Goal: Task Accomplishment & Management: Use online tool/utility

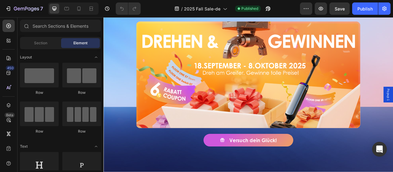
scroll to position [399, 0]
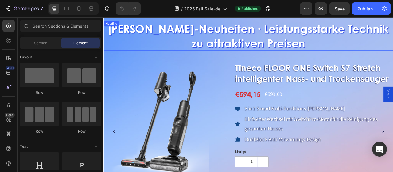
click at [347, 49] on h2 "[PERSON_NAME]-Neuheiten · Leistungsstarke Technik zu attraktiven Preisen" at bounding box center [287, 41] width 368 height 38
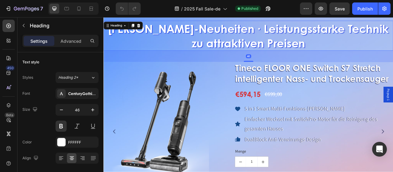
click at [351, 51] on h2 "Herbst-Neuheiten · Leistungsstarke Technik zu attraktiven Preisen" at bounding box center [287, 41] width 368 height 38
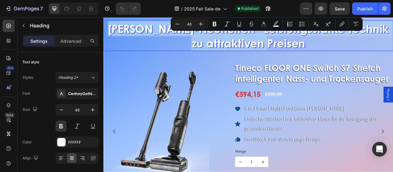
drag, startPoint x: 350, startPoint y: 50, endPoint x: 131, endPoint y: 35, distance: 219.4
click at [131, 35] on p "Herbst-Neuheiten · Leistungsstarke Technik zu attraktiven Preisen" at bounding box center [287, 40] width 367 height 37
copy p "Herbst-Neuheiten · Leistungsstarke Technik zu attraktiven Preisen"
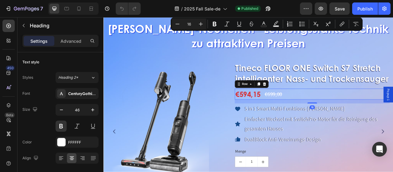
click at [342, 122] on div "€594,15 Product Price Product Price €699,00 Compare Price Compare Price Row 16" at bounding box center [368, 115] width 197 height 14
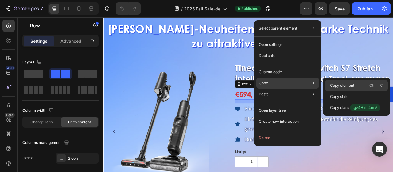
click at [339, 85] on p "Copy element" at bounding box center [342, 86] width 24 height 6
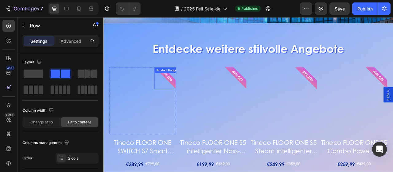
scroll to position [914, 0]
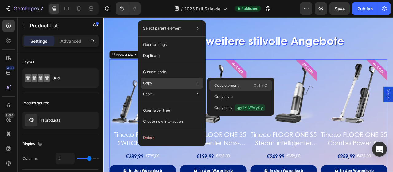
click at [220, 84] on p "Copy element" at bounding box center [226, 86] width 24 height 6
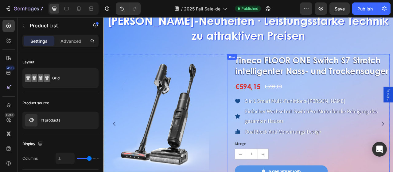
scroll to position [422, 0]
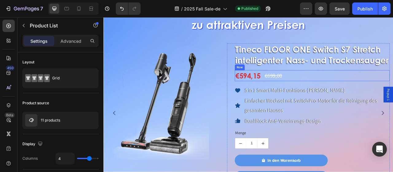
click at [359, 99] on div "€594,15 Product Price Product Price €699,00 Compare Price Compare Price Row" at bounding box center [368, 92] width 197 height 14
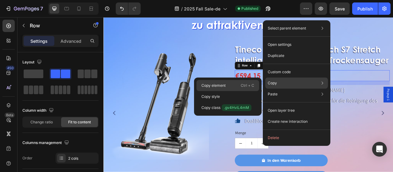
click at [222, 88] on div "Copy element Ctrl + C" at bounding box center [227, 85] width 63 height 11
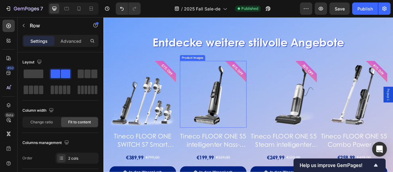
scroll to position [914, 0]
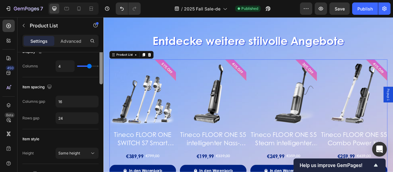
scroll to position [61, 0]
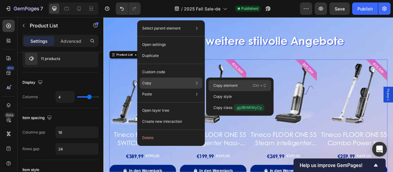
click at [216, 85] on p "Copy element" at bounding box center [225, 86] width 24 height 6
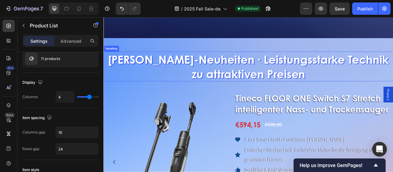
scroll to position [368, 0]
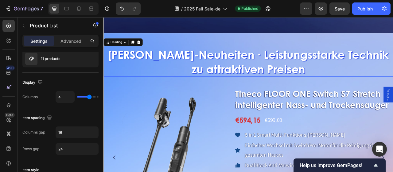
click at [355, 83] on h2 "Herbst-Neuheiten · Leistungsstarke Technik zu attraktiven Preisen" at bounding box center [287, 74] width 368 height 38
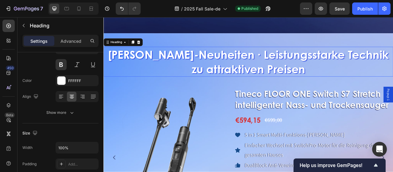
scroll to position [0, 0]
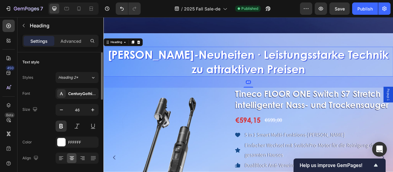
click at [349, 81] on h2 "Herbst-Neuheiten · Leistungsstarke Technik zu attraktiven Preisen" at bounding box center [287, 74] width 368 height 38
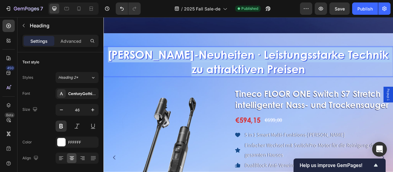
drag, startPoint x: 352, startPoint y: 82, endPoint x: 134, endPoint y: 59, distance: 219.2
click at [134, 59] on p "Herbst-Neuheiten · Leistungsstarke Technik zu attraktiven Preisen" at bounding box center [287, 74] width 367 height 37
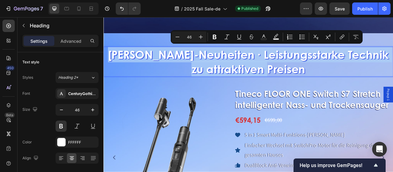
copy p "Herbst-Neuheiten · Leistungsstarke Technik zu attraktiven Preisen"
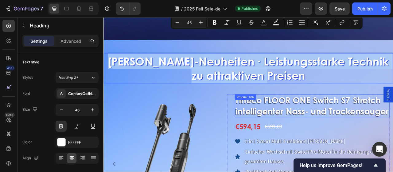
scroll to position [399, 0]
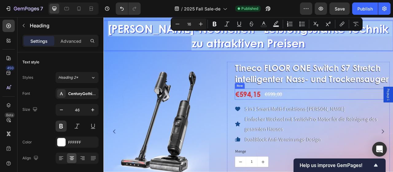
click at [346, 122] on div "€594,15 Product Price Product Price €699,00 Compare Price Compare Price Row" at bounding box center [368, 115] width 197 height 14
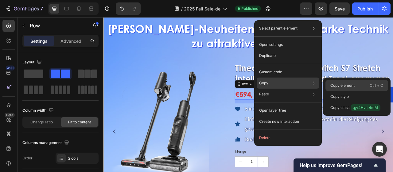
click at [343, 88] on div "Copy element Ctrl + C" at bounding box center [356, 85] width 63 height 11
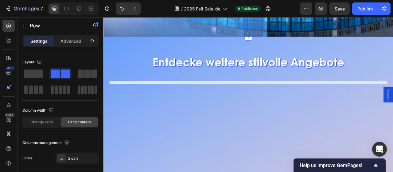
scroll to position [921, 0]
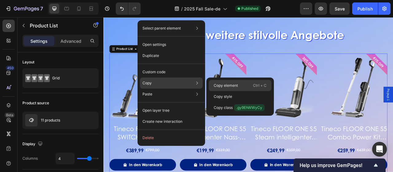
click at [232, 86] on p "Copy element" at bounding box center [226, 86] width 24 height 6
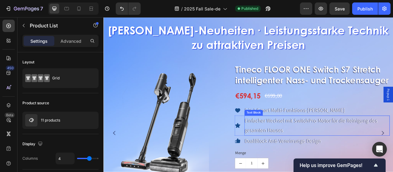
scroll to position [399, 0]
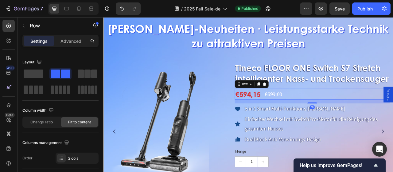
click at [360, 122] on div "€594,15 Product Price Product Price €699,00 Compare Price Compare Price Row 16" at bounding box center [368, 115] width 197 height 14
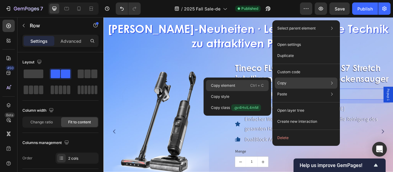
click at [228, 86] on p "Copy element" at bounding box center [223, 86] width 24 height 6
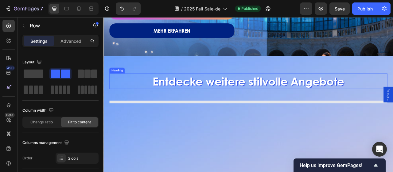
scroll to position [890, 0]
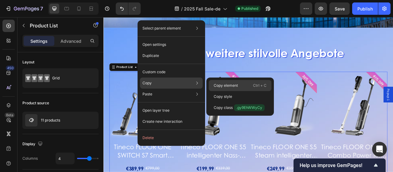
click at [234, 84] on p "Copy element" at bounding box center [226, 86] width 24 height 6
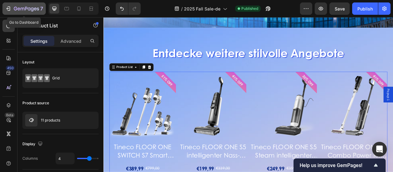
click at [8, 8] on icon "button" at bounding box center [7, 9] width 3 height 2
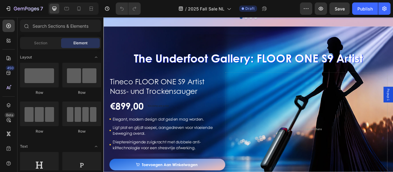
scroll to position [645, 0]
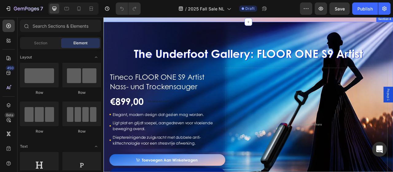
click at [139, 47] on div "The Underfoot Gallery: FLOOR ONE S9 Artist Heading Tineco FLOOR ONE S9 Artist N…" at bounding box center [287, 135] width 368 height 225
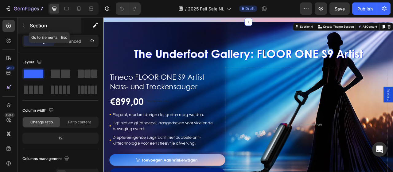
click at [27, 25] on button "button" at bounding box center [24, 26] width 10 height 10
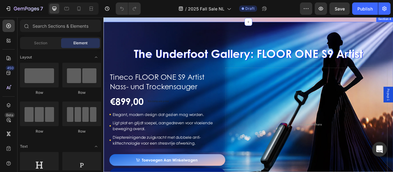
click at [183, 52] on div "The Underfoot Gallery: FLOOR ONE S9 Artist Heading Tineco FLOOR ONE S9 Artist N…" at bounding box center [287, 135] width 368 height 225
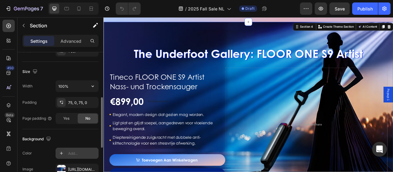
scroll to position [184, 0]
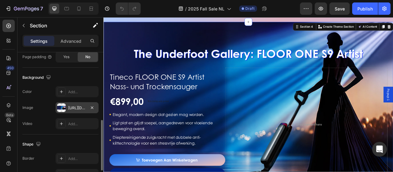
click at [77, 106] on div "[URL][DOMAIN_NAME]" at bounding box center [77, 108] width 18 height 6
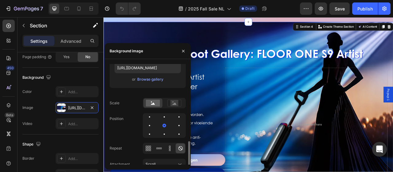
scroll to position [99, 0]
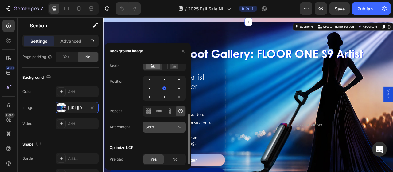
click at [176, 123] on button "Scroll" at bounding box center [164, 126] width 43 height 11
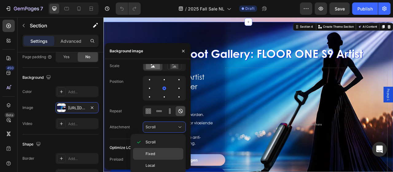
click at [161, 149] on div "Fixed" at bounding box center [158, 154] width 50 height 12
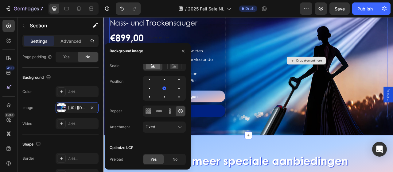
scroll to position [767, 0]
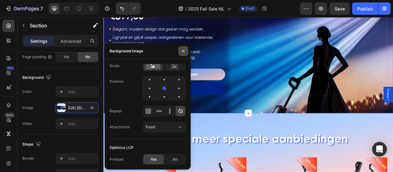
click at [185, 51] on icon "button" at bounding box center [183, 51] width 5 height 5
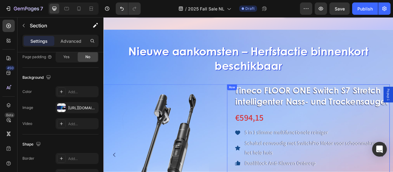
scroll to position [338, 0]
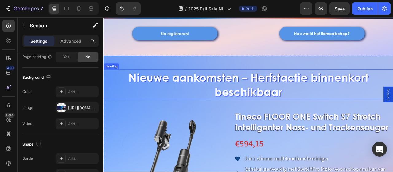
click at [313, 104] on h2 "Nieuwe aankomsten – Herfstactie binnenkort beschikbaar" at bounding box center [287, 102] width 368 height 38
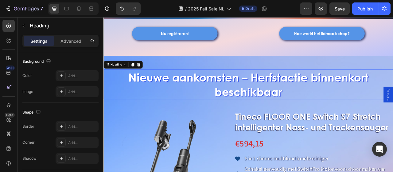
scroll to position [0, 0]
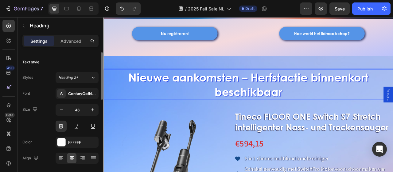
click at [329, 109] on h2 "Nieuwe aankomsten – Herfstactie binnenkort beschikbaar" at bounding box center [287, 102] width 368 height 38
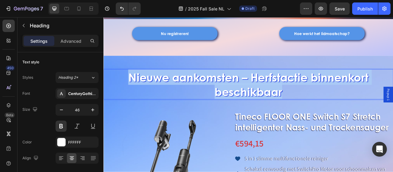
drag, startPoint x: 331, startPoint y: 109, endPoint x: 135, endPoint y: 89, distance: 197.2
click at [135, 89] on p "Nieuwe aankomsten – Herfstactie binnenkort beschikbaar" at bounding box center [287, 102] width 367 height 37
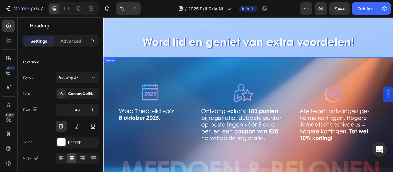
scroll to position [92, 0]
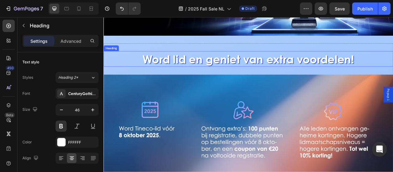
click at [234, 72] on h2 "Word lid en geniet van extra voordelen!" at bounding box center [287, 70] width 368 height 20
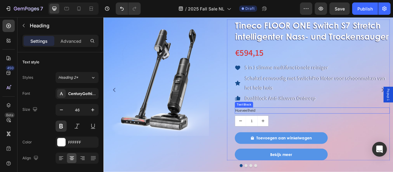
scroll to position [430, 0]
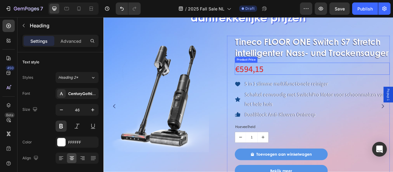
click at [331, 91] on div "€594,15" at bounding box center [368, 83] width 197 height 16
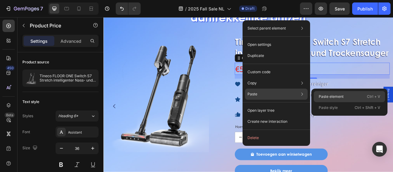
click at [333, 95] on p "Paste element" at bounding box center [331, 97] width 25 height 6
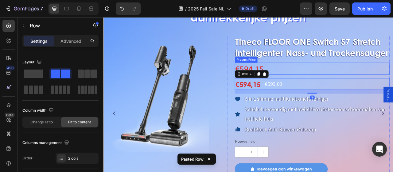
click at [326, 91] on div "€594,15" at bounding box center [368, 83] width 197 height 16
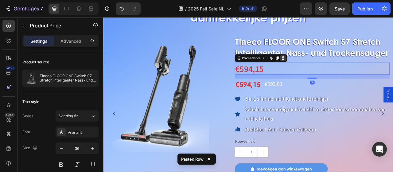
click at [333, 72] on icon at bounding box center [331, 69] width 5 height 5
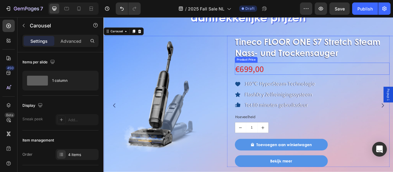
click at [318, 81] on div "€699,00" at bounding box center [368, 83] width 197 height 16
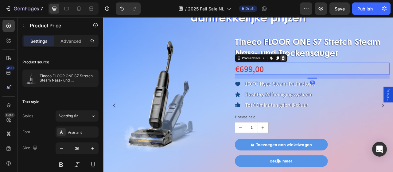
click at [329, 69] on icon at bounding box center [331, 69] width 5 height 5
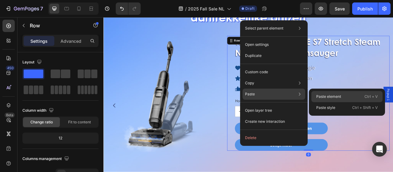
click at [326, 96] on p "Paste element" at bounding box center [328, 97] width 25 height 6
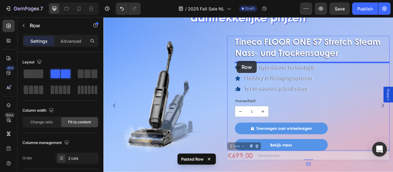
drag, startPoint x: 267, startPoint y: 183, endPoint x: 273, endPoint y: 73, distance: 110.1
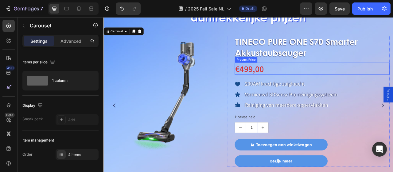
click at [312, 84] on div "€499,00" at bounding box center [368, 83] width 197 height 16
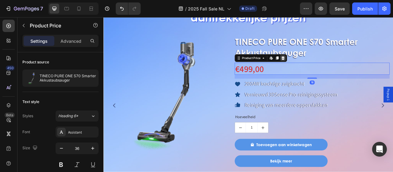
click at [333, 68] on icon at bounding box center [331, 69] width 5 height 5
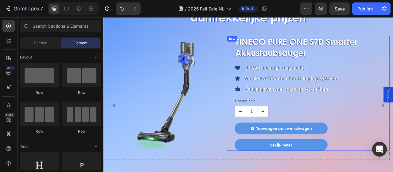
click at [313, 71] on div "TINECO PURE ONE S70 Smarter Akkustaubsauger Product Title Icon 200AW krachtige …" at bounding box center [368, 114] width 197 height 146
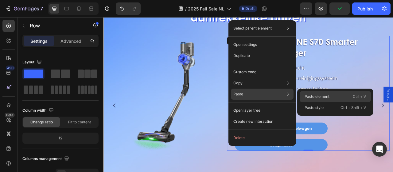
drag, startPoint x: 318, startPoint y: 96, endPoint x: 259, endPoint y: 91, distance: 59.1
click at [318, 96] on p "Paste element" at bounding box center [317, 97] width 25 height 6
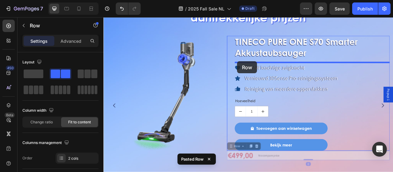
drag, startPoint x: 264, startPoint y: 183, endPoint x: 273, endPoint y: 73, distance: 109.9
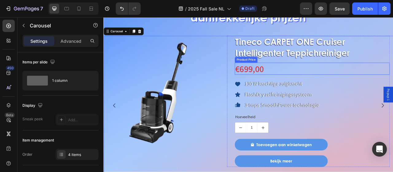
click at [319, 84] on div "€699,00" at bounding box center [368, 83] width 197 height 16
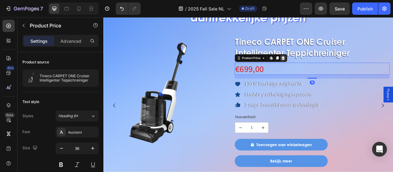
click at [333, 68] on icon at bounding box center [331, 69] width 5 height 5
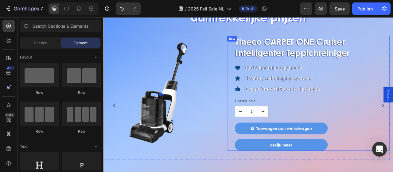
click at [308, 70] on div "Tineco CARPET ONE Cruiser Intelligenter Teppichreiniger Product Title Icon 130 …" at bounding box center [368, 114] width 197 height 146
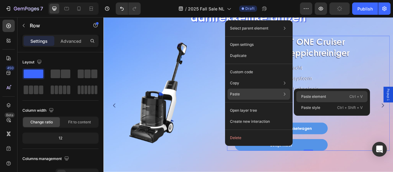
click at [312, 97] on p "Paste element" at bounding box center [313, 97] width 25 height 6
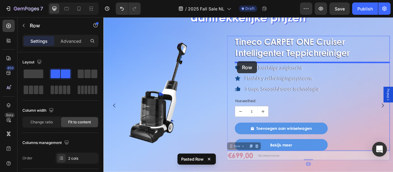
drag, startPoint x: 264, startPoint y: 184, endPoint x: 273, endPoint y: 73, distance: 111.5
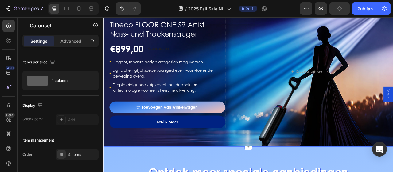
scroll to position [706, 0]
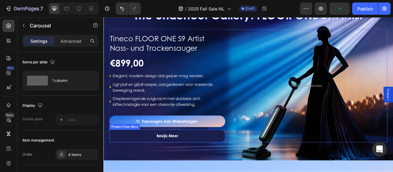
click at [205, 169] on button "Bekijk meer" at bounding box center [184, 168] width 147 height 16
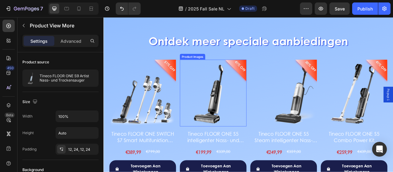
scroll to position [860, 0]
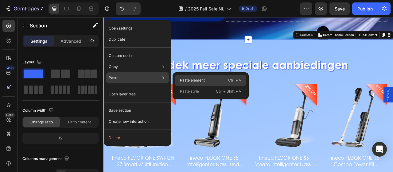
drag, startPoint x: 201, startPoint y: 77, endPoint x: 153, endPoint y: 86, distance: 49.0
click at [201, 77] on p "Paste element" at bounding box center [192, 80] width 25 height 6
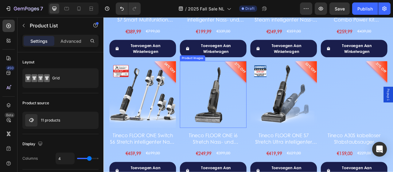
scroll to position [1044, 0]
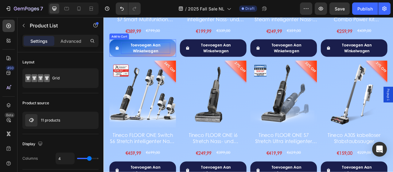
click at [163, 57] on div "Toevoegen aan winkelwagen" at bounding box center [157, 56] width 63 height 15
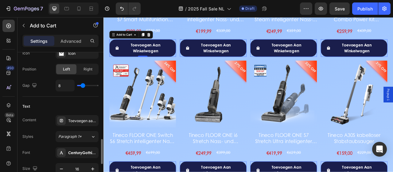
scroll to position [307, 0]
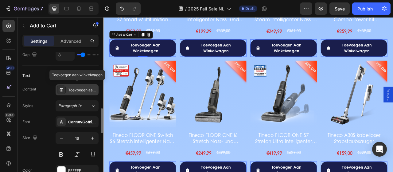
click at [80, 87] on div "Toevoegen aan winkelwagen" at bounding box center [82, 90] width 29 height 6
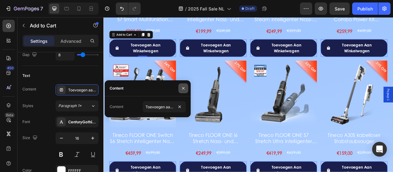
click at [182, 87] on icon "button" at bounding box center [183, 88] width 5 height 5
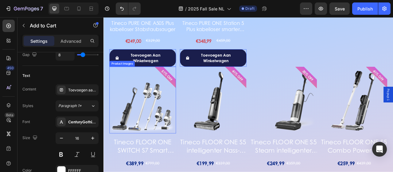
scroll to position [1351, 0]
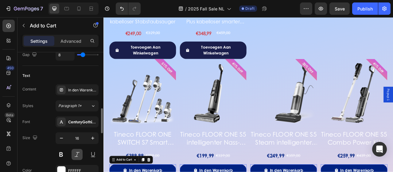
scroll to position [338, 0]
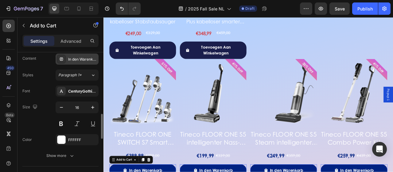
click at [74, 59] on div "In den Warenkorb" at bounding box center [82, 59] width 29 height 6
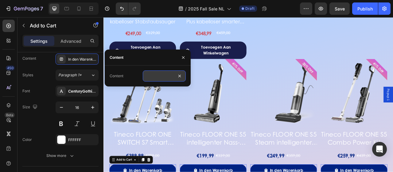
scroll to position [0, 0]
click at [157, 78] on input "text" at bounding box center [164, 75] width 43 height 11
paste input "Toevoegen aan winkelwagen"
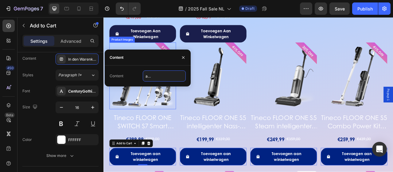
scroll to position [1381, 0]
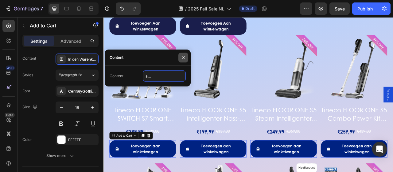
type input "Toevoegen aan winkelwagen"
click at [184, 56] on icon "button" at bounding box center [183, 57] width 5 height 5
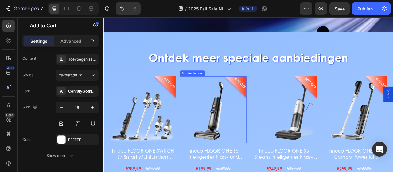
scroll to position [860, 0]
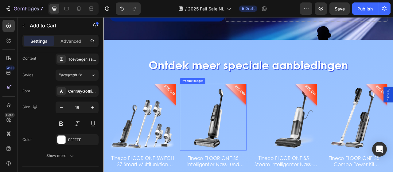
click at [200, 107] on img at bounding box center [242, 144] width 85 height 85
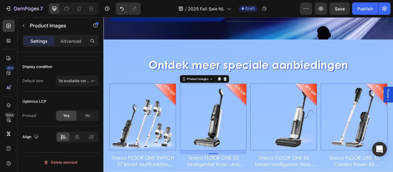
scroll to position [0, 0]
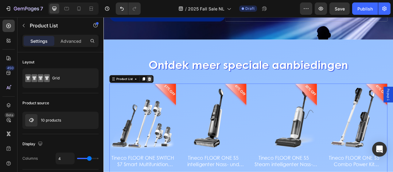
click at [160, 93] on icon at bounding box center [161, 95] width 5 height 5
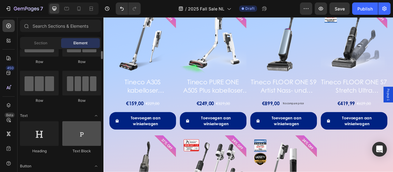
scroll to position [61, 0]
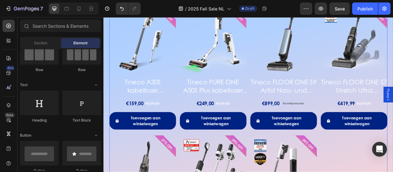
click at [196, 171] on div "51% OFF Product Badge Product Images Tineco FLOOR ONE SWITCH S7 Smart Multifunk…" at bounding box center [288, 82] width 354 height 482
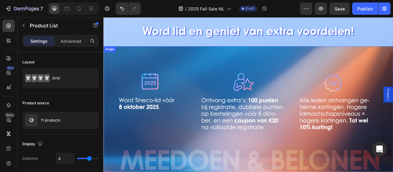
scroll to position [15, 0]
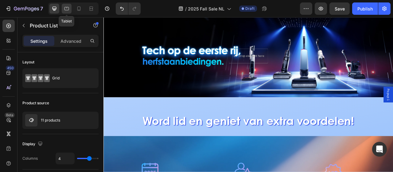
click at [69, 9] on icon at bounding box center [67, 9] width 6 height 6
type input "3"
type input "100%"
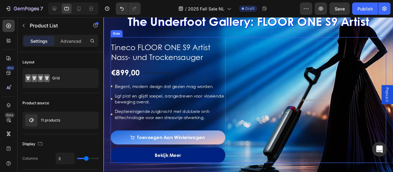
scroll to position [568, 0]
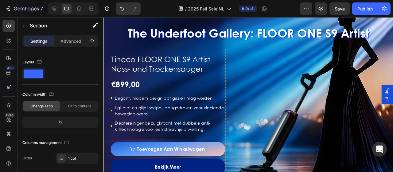
click at [149, 70] on div "The Underfoot Gallery: FLOOR ONE S9 Artist Heading Tineco FLOOR ONE S9 Artist N…" at bounding box center [255, 99] width 305 height 211
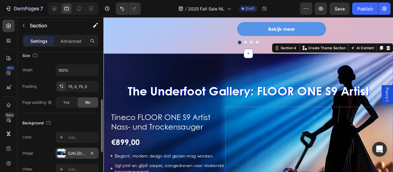
scroll to position [153, 0]
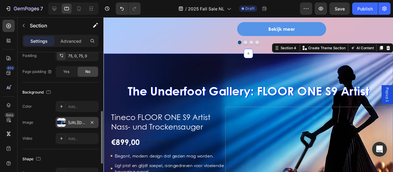
click at [66, 117] on div "https://cdn.shopify.com/s/files/1/0551/9032/3355/files/gempages_490429751039624…" at bounding box center [77, 122] width 43 height 11
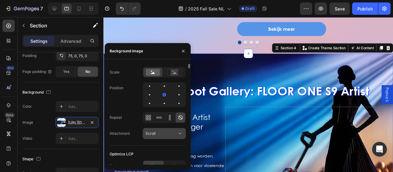
scroll to position [99, 0]
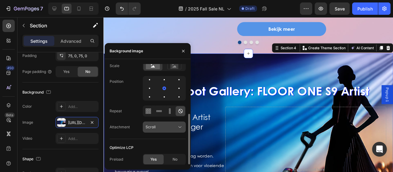
click at [170, 129] on div "Scroll" at bounding box center [161, 127] width 31 height 6
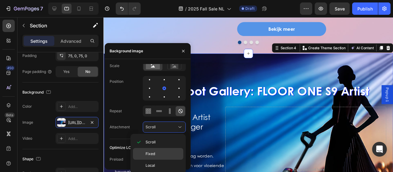
click at [162, 151] on p "Fixed" at bounding box center [163, 154] width 35 height 6
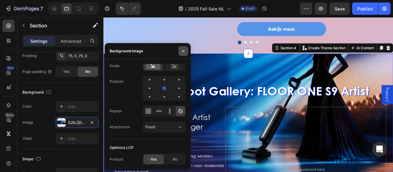
drag, startPoint x: 184, startPoint y: 52, endPoint x: 115, endPoint y: 64, distance: 69.7
click at [184, 52] on icon "button" at bounding box center [183, 51] width 5 height 5
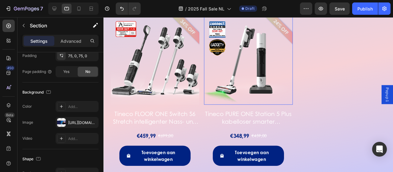
scroll to position [1335, 0]
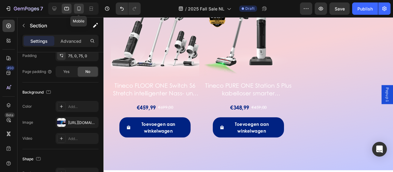
click at [77, 8] on icon at bounding box center [79, 9] width 6 height 6
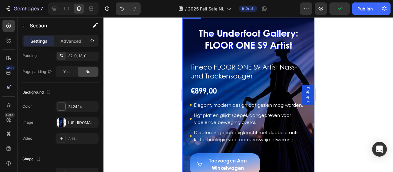
scroll to position [645, 0]
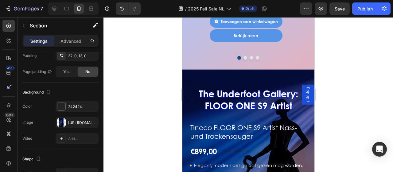
click at [215, 89] on div "The Underfoot Gallery: FLOOR ONE S9 Artist Heading Tineco FLOOR ONE S9 Artist N…" at bounding box center [248, 172] width 132 height 207
click at [206, 88] on div "The Underfoot Gallery: FLOOR ONE S9 Artist Heading Tineco FLOOR ONE S9 Artist N…" at bounding box center [248, 172] width 132 height 207
drag, startPoint x: 206, startPoint y: 88, endPoint x: 193, endPoint y: 83, distance: 14.3
click at [206, 88] on div "The Underfoot Gallery: FLOOR ONE S9 Artist Heading Tineco FLOOR ONE S9 Artist N…" at bounding box center [248, 172] width 132 height 207
click at [252, 89] on div "The Underfoot Gallery: FLOOR ONE S9 Artist Heading Tineco FLOOR ONE S9 Artist N…" at bounding box center [248, 172] width 132 height 207
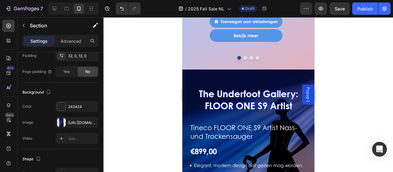
click at [252, 89] on div "The Underfoot Gallery: FLOOR ONE S9 Artist Heading Tineco FLOOR ONE S9 Artist N…" at bounding box center [248, 172] width 132 height 207
click at [71, 120] on div "https://cdn.shopify.com/s/files/1/0551/9032/3355/files/gempages_490429751039624…" at bounding box center [77, 123] width 18 height 6
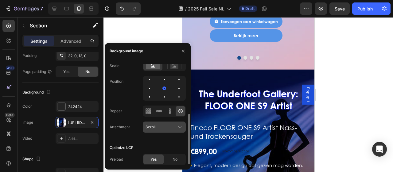
click at [180, 126] on icon at bounding box center [180, 127] width 6 height 6
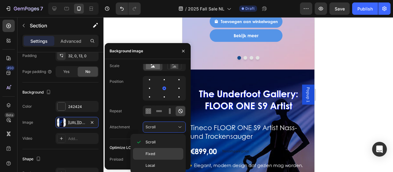
click at [153, 149] on div "Fixed" at bounding box center [158, 154] width 50 height 12
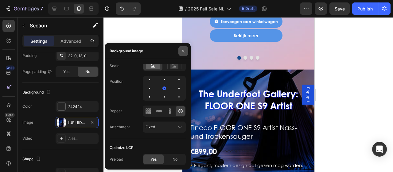
click at [183, 51] on icon "button" at bounding box center [183, 50] width 2 height 2
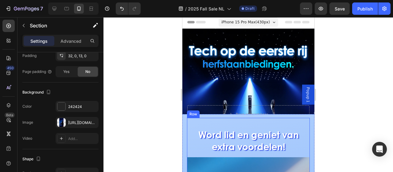
scroll to position [0, 0]
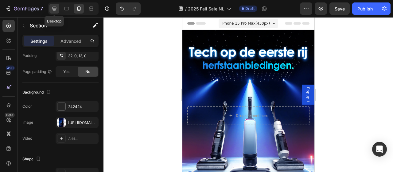
click at [56, 8] on icon at bounding box center [54, 9] width 4 height 4
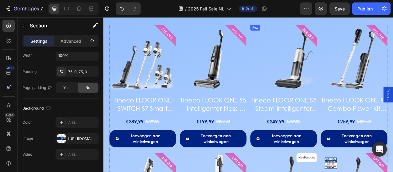
scroll to position [958, 0]
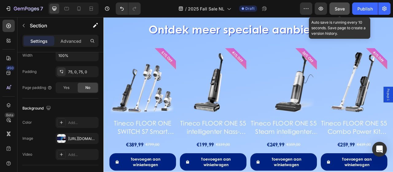
click at [341, 9] on span "Save" at bounding box center [340, 8] width 10 height 5
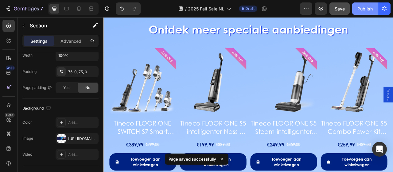
click at [367, 6] on div "Publish" at bounding box center [364, 9] width 15 height 6
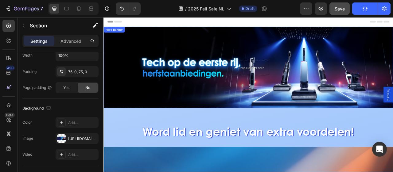
scroll to position [0, 0]
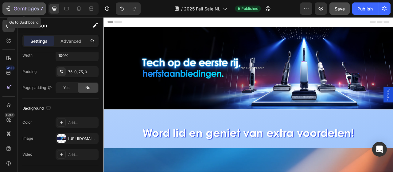
click at [14, 7] on icon "button" at bounding box center [26, 8] width 25 height 5
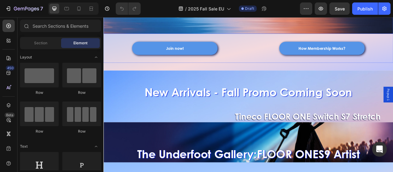
scroll to position [338, 0]
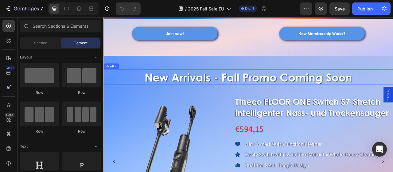
click at [367, 83] on h2 "New Arrivals - Fall Promo Coming Soon" at bounding box center [287, 93] width 368 height 20
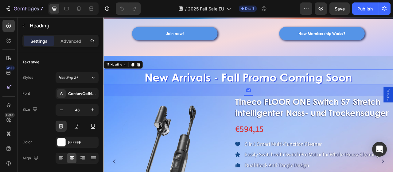
click at [393, 86] on h2 "New Arrivals - Fall Promo Coming Soon" at bounding box center [287, 93] width 368 height 20
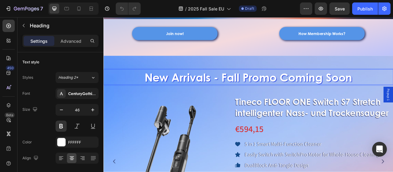
click at [393, 88] on p "New Arrivals - Fall Promo Coming Soon" at bounding box center [287, 93] width 367 height 18
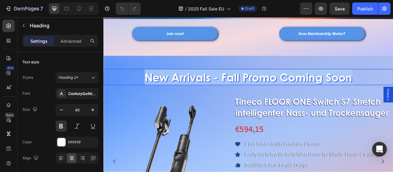
drag, startPoint x: 420, startPoint y: 91, endPoint x: 153, endPoint y: 85, distance: 267.1
click at [153, 85] on p "New Arrivals - Fall Promo Coming Soon" at bounding box center [287, 93] width 367 height 18
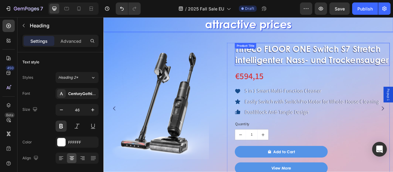
scroll to position [430, 0]
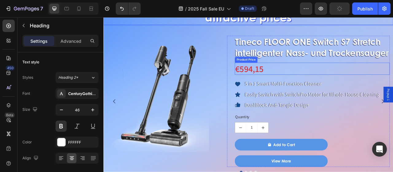
click at [353, 91] on div "€594,15" at bounding box center [368, 83] width 197 height 16
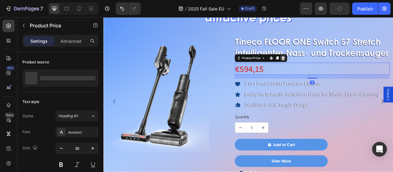
click at [332, 72] on icon at bounding box center [332, 69] width 4 height 4
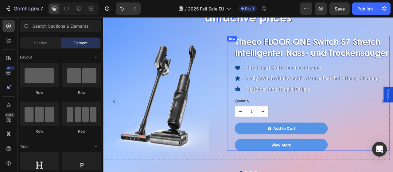
click at [345, 86] on div "Tineco FLOOR ONE Switch S7 Stretch intelligenter Nass- und Trockensauger Produc…" at bounding box center [368, 114] width 197 height 146
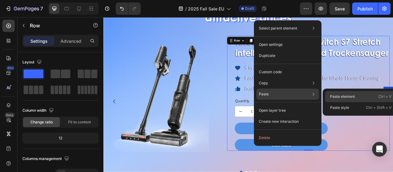
click at [333, 96] on p "Paste element" at bounding box center [342, 97] width 25 height 6
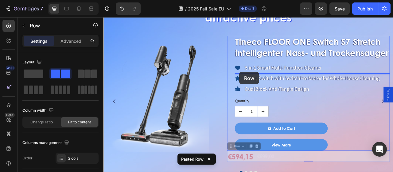
drag, startPoint x: 266, startPoint y: 195, endPoint x: 276, endPoint y: 87, distance: 109.2
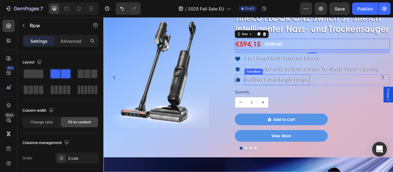
scroll to position [491, 0]
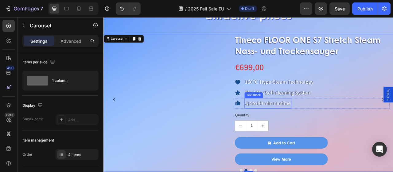
scroll to position [399, 0]
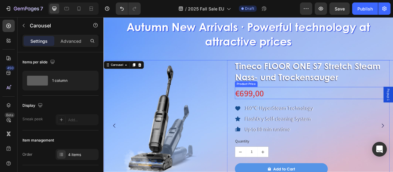
click at [318, 109] on div "€699,00" at bounding box center [368, 114] width 197 height 16
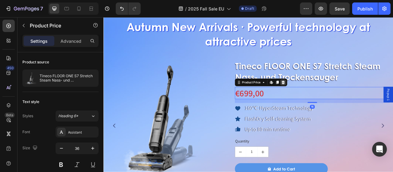
click at [332, 100] on icon at bounding box center [332, 100] width 4 height 4
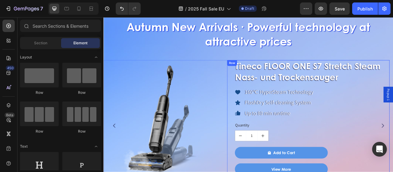
click at [332, 103] on div "Tineco FLOOR ONE S7 Stretch Steam Nass- und Trockensauger Product Title Icon 16…" at bounding box center [368, 145] width 197 height 146
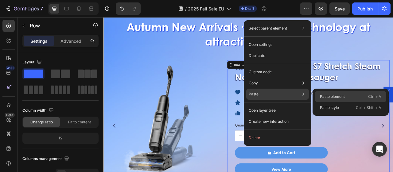
click at [336, 94] on p "Paste element" at bounding box center [332, 97] width 25 height 6
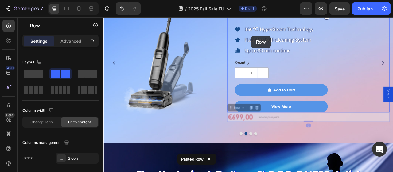
scroll to position [444, 0]
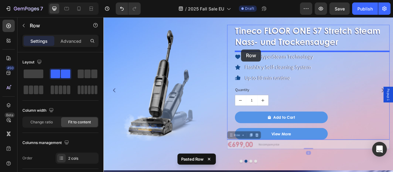
drag, startPoint x: 266, startPoint y: 63, endPoint x: 278, endPoint y: 58, distance: 13.7
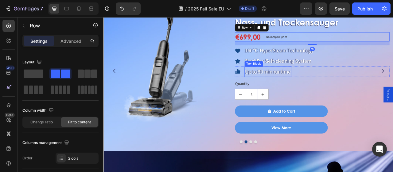
scroll to position [475, 0]
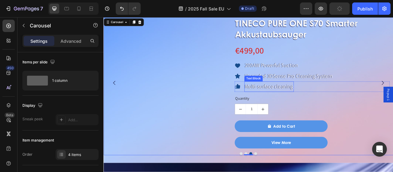
scroll to position [444, 0]
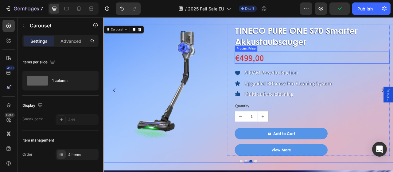
click at [319, 62] on div "€499,00" at bounding box center [368, 69] width 197 height 16
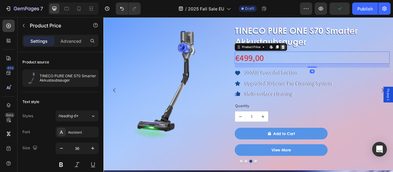
click at [331, 54] on icon at bounding box center [332, 55] width 4 height 4
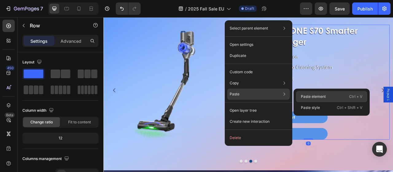
click at [310, 95] on p "Paste element" at bounding box center [313, 97] width 25 height 6
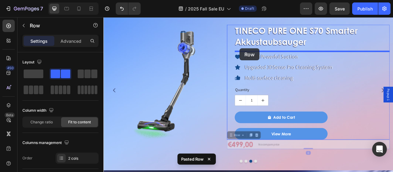
drag, startPoint x: 266, startPoint y: 167, endPoint x: 277, endPoint y: 57, distance: 110.4
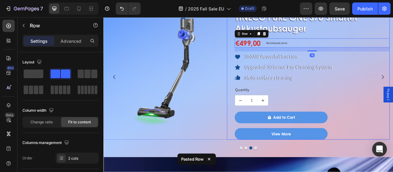
scroll to position [475, 0]
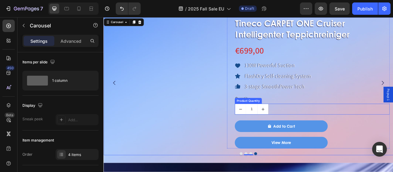
scroll to position [444, 0]
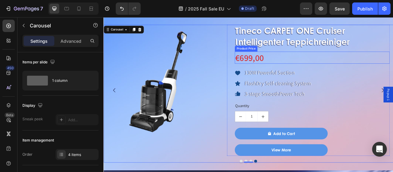
click at [317, 69] on div "€699,00" at bounding box center [368, 69] width 197 height 16
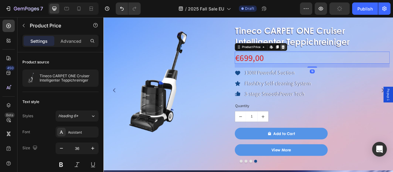
click at [333, 54] on icon at bounding box center [331, 55] width 5 height 5
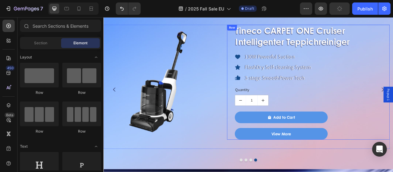
click at [309, 58] on div "Tineco CARPET ONE Cruiser Intelligenter Teppichreiniger Product Title Icon 130W…" at bounding box center [368, 100] width 197 height 146
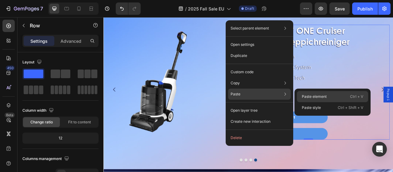
drag, startPoint x: 322, startPoint y: 96, endPoint x: 235, endPoint y: 134, distance: 95.4
click at [322, 96] on p "Paste element" at bounding box center [314, 97] width 25 height 6
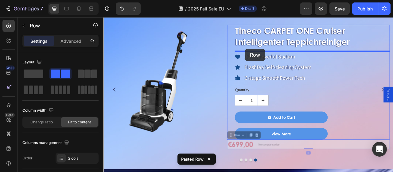
drag, startPoint x: 266, startPoint y: 165, endPoint x: 284, endPoint y: 57, distance: 109.6
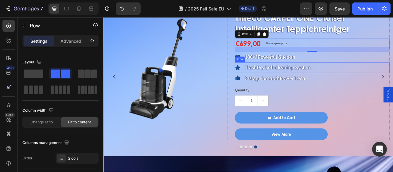
scroll to position [475, 0]
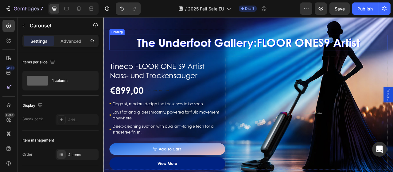
scroll to position [628, 0]
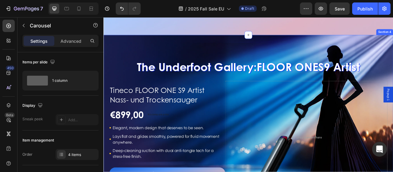
click at [157, 49] on div "The Underfoot Gallery: FLOOR ONE S9 Artist Heading Tineco FLOOR ONE S9 Artist N…" at bounding box center [287, 152] width 368 height 225
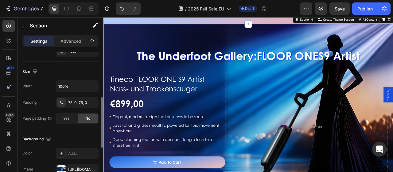
scroll to position [184, 0]
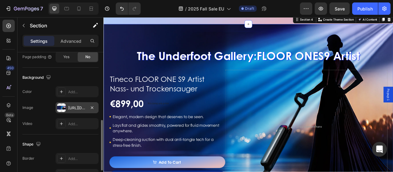
click at [74, 108] on div "https://cdn.shopify.com/s/files/1/0551/9032/3355/files/gempages_490429751039624…" at bounding box center [77, 108] width 18 height 6
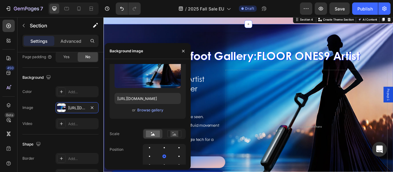
scroll to position [92, 0]
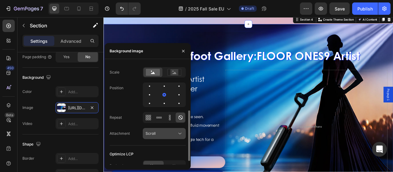
click at [178, 133] on icon at bounding box center [180, 133] width 6 height 6
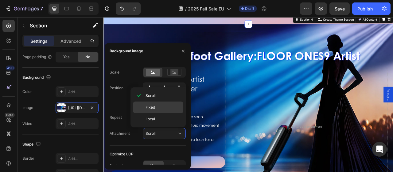
click at [161, 109] on p "Fixed" at bounding box center [163, 107] width 35 height 6
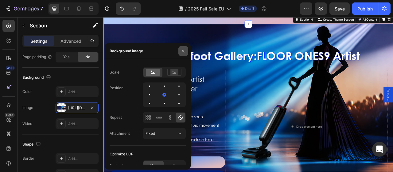
drag, startPoint x: 185, startPoint y: 52, endPoint x: 135, endPoint y: 68, distance: 52.4
click at [185, 52] on icon "button" at bounding box center [183, 51] width 5 height 5
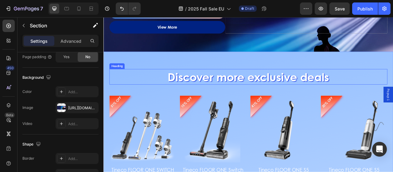
scroll to position [863, 0]
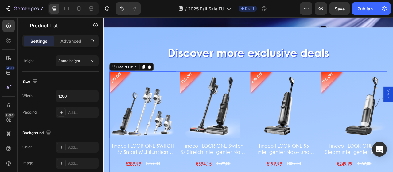
scroll to position [0, 0]
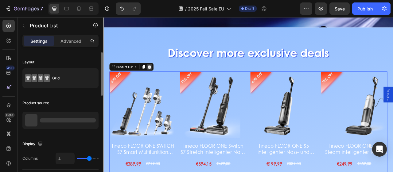
click at [163, 78] on icon at bounding box center [162, 80] width 4 height 4
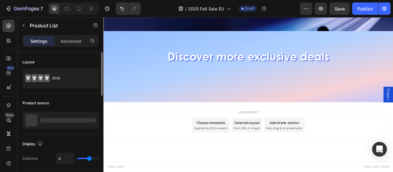
scroll to position [858, 0]
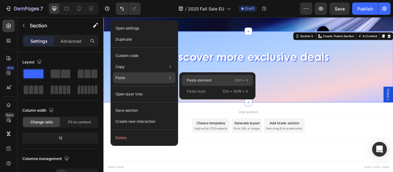
click at [204, 80] on p "Paste element" at bounding box center [199, 80] width 25 height 6
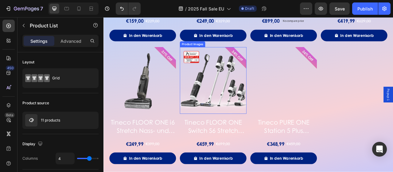
scroll to position [1192, 0]
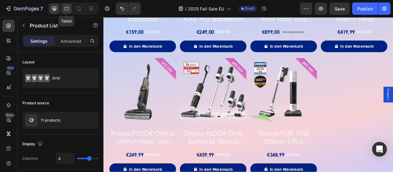
click at [67, 7] on icon at bounding box center [67, 9] width 6 height 6
type input "100%"
type input "3"
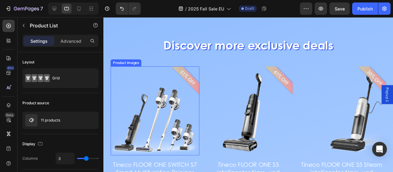
scroll to position [877, 0]
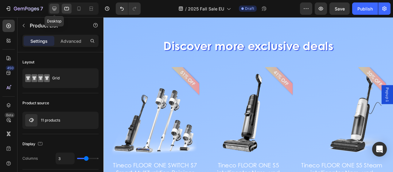
click at [55, 10] on icon at bounding box center [54, 9] width 4 height 4
type input "1200"
type input "4"
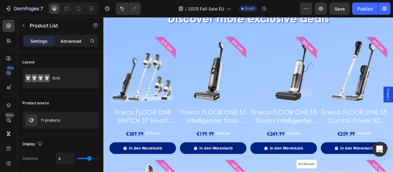
scroll to position [910, 0]
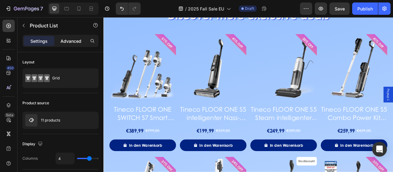
click at [72, 40] on p "Advanced" at bounding box center [70, 41] width 21 height 6
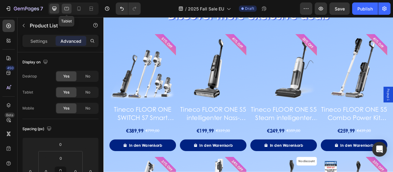
click at [64, 8] on icon at bounding box center [67, 9] width 6 height 6
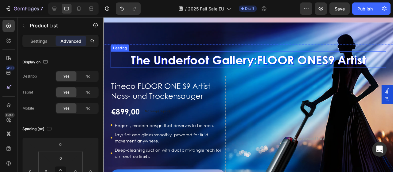
scroll to position [553, 0]
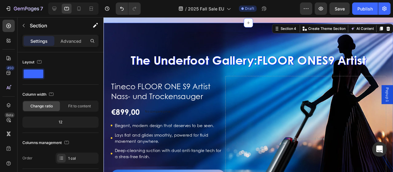
click at [190, 33] on div "The Underfoot Gallery: FLOOR ONE S9 Artist Heading Tineco FLOOR ONE S9 Artist N…" at bounding box center [255, 128] width 305 height 211
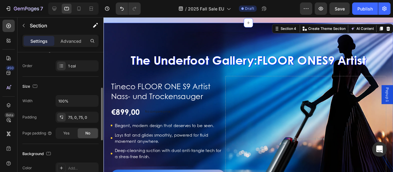
scroll to position [184, 0]
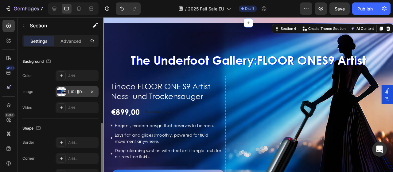
click at [71, 90] on div "[URL][DOMAIN_NAME]" at bounding box center [77, 92] width 18 height 6
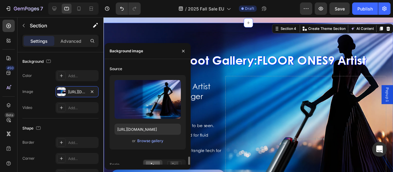
scroll to position [92, 0]
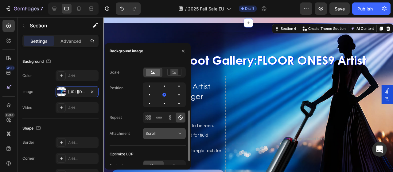
click at [161, 132] on div "Scroll" at bounding box center [161, 133] width 31 height 6
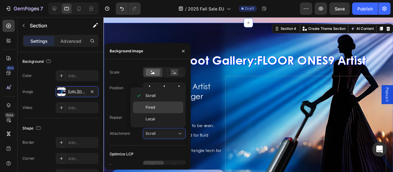
click at [149, 108] on span "Fixed" at bounding box center [151, 107] width 10 height 6
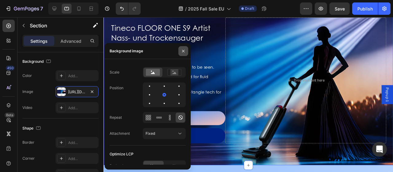
click at [184, 50] on icon "button" at bounding box center [183, 50] width 2 height 2
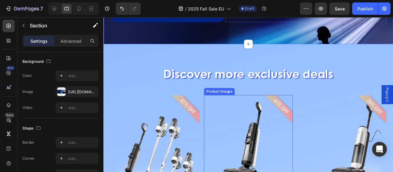
scroll to position [767, 0]
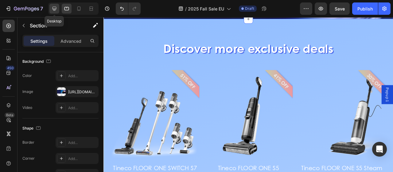
click at [52, 9] on icon at bounding box center [54, 9] width 4 height 4
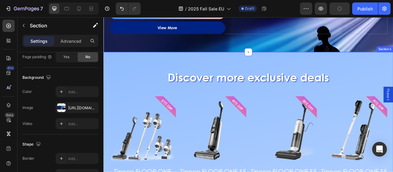
scroll to position [751, 0]
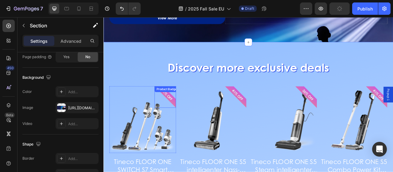
click at [183, 115] on div "51% OFF Product Badge" at bounding box center [181, 118] width 27 height 27
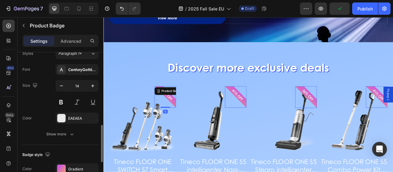
scroll to position [153, 0]
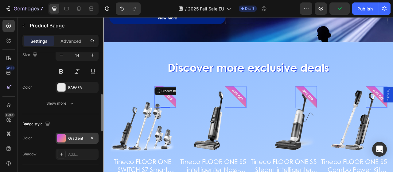
click at [71, 136] on div "Gradient" at bounding box center [77, 138] width 18 height 6
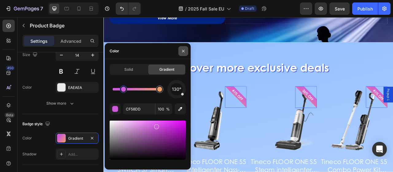
drag, startPoint x: 183, startPoint y: 48, endPoint x: 96, endPoint y: 53, distance: 87.6
click at [183, 48] on button "button" at bounding box center [183, 51] width 10 height 10
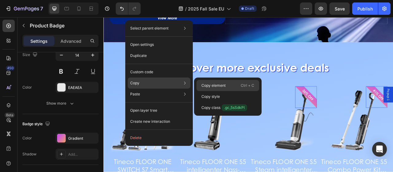
click at [205, 83] on p "Copy element" at bounding box center [213, 86] width 24 height 6
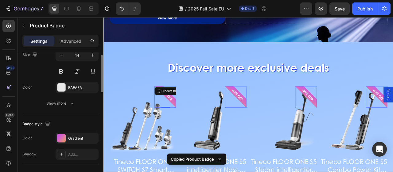
scroll to position [123, 0]
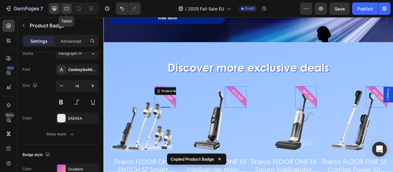
click at [67, 6] on icon at bounding box center [67, 9] width 6 height 6
type input "16"
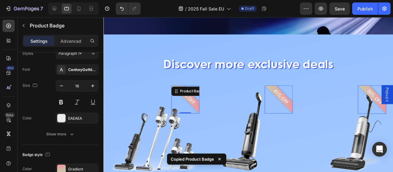
scroll to position [801, 0]
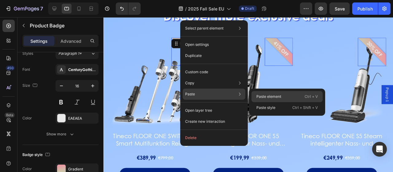
click at [266, 97] on p "Paste element" at bounding box center [268, 97] width 25 height 6
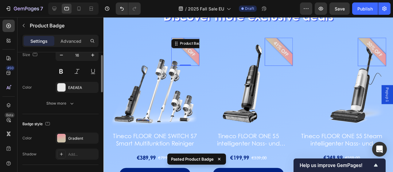
scroll to position [123, 0]
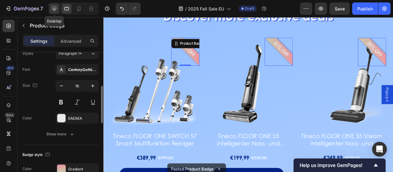
click at [55, 7] on icon at bounding box center [54, 9] width 4 height 4
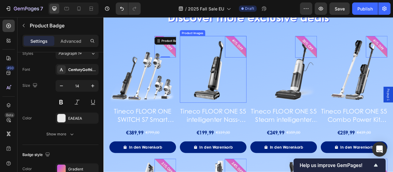
scroll to position [804, 0]
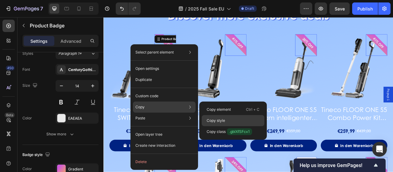
drag, startPoint x: 222, startPoint y: 122, endPoint x: 149, endPoint y: 131, distance: 73.6
click at [222, 122] on p "Copy style" at bounding box center [216, 121] width 18 height 6
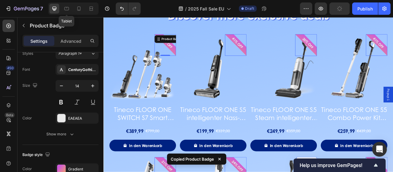
drag, startPoint x: 68, startPoint y: 8, endPoint x: 84, endPoint y: 13, distance: 16.9
click at [69, 8] on icon at bounding box center [67, 9] width 6 height 6
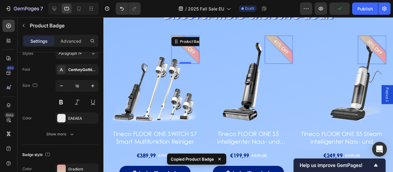
scroll to position [801, 0]
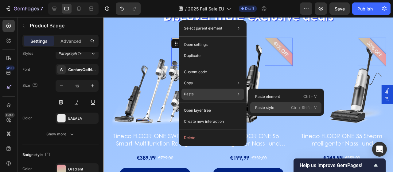
click at [263, 108] on p "Paste style" at bounding box center [264, 108] width 19 height 6
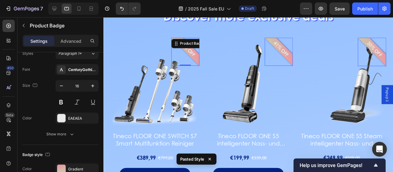
click at [196, 56] on pre "51% OFF" at bounding box center [192, 50] width 27 height 27
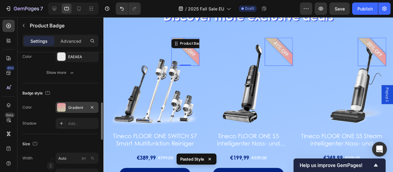
click at [70, 105] on div "Gradient" at bounding box center [77, 108] width 18 height 6
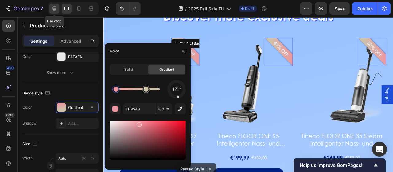
click at [53, 8] on icon at bounding box center [54, 9] width 6 height 6
type input "14"
type input "CF58DD"
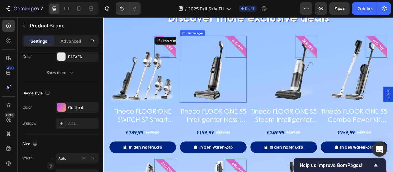
scroll to position [804, 0]
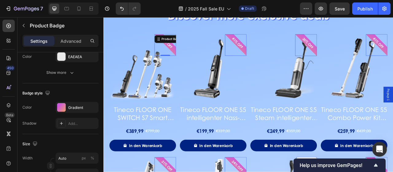
click at [187, 53] on pre "51% OFF" at bounding box center [184, 49] width 25 height 25
click at [79, 105] on div "Gradient" at bounding box center [77, 108] width 18 height 6
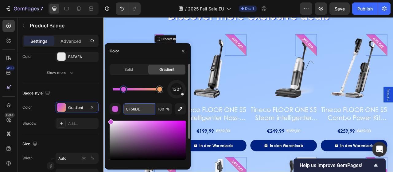
click at [142, 110] on input "CF58DD" at bounding box center [139, 108] width 32 height 11
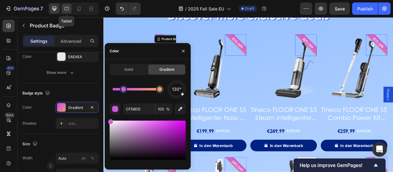
click at [65, 10] on icon at bounding box center [66, 8] width 5 height 3
type input "16"
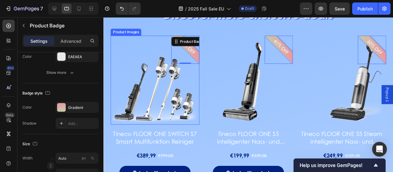
scroll to position [801, 0]
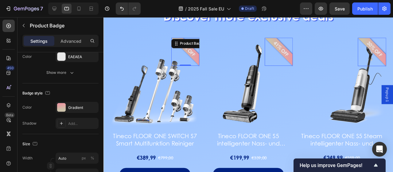
click at [188, 55] on div "51% OFF" at bounding box center [189, 53] width 29 height 29
click at [77, 102] on div "Gradient" at bounding box center [77, 107] width 43 height 11
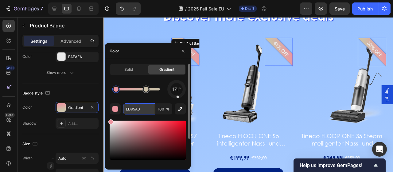
click at [139, 107] on input "ED95A0" at bounding box center [139, 108] width 32 height 11
paste input "CF58DD"
type input "CF58DD"
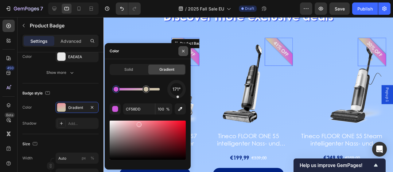
click at [181, 49] on icon "button" at bounding box center [183, 51] width 5 height 5
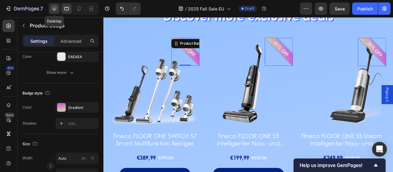
click at [54, 10] on icon at bounding box center [54, 9] width 4 height 4
type input "14"
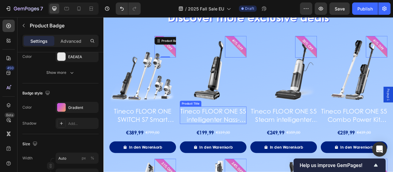
scroll to position [804, 0]
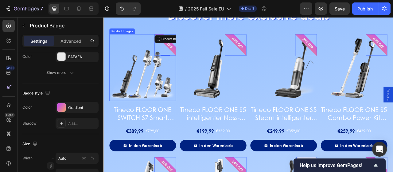
click at [167, 85] on img at bounding box center [153, 81] width 85 height 85
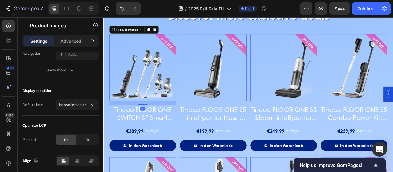
scroll to position [0, 0]
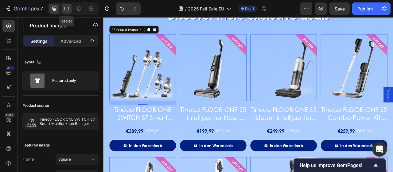
click at [70, 8] on div at bounding box center [67, 9] width 10 height 10
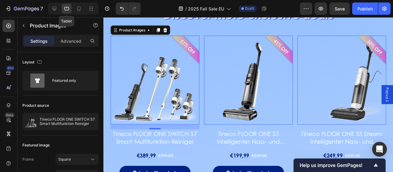
scroll to position [801, 0]
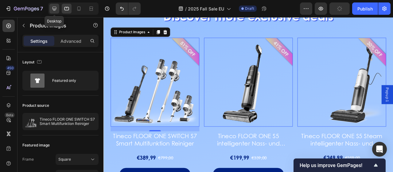
click at [56, 8] on icon at bounding box center [54, 9] width 6 height 6
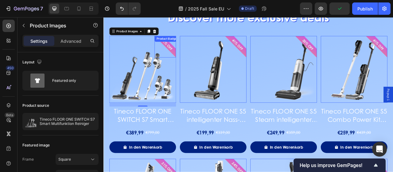
scroll to position [804, 0]
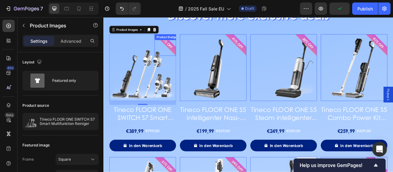
click at [180, 49] on div "51% OFF Product Badge" at bounding box center [181, 52] width 27 height 27
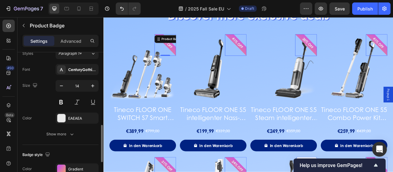
scroll to position [153, 0]
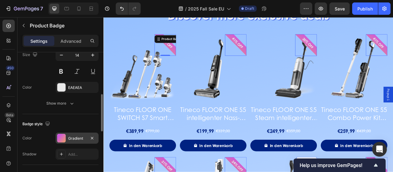
click at [68, 133] on div "Gradient" at bounding box center [77, 137] width 43 height 11
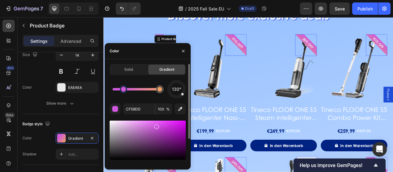
type input "EFA064"
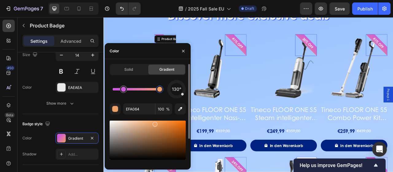
click at [161, 92] on div at bounding box center [159, 88] width 7 height 7
click at [142, 110] on input "EFA064" at bounding box center [139, 108] width 32 height 11
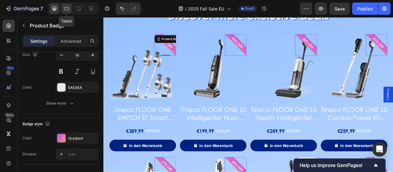
click at [64, 9] on icon at bounding box center [67, 9] width 6 height 6
type input "16"
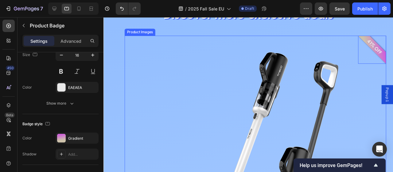
scroll to position [801, 0]
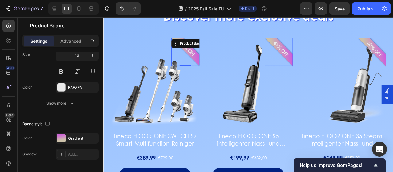
click at [192, 51] on pre "51% OFF" at bounding box center [192, 50] width 27 height 27
click at [72, 135] on div "Gradient" at bounding box center [77, 138] width 18 height 6
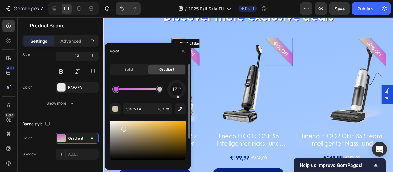
drag, startPoint x: 148, startPoint y: 89, endPoint x: 163, endPoint y: 87, distance: 14.8
click at [162, 87] on div at bounding box center [159, 89] width 5 height 5
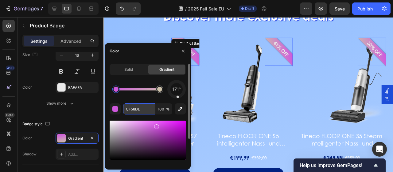
click at [145, 108] on input "CF58DD" at bounding box center [139, 108] width 32 height 11
paste input "EFA064"
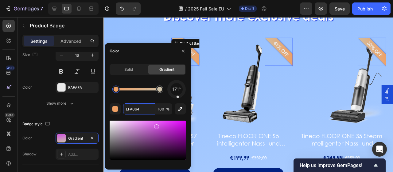
click at [116, 90] on div at bounding box center [116, 89] width 5 height 5
type input "EFA064"
click at [179, 53] on button "button" at bounding box center [183, 51] width 10 height 10
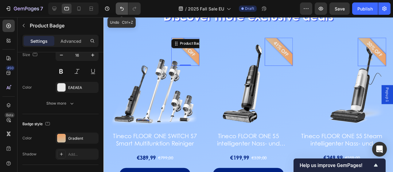
click at [121, 7] on icon "Undo/Redo" at bounding box center [122, 9] width 4 height 4
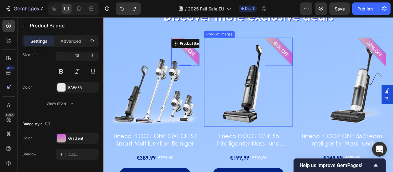
click at [226, 68] on img at bounding box center [255, 85] width 93 height 93
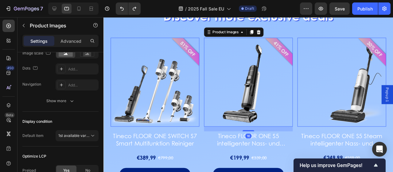
scroll to position [0, 0]
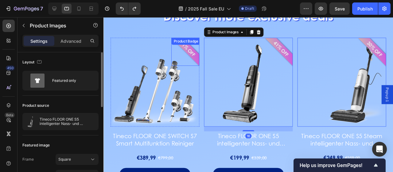
click at [190, 54] on pre "51% OFF" at bounding box center [192, 50] width 27 height 27
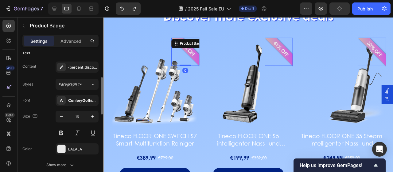
scroll to position [153, 0]
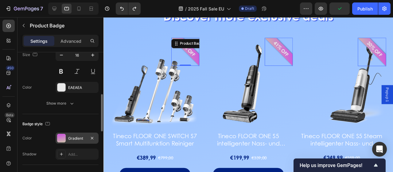
click at [73, 137] on div "Gradient" at bounding box center [77, 138] width 18 height 6
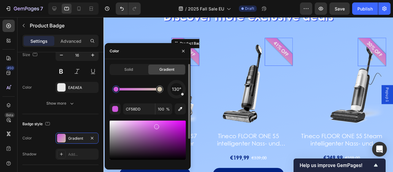
drag, startPoint x: 177, startPoint y: 97, endPoint x: 182, endPoint y: 94, distance: 5.8
click at [182, 94] on div at bounding box center [182, 93] width 3 height 3
click at [180, 50] on button "button" at bounding box center [183, 51] width 10 height 10
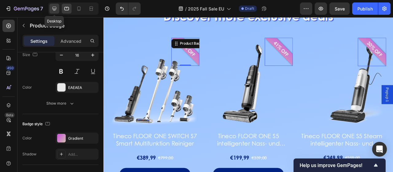
click at [50, 8] on div at bounding box center [54, 9] width 10 height 10
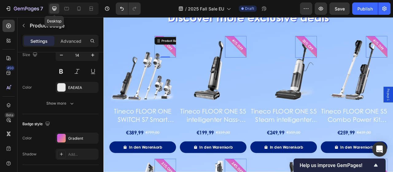
scroll to position [804, 0]
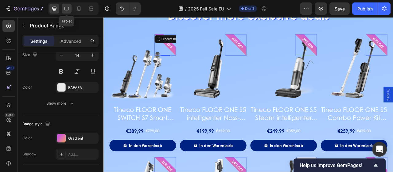
click at [67, 8] on icon at bounding box center [67, 9] width 6 height 6
type input "16"
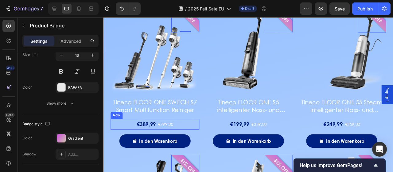
scroll to position [894, 0]
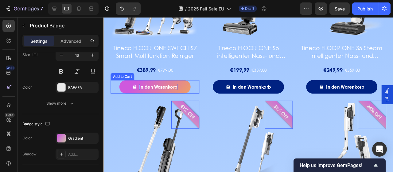
click at [173, 87] on div "In den Warenkorb" at bounding box center [161, 90] width 40 height 7
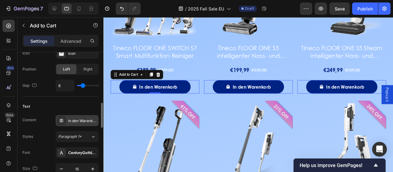
scroll to position [307, 0]
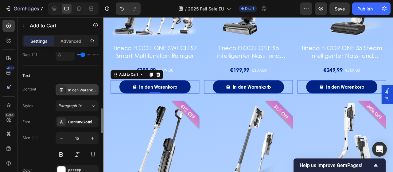
click at [86, 90] on div "In den Warenkorb" at bounding box center [82, 90] width 29 height 6
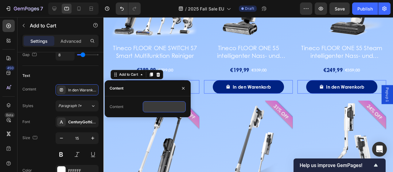
scroll to position [0, 0]
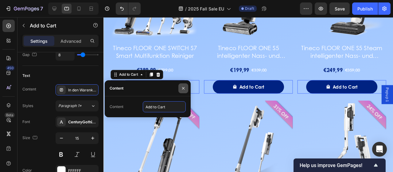
type input "Add to Cart"
click at [183, 87] on icon "button" at bounding box center [183, 88] width 5 height 5
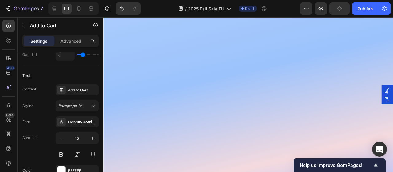
scroll to position [368, 0]
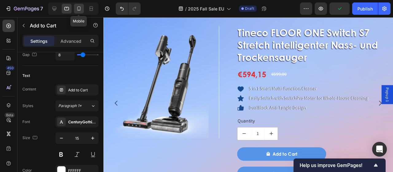
click at [78, 11] on icon at bounding box center [79, 9] width 6 height 6
type input "100%"
type input "12"
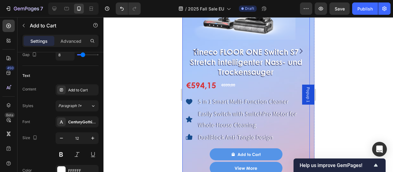
scroll to position [509, 0]
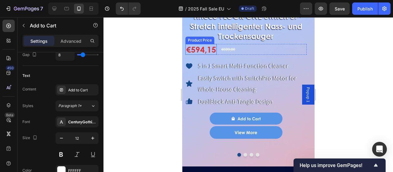
click at [205, 48] on div "€594,15" at bounding box center [200, 49] width 31 height 11
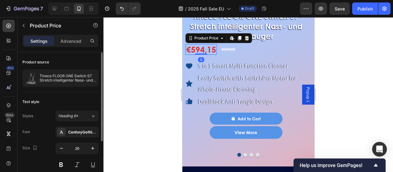
scroll to position [31, 0]
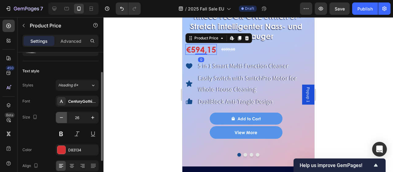
click at [60, 118] on icon "button" at bounding box center [61, 117] width 6 height 6
type input "24"
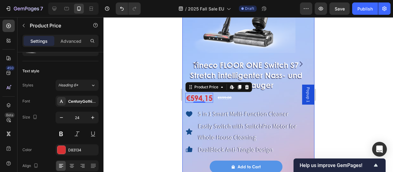
scroll to position [448, 0]
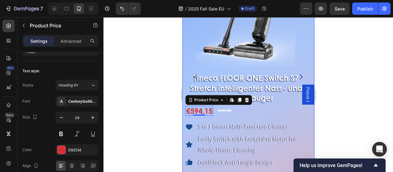
click at [299, 76] on icon "Carousel Next Arrow" at bounding box center [300, 76] width 3 height 5
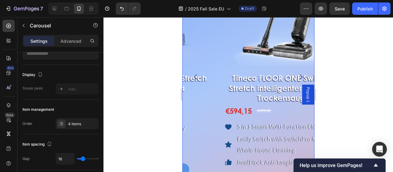
scroll to position [0, 0]
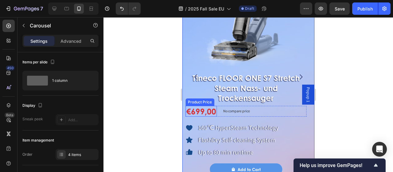
click at [193, 106] on div "€699,00" at bounding box center [200, 111] width 31 height 11
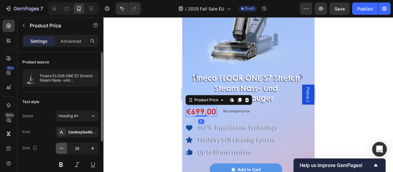
click at [58, 148] on icon "button" at bounding box center [61, 148] width 6 height 6
type input "24"
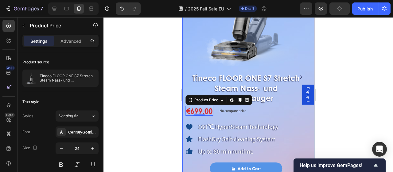
click at [297, 76] on icon "Carousel Next Arrow" at bounding box center [300, 76] width 7 height 7
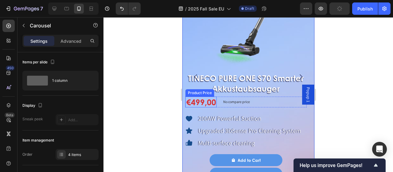
click at [196, 101] on div "€499,00" at bounding box center [200, 101] width 31 height 11
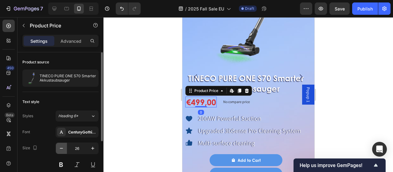
click at [57, 147] on button "button" at bounding box center [61, 147] width 11 height 11
click at [58, 147] on icon "button" at bounding box center [61, 148] width 6 height 6
type input "24"
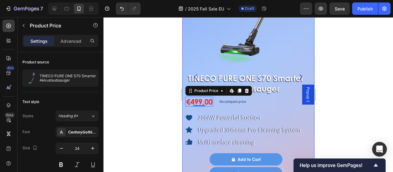
click at [297, 75] on icon "Carousel Next Arrow" at bounding box center [300, 76] width 7 height 7
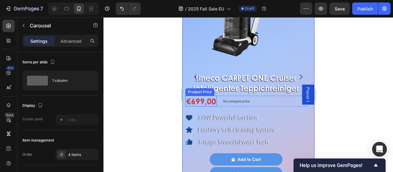
click at [200, 100] on div "€699,00" at bounding box center [200, 100] width 31 height 11
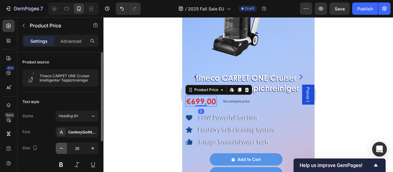
click at [60, 147] on icon "button" at bounding box center [61, 148] width 6 height 6
click at [60, 148] on icon "button" at bounding box center [61, 148] width 3 height 1
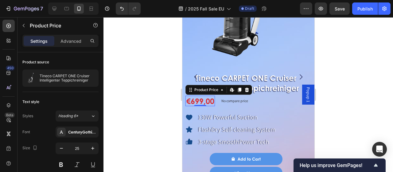
type input "24"
click at [298, 75] on icon "Carousel Next Arrow" at bounding box center [300, 76] width 7 height 7
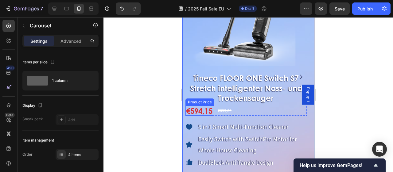
click at [194, 114] on div "€594,15" at bounding box center [199, 111] width 28 height 10
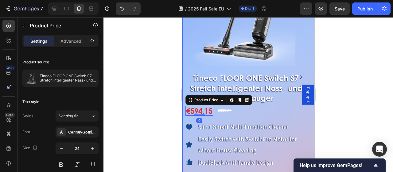
click at [297, 76] on icon "Carousel Next Arrow" at bounding box center [300, 76] width 7 height 7
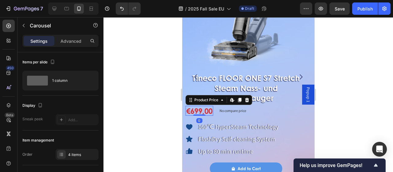
click at [204, 106] on div "€699,00" at bounding box center [199, 111] width 28 height 10
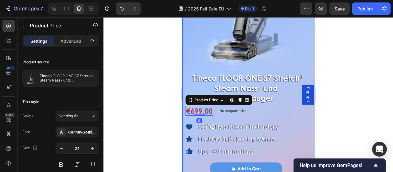
click at [299, 75] on icon "Carousel Next Arrow" at bounding box center [300, 76] width 3 height 5
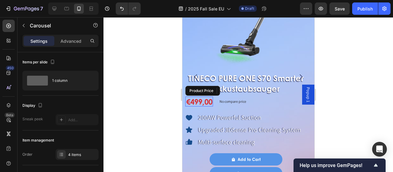
click at [201, 102] on div "€499,00" at bounding box center [199, 101] width 28 height 10
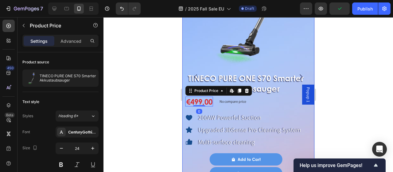
click at [298, 77] on icon "Carousel Next Arrow" at bounding box center [300, 76] width 7 height 7
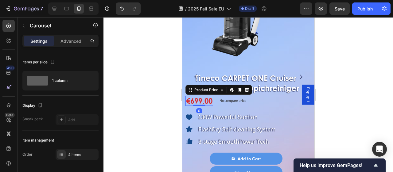
click at [203, 99] on div "€699,00" at bounding box center [199, 100] width 28 height 10
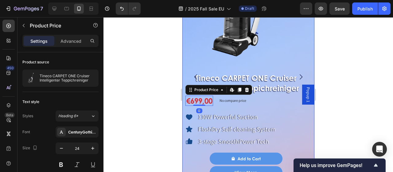
click at [297, 77] on icon "Carousel Next Arrow" at bounding box center [300, 76] width 7 height 7
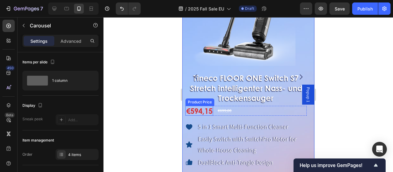
click at [199, 110] on div "€594,15" at bounding box center [199, 111] width 28 height 10
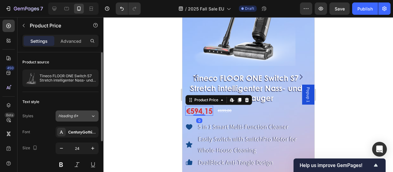
scroll to position [31, 0]
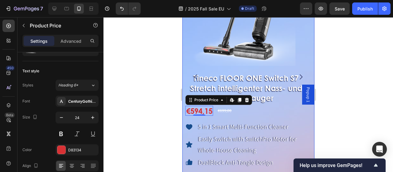
click at [297, 77] on icon "Carousel Next Arrow" at bounding box center [300, 76] width 7 height 7
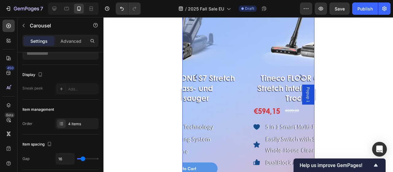
scroll to position [0, 0]
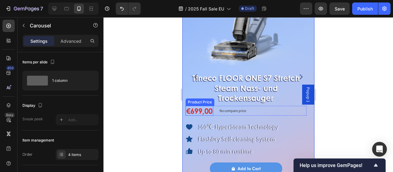
click at [198, 106] on div "€699,00" at bounding box center [199, 111] width 28 height 10
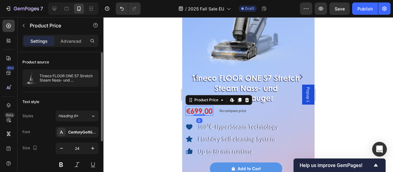
scroll to position [31, 0]
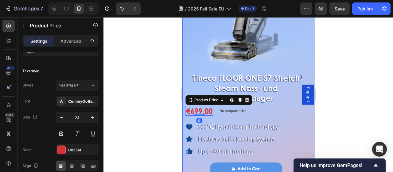
click at [297, 78] on icon "Carousel Next Arrow" at bounding box center [300, 76] width 7 height 7
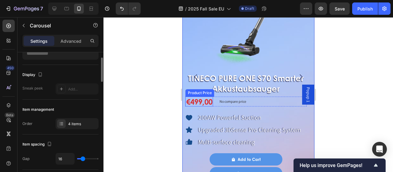
click at [205, 100] on div "€499,00" at bounding box center [199, 101] width 28 height 10
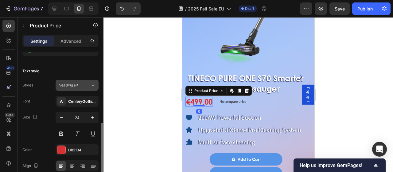
scroll to position [61, 0]
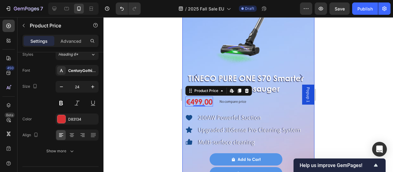
click at [299, 76] on icon "Carousel Next Arrow" at bounding box center [300, 76] width 3 height 5
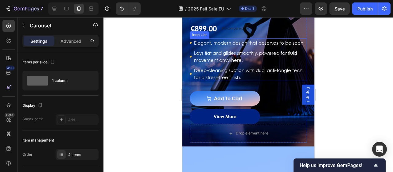
scroll to position [693, 0]
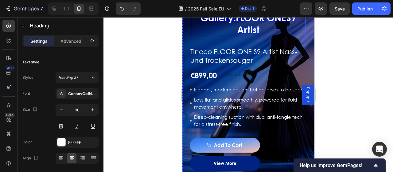
click at [193, 36] on div "The Underfoot Gallery: FLOOR ONE S9 Artist Heading" at bounding box center [248, 17] width 115 height 37
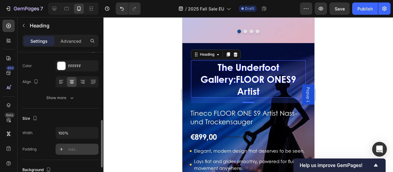
scroll to position [107, 0]
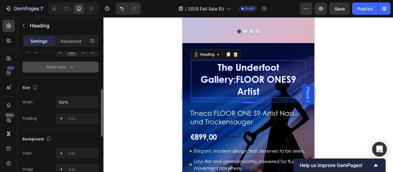
click at [73, 64] on icon "button" at bounding box center [72, 67] width 6 height 6
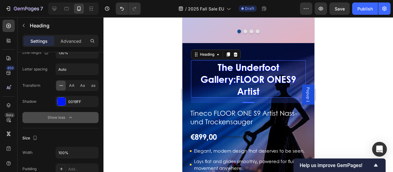
scroll to position [45, 0]
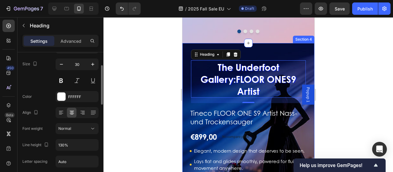
click at [267, 49] on div "The Underfoot Gallery: FLOOR ONE S9 Artist Heading 18 Tineco FLOOR ONE S9 Artis…" at bounding box center [248, 148] width 132 height 211
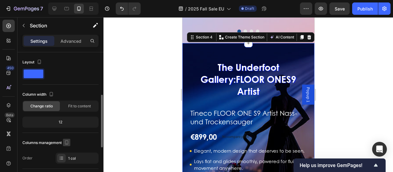
scroll to position [123, 0]
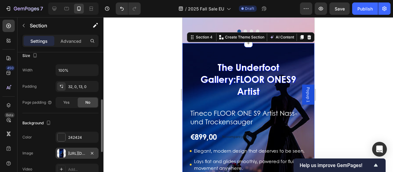
click at [77, 150] on div "https://cdn.shopify.com/s/files/1/0551/9032/3355/files/gempages_490429751039624…" at bounding box center [77, 153] width 18 height 6
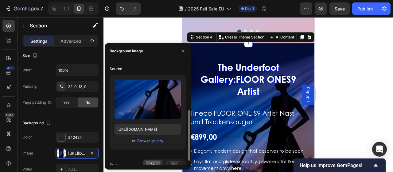
scroll to position [99, 0]
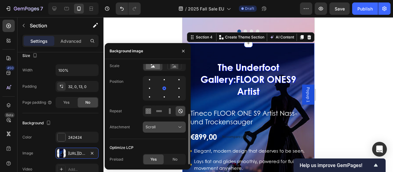
click at [166, 127] on div "Scroll" at bounding box center [161, 127] width 31 height 6
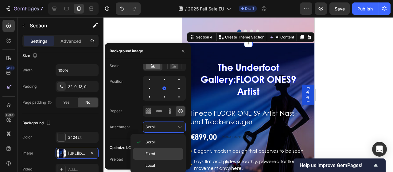
click at [158, 151] on p "Fixed" at bounding box center [163, 154] width 35 height 6
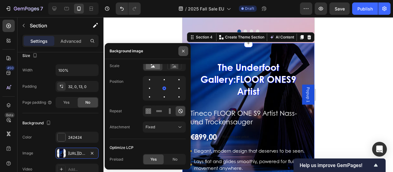
click at [182, 51] on icon "button" at bounding box center [183, 51] width 5 height 5
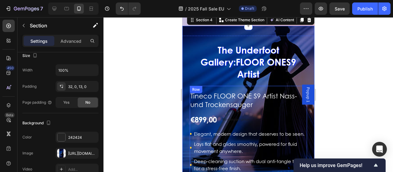
scroll to position [785, 0]
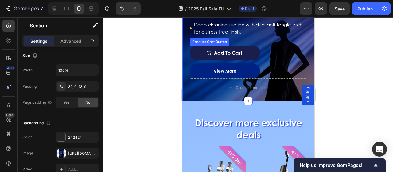
click at [246, 45] on button "Add to cart" at bounding box center [224, 52] width 70 height 15
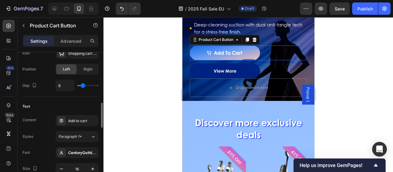
scroll to position [307, 0]
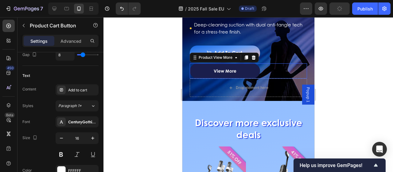
click at [213, 63] on button "View more" at bounding box center [224, 70] width 70 height 15
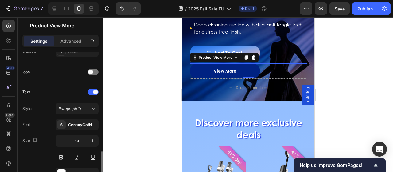
scroll to position [246, 0]
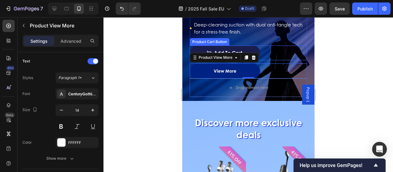
click at [219, 45] on button "Add to cart" at bounding box center [224, 52] width 70 height 15
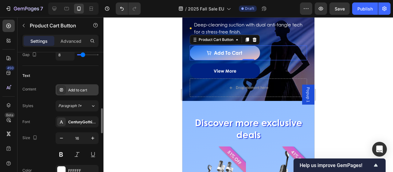
scroll to position [338, 0]
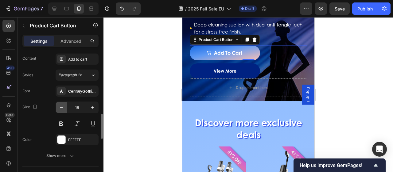
click at [64, 104] on icon "button" at bounding box center [61, 107] width 6 height 6
type input "14"
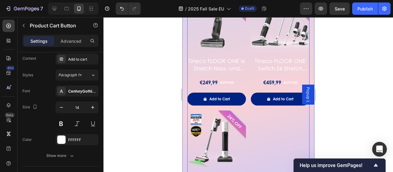
scroll to position [1307, 0]
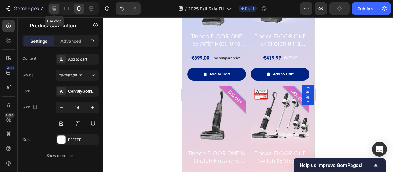
click at [55, 10] on icon at bounding box center [54, 9] width 4 height 4
type input "100%"
type input "16"
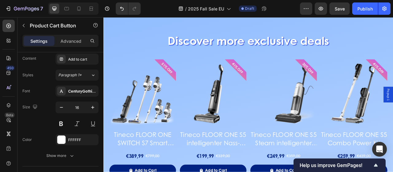
scroll to position [834, 0]
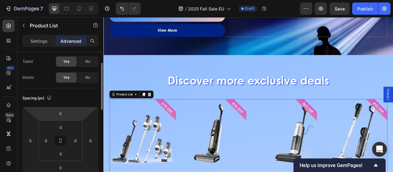
scroll to position [61, 0]
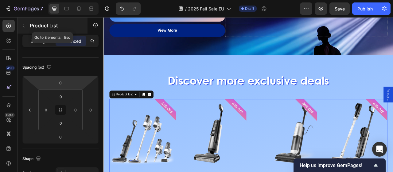
click at [23, 25] on icon "button" at bounding box center [23, 25] width 5 height 5
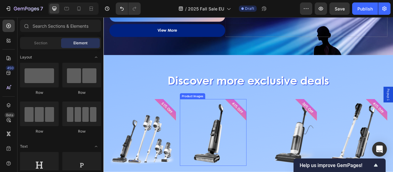
click at [203, 131] on img at bounding box center [242, 163] width 85 height 85
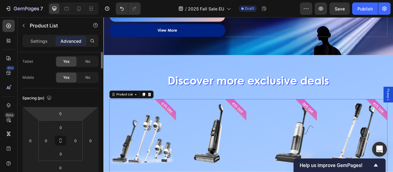
scroll to position [0, 0]
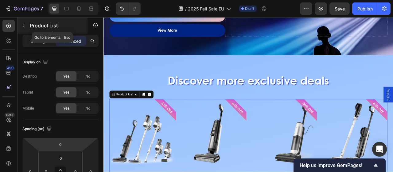
click at [27, 25] on button "button" at bounding box center [24, 26] width 10 height 10
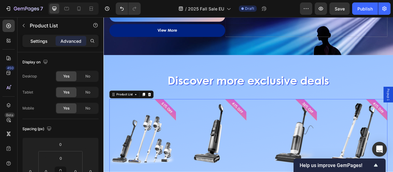
click at [35, 38] on p "Settings" at bounding box center [38, 41] width 17 height 6
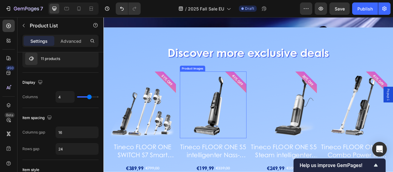
scroll to position [865, 0]
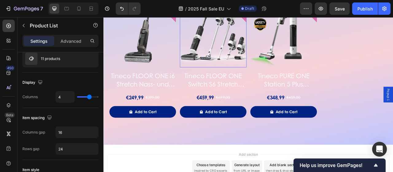
scroll to position [1271, 0]
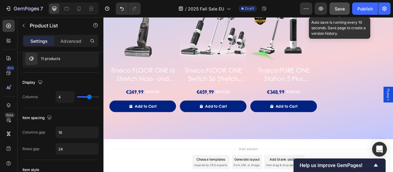
click at [344, 8] on span "Save" at bounding box center [340, 8] width 10 height 5
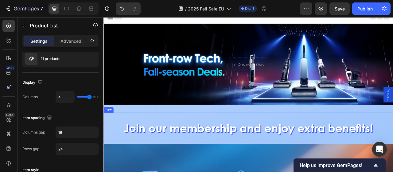
scroll to position [0, 0]
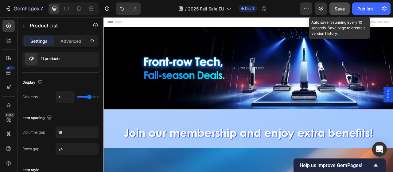
click at [338, 8] on span "Save" at bounding box center [340, 8] width 10 height 5
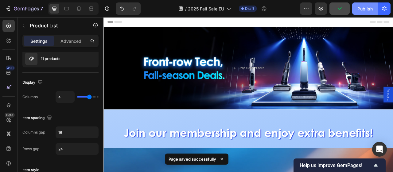
click at [361, 7] on div "Publish" at bounding box center [364, 9] width 15 height 6
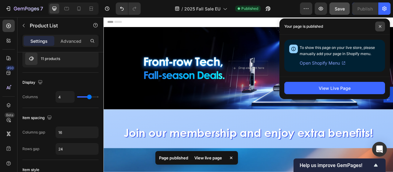
click at [379, 27] on icon at bounding box center [379, 26] width 3 height 3
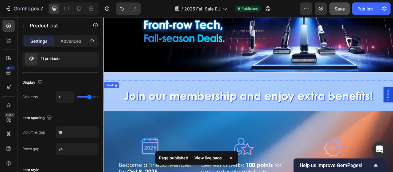
scroll to position [61, 0]
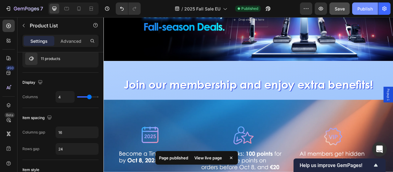
click at [357, 8] on button "Publish" at bounding box center [365, 8] width 26 height 12
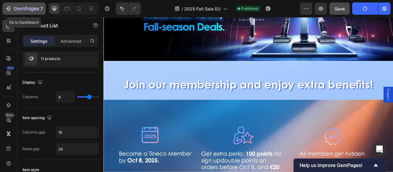
click at [9, 9] on icon "button" at bounding box center [7, 9] width 3 height 2
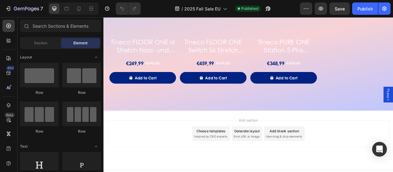
scroll to position [1314, 0]
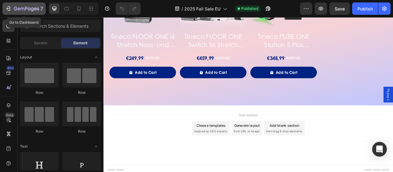
click at [9, 8] on icon "button" at bounding box center [8, 9] width 6 height 6
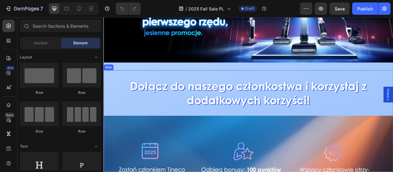
scroll to position [61, 0]
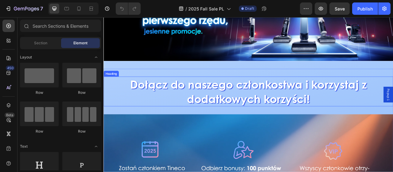
click at [323, 113] on h2 "Dołącz do naszego członkostwa i korzystaj z dodatkowych korzyści!" at bounding box center [287, 112] width 368 height 38
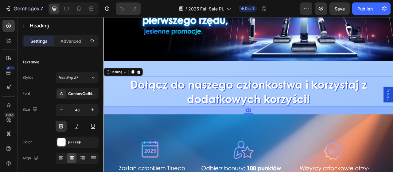
click at [368, 114] on h2 "Dołącz do naszego członkostwa i korzystaj z dodatkowych korzyści!" at bounding box center [287, 112] width 368 height 38
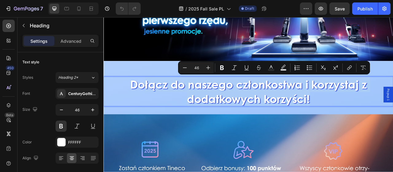
drag, startPoint x: 367, startPoint y: 119, endPoint x: 154, endPoint y: 107, distance: 212.8
click at [154, 107] on p "Dołącz do naszego członkostwa i korzystaj z dodatkowych korzyści!" at bounding box center [287, 111] width 367 height 37
click at [170, 115] on p "Dołącz do naszego członkostwa i korzystaj z dodatkowych korzyści!" at bounding box center [287, 111] width 367 height 37
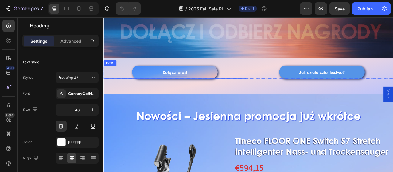
scroll to position [338, 0]
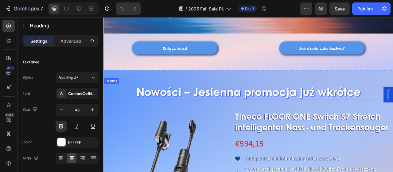
drag, startPoint x: 211, startPoint y: 106, endPoint x: 215, endPoint y: 106, distance: 4.6
click at [211, 106] on h2 "Nowości – Jesienna promocja już wkrótce" at bounding box center [287, 112] width 368 height 20
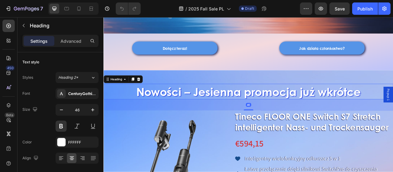
click at [393, 111] on h2 "Nowości – Jesienna promocja już wkrótce" at bounding box center [287, 112] width 368 height 20
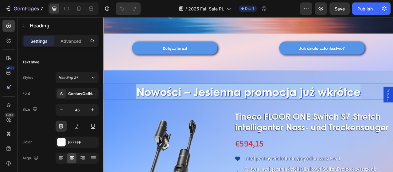
drag, startPoint x: 429, startPoint y: 110, endPoint x: 104, endPoint y: 113, distance: 325.1
click at [104, 113] on p "Nowości – Jesienna promocja już wkrótce" at bounding box center [287, 112] width 367 height 18
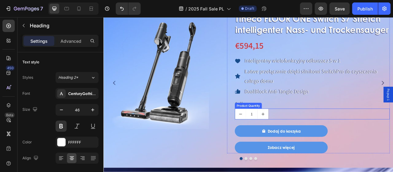
scroll to position [460, 0]
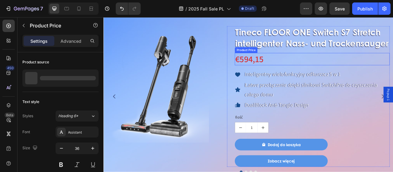
click at [327, 78] on div "€594,15" at bounding box center [368, 71] width 197 height 16
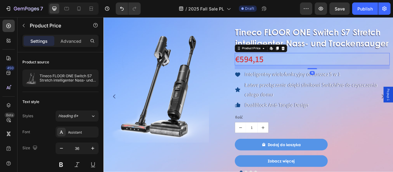
click at [333, 59] on icon at bounding box center [331, 56] width 5 height 5
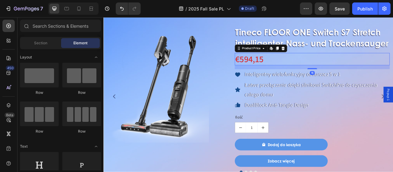
scroll to position [450, 0]
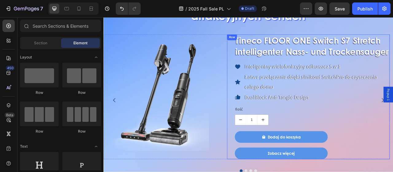
click at [358, 83] on div "Tineco FLOOR ONE Switch S7 Stretch intelligenter Nass- und Trockensauger Produc…" at bounding box center [368, 118] width 197 height 158
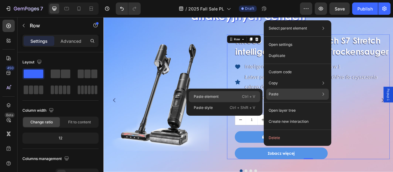
click at [230, 97] on div "Paste element Ctrl + V" at bounding box center [224, 96] width 71 height 11
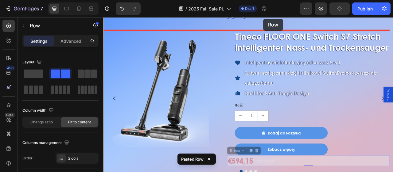
scroll to position [444, 0]
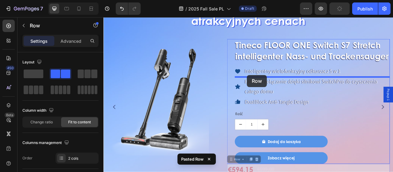
drag, startPoint x: 266, startPoint y: 93, endPoint x: 286, endPoint y: 91, distance: 20.4
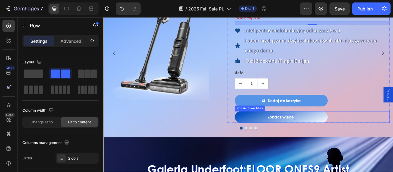
scroll to position [505, 0]
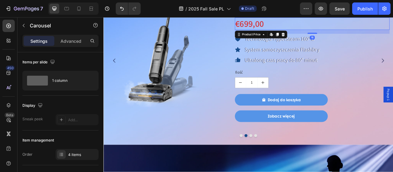
click at [327, 26] on div "€699,00" at bounding box center [368, 26] width 197 height 16
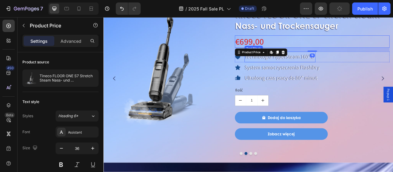
scroll to position [475, 0]
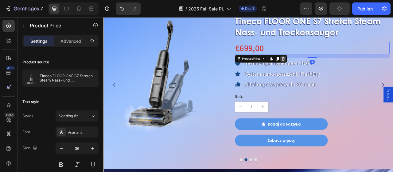
click at [331, 69] on icon at bounding box center [331, 70] width 5 height 5
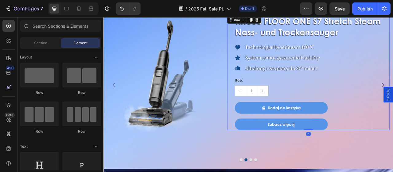
click at [318, 45] on div "Tineco FLOOR ONE S7 Stretch Steam Nass- und Trockensauger Product Title Icon Te…" at bounding box center [368, 87] width 197 height 146
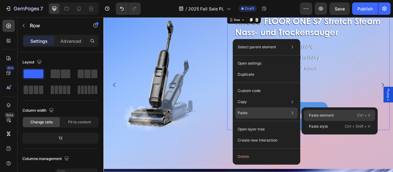
drag, startPoint x: 311, startPoint y: 114, endPoint x: 260, endPoint y: 116, distance: 51.6
click at [311, 114] on p "Paste element" at bounding box center [321, 115] width 25 height 6
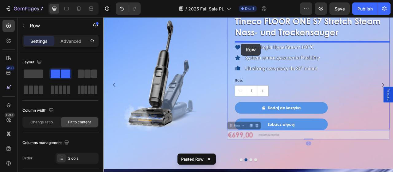
drag, startPoint x: 266, startPoint y: 154, endPoint x: 278, endPoint y: 51, distance: 104.1
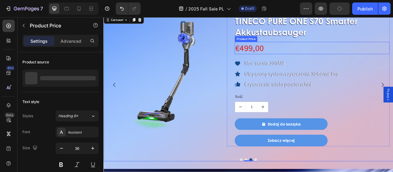
click at [314, 59] on div "€499,00" at bounding box center [368, 57] width 197 height 16
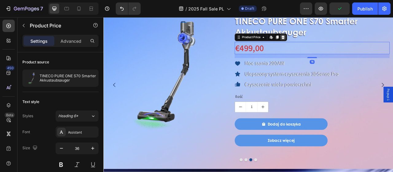
click at [331, 44] on icon at bounding box center [332, 43] width 4 height 4
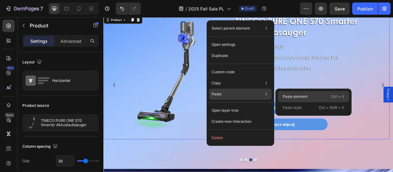
click at [293, 93] on div "Paste element Ctrl + V" at bounding box center [313, 96] width 71 height 11
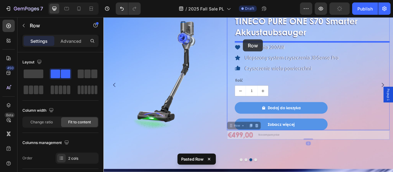
drag, startPoint x: 265, startPoint y: 153, endPoint x: 281, endPoint y: 45, distance: 108.4
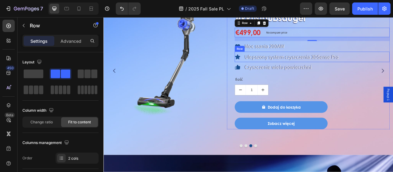
scroll to position [505, 0]
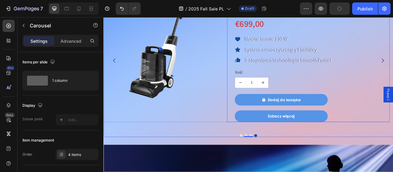
scroll to position [475, 0]
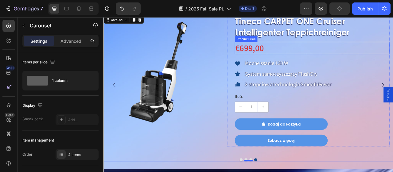
click at [326, 52] on div "€699,00" at bounding box center [368, 57] width 197 height 16
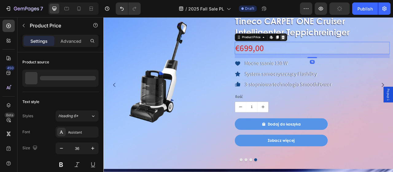
click at [330, 45] on icon at bounding box center [331, 42] width 5 height 5
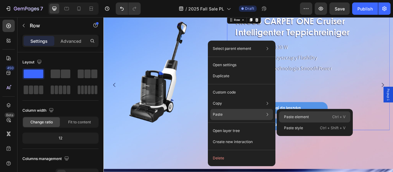
click at [286, 115] on p "Paste element" at bounding box center [296, 117] width 25 height 6
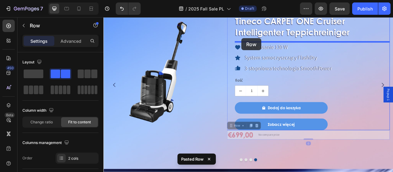
drag, startPoint x: 265, startPoint y: 155, endPoint x: 278, endPoint y: 44, distance: 111.9
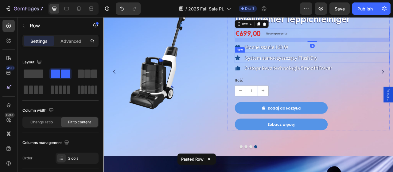
scroll to position [505, 0]
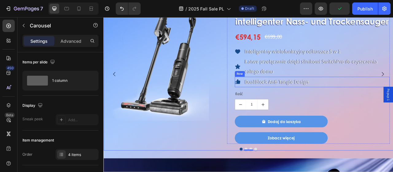
scroll to position [475, 0]
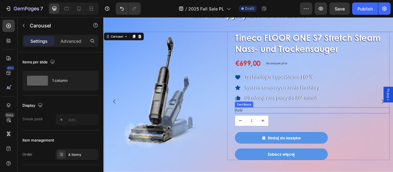
scroll to position [444, 0]
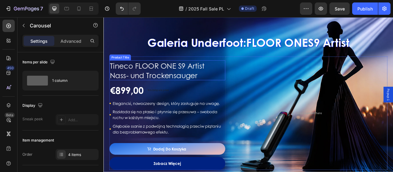
scroll to position [659, 0]
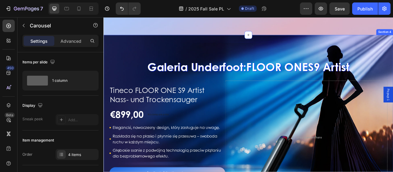
click at [138, 45] on div "Galeria Underfoot: FLOOR ONE S9 Artist Heading Tineco FLOOR ONE S9 Artist Nass-…" at bounding box center [287, 152] width 368 height 225
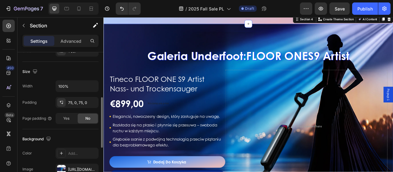
scroll to position [153, 0]
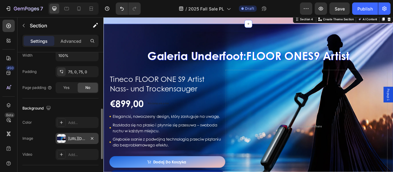
click at [75, 139] on div "https://cdn.shopify.com/s/files/1/0551/9032/3355/files/gempages_490429751039624…" at bounding box center [77, 139] width 18 height 6
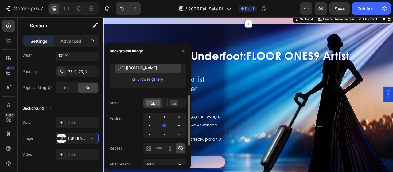
scroll to position [99, 0]
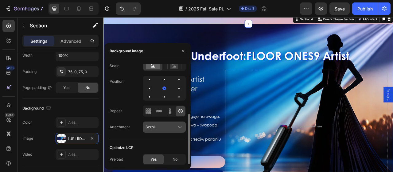
click at [160, 127] on div "Scroll" at bounding box center [161, 127] width 31 height 6
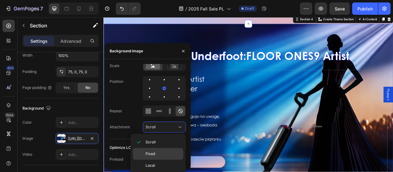
click at [153, 153] on span "Fixed" at bounding box center [151, 154] width 10 height 6
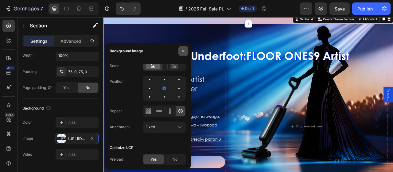
click at [184, 50] on icon "button" at bounding box center [183, 51] width 5 height 5
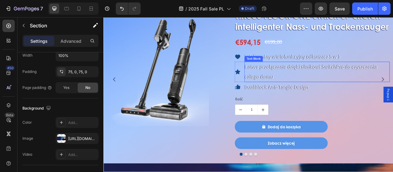
scroll to position [494, 0]
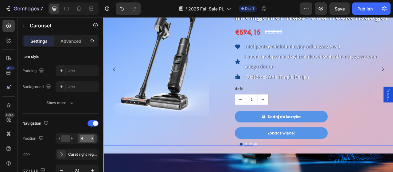
scroll to position [0, 0]
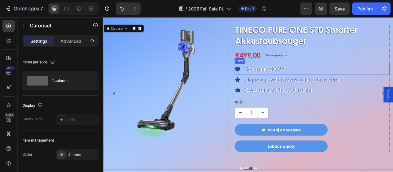
scroll to position [494, 0]
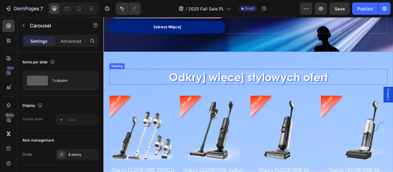
scroll to position [924, 0]
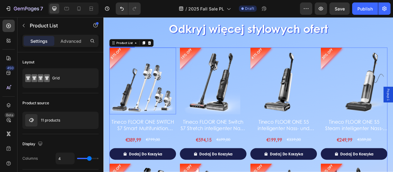
click at [192, 63] on img at bounding box center [153, 98] width 85 height 85
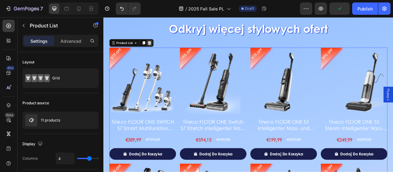
click at [163, 51] on icon at bounding box center [162, 50] width 4 height 4
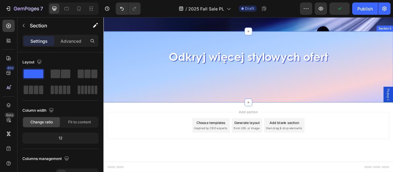
click at [193, 85] on div "Odkryj więcej stylowych ofert Heading" at bounding box center [288, 70] width 354 height 41
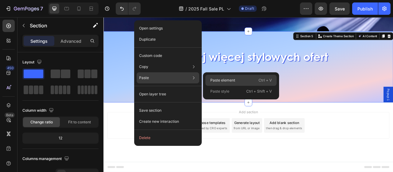
click at [211, 79] on p "Paste element" at bounding box center [222, 80] width 25 height 6
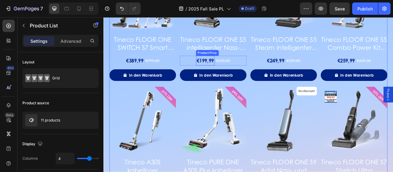
scroll to position [1016, 0]
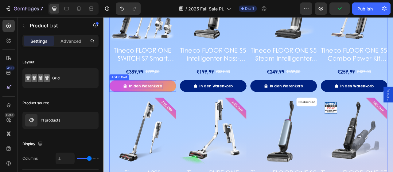
click at [176, 102] on div "In den Warenkorb" at bounding box center [157, 104] width 43 height 7
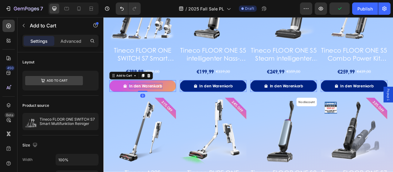
click at [177, 102] on div "In den Warenkorb" at bounding box center [157, 104] width 43 height 7
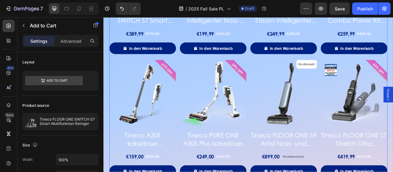
scroll to position [1077, 0]
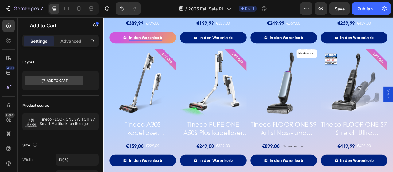
click at [166, 40] on div "In den Warenkorb" at bounding box center [157, 43] width 43 height 7
click at [136, 42] on p "In den Warenkorb" at bounding box center [157, 43] width 43 height 7
drag, startPoint x: 136, startPoint y: 42, endPoint x: 148, endPoint y: 42, distance: 12.0
click at [148, 42] on p "In den Warenkorb" at bounding box center [157, 43] width 43 height 7
click at [144, 42] on p "In den Warenkorb" at bounding box center [157, 43] width 43 height 7
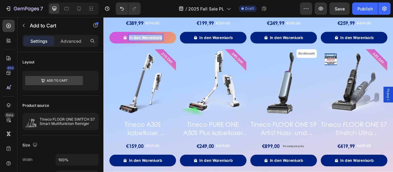
drag, startPoint x: 135, startPoint y: 42, endPoint x: 178, endPoint y: 45, distance: 42.8
click at [178, 45] on button "In den Warenkorb" at bounding box center [153, 43] width 85 height 15
copy p "In den Warenkorb"
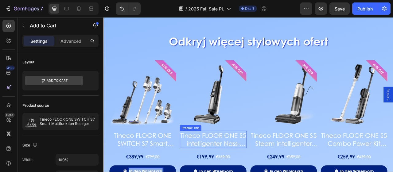
scroll to position [955, 0]
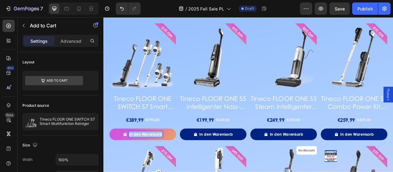
click at [155, 166] on p "In den Warenkorb" at bounding box center [157, 165] width 43 height 7
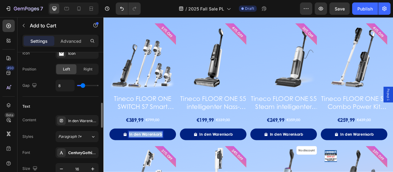
scroll to position [307, 0]
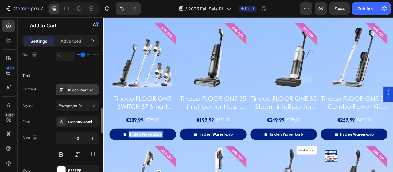
click at [86, 89] on div "In den Warenkorb" at bounding box center [82, 90] width 29 height 6
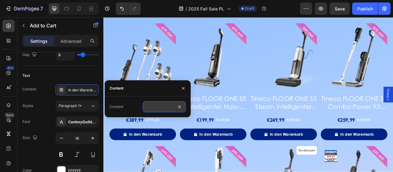
drag, startPoint x: 179, startPoint y: 108, endPoint x: 174, endPoint y: 108, distance: 5.5
paste input "Dodaj do koszyka"
type input "Dodaj do koszyka"
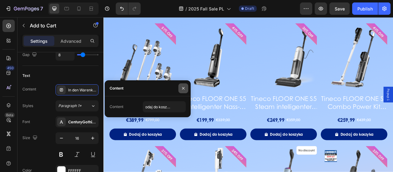
click at [184, 88] on icon "button" at bounding box center [183, 88] width 5 height 5
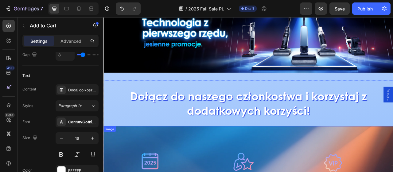
scroll to position [0, 0]
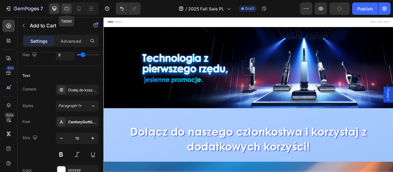
click at [67, 6] on icon at bounding box center [67, 9] width 6 height 6
type input "80%"
type input "15"
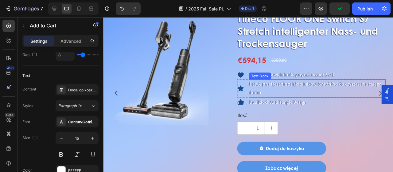
scroll to position [430, 0]
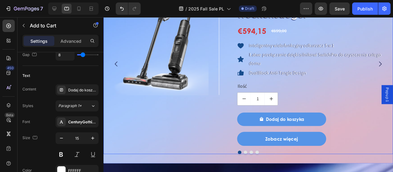
click at [393, 64] on icon "Carousel Next Arrow" at bounding box center [394, 66] width 7 height 7
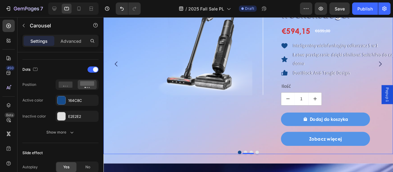
scroll to position [0, 0]
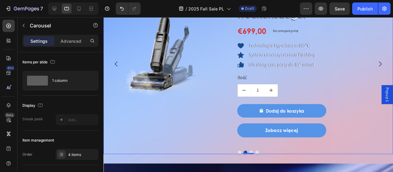
click at [391, 64] on icon "Carousel Next Arrow" at bounding box center [394, 66] width 7 height 7
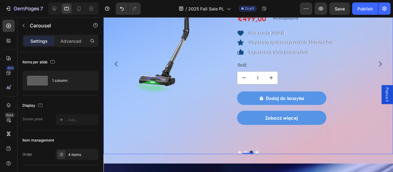
click at [391, 64] on icon "Carousel Next Arrow" at bounding box center [394, 66] width 7 height 7
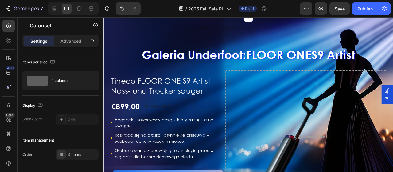
scroll to position [522, 0]
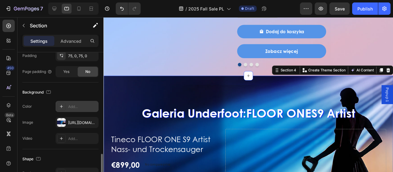
scroll to position [184, 0]
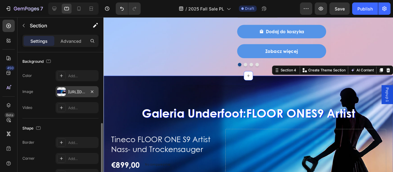
click at [68, 92] on div "https://cdn.shopify.com/s/files/1/0551/9032/3355/files/gempages_490429751039624…" at bounding box center [77, 92] width 18 height 6
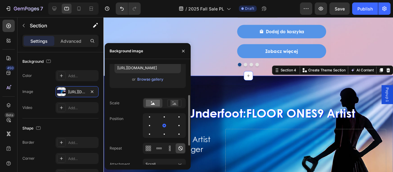
scroll to position [99, 0]
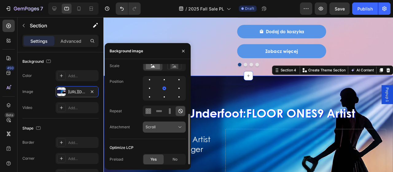
click at [163, 129] on div "Scroll" at bounding box center [161, 127] width 31 height 6
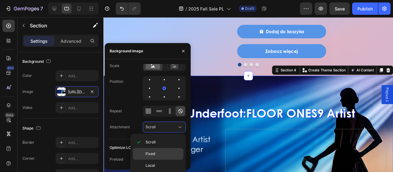
click at [159, 153] on p "Fixed" at bounding box center [163, 154] width 35 height 6
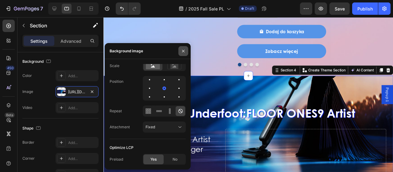
drag, startPoint x: 182, startPoint y: 51, endPoint x: 89, endPoint y: 37, distance: 93.9
click at [182, 51] on icon "button" at bounding box center [183, 51] width 5 height 5
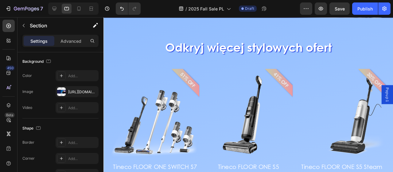
scroll to position [798, 0]
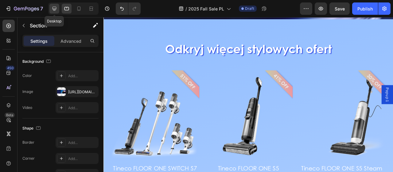
click at [54, 5] on div at bounding box center [54, 9] width 10 height 10
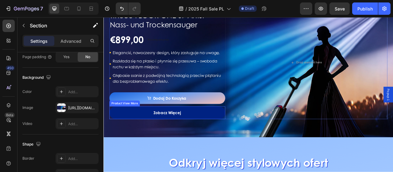
scroll to position [746, 0]
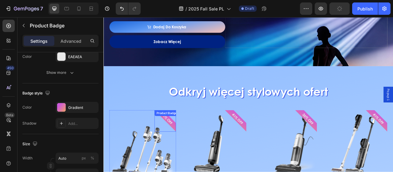
click at [179, 145] on div "51% OFF Product Badge" at bounding box center [181, 148] width 27 height 27
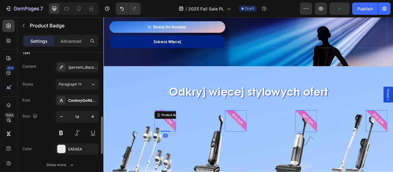
scroll to position [153, 0]
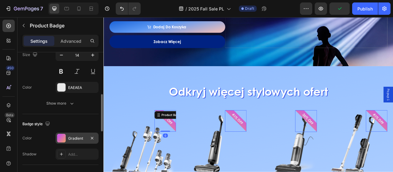
click at [71, 135] on div "Gradient" at bounding box center [77, 138] width 18 height 6
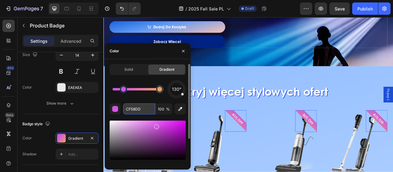
click at [142, 111] on input "CF58DD" at bounding box center [139, 108] width 32 height 11
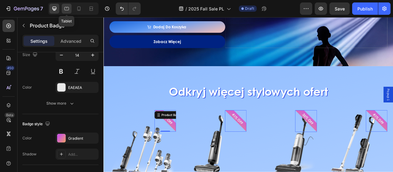
click at [66, 6] on icon at bounding box center [67, 9] width 6 height 6
type input "16"
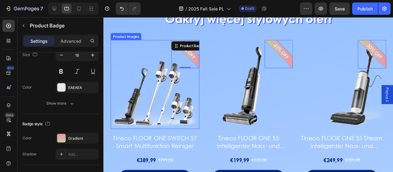
scroll to position [801, 0]
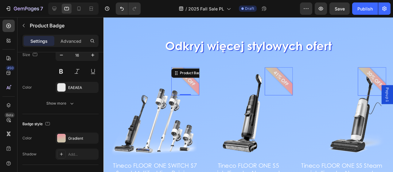
click at [197, 87] on pre "51% OFF" at bounding box center [192, 81] width 27 height 27
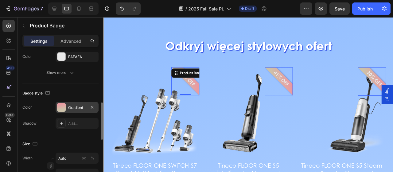
click at [76, 108] on div "Gradient" at bounding box center [77, 108] width 18 height 6
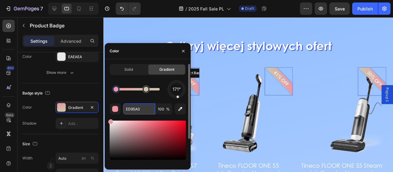
click at [142, 108] on input "ED95A0" at bounding box center [139, 108] width 32 height 11
paste input "CF58DD"
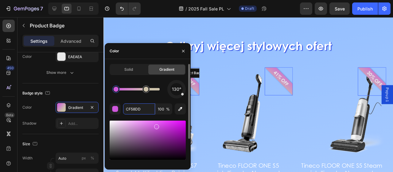
drag, startPoint x: 178, startPoint y: 96, endPoint x: 184, endPoint y: 95, distance: 6.2
click at [184, 95] on div "130°" at bounding box center [176, 89] width 18 height 18
click at [149, 99] on div "130° CF58DD 100 % Recent colors" at bounding box center [148, 139] width 76 height 119
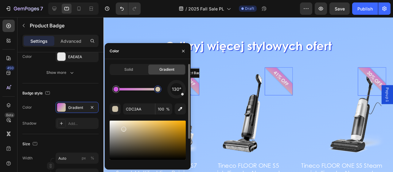
drag, startPoint x: 147, startPoint y: 91, endPoint x: 158, endPoint y: 90, distance: 11.7
click at [158, 90] on div at bounding box center [157, 89] width 5 height 5
type input "CF58DD"
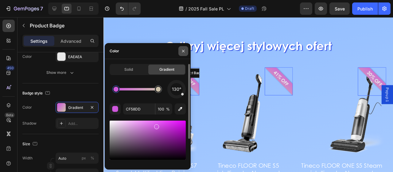
click at [185, 51] on icon "button" at bounding box center [183, 51] width 5 height 5
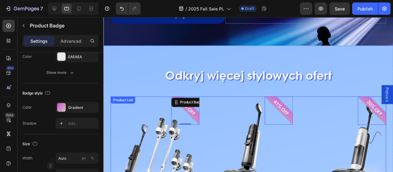
scroll to position [770, 0]
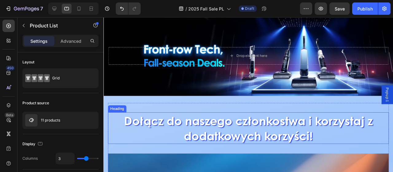
scroll to position [0, 0]
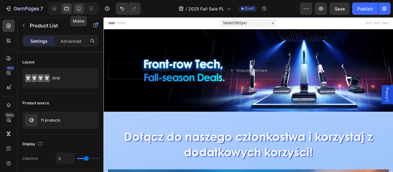
click at [78, 6] on icon at bounding box center [79, 9] width 6 height 6
type input "2"
type input "16"
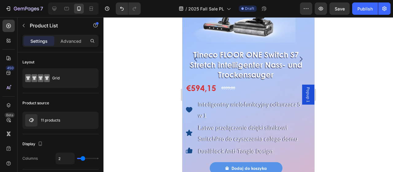
scroll to position [614, 0]
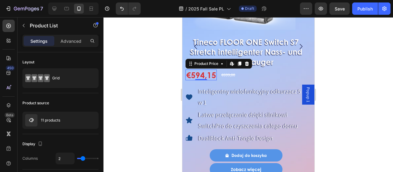
click at [204, 74] on div "€594,15" at bounding box center [200, 74] width 31 height 11
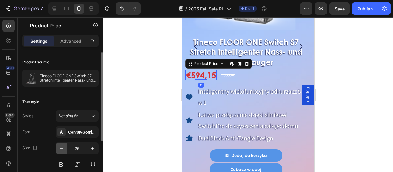
click at [61, 146] on icon "button" at bounding box center [61, 148] width 6 height 6
type input "24"
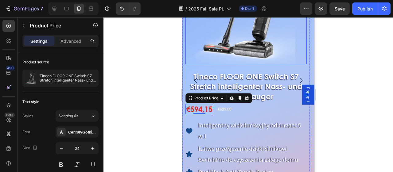
scroll to position [613, 0]
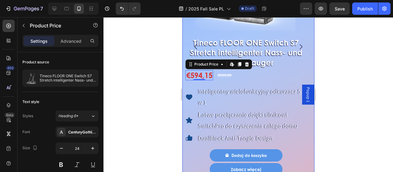
click at [297, 43] on icon "Carousel Next Arrow" at bounding box center [300, 46] width 7 height 7
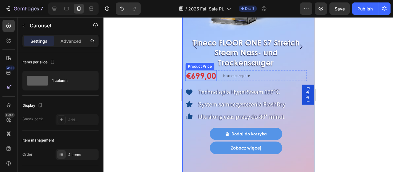
click at [198, 70] on div "€699,00" at bounding box center [200, 75] width 31 height 11
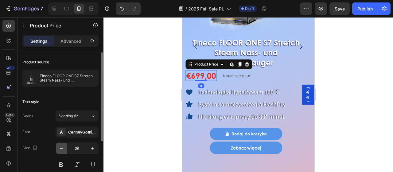
click at [59, 145] on icon "button" at bounding box center [61, 148] width 6 height 6
type input "24"
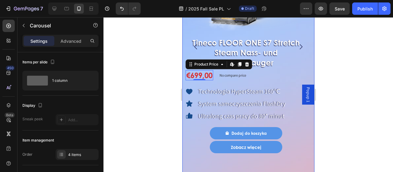
click at [297, 47] on icon "Carousel Next Arrow" at bounding box center [300, 46] width 7 height 7
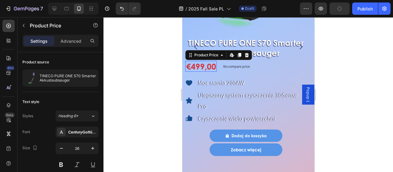
click at [201, 67] on div "€499,00" at bounding box center [200, 66] width 31 height 11
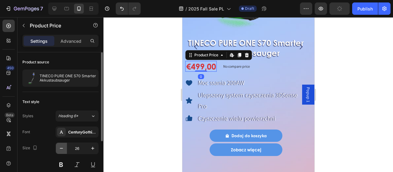
click at [62, 149] on icon "button" at bounding box center [61, 148] width 6 height 6
type input "24"
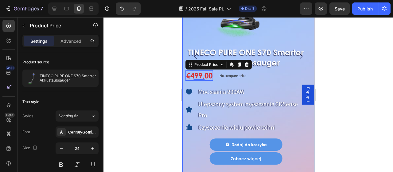
scroll to position [583, 0]
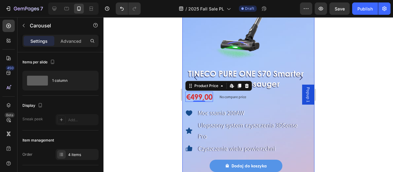
click at [297, 75] on icon "Carousel Next Arrow" at bounding box center [300, 77] width 7 height 7
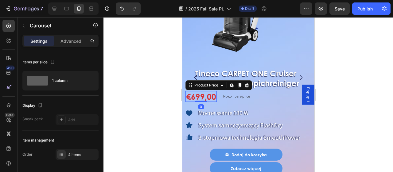
click at [203, 93] on div "€699,00" at bounding box center [200, 96] width 31 height 11
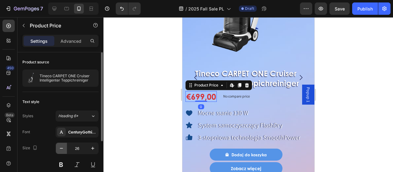
click at [61, 143] on button "button" at bounding box center [61, 147] width 11 height 11
type input "24"
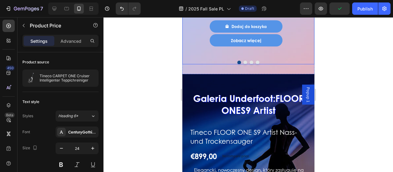
scroll to position [736, 0]
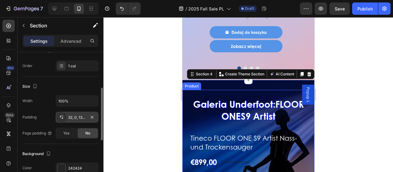
scroll to position [153, 0]
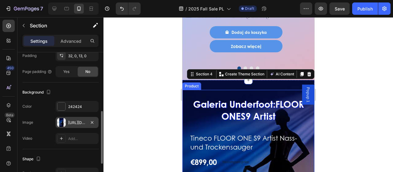
click at [73, 120] on div "https://cdn.shopify.com/s/files/1/0551/9032/3355/files/gempages_490429751039624…" at bounding box center [77, 123] width 18 height 6
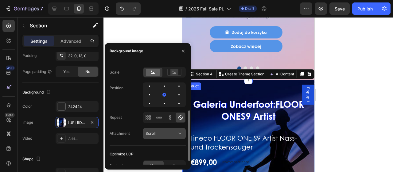
scroll to position [99, 0]
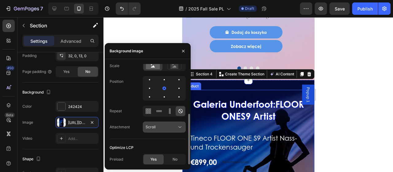
click at [165, 127] on div "Scroll" at bounding box center [161, 127] width 31 height 6
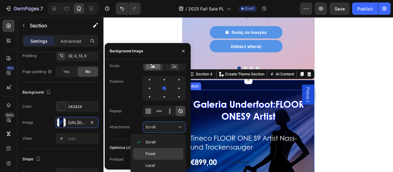
click at [153, 151] on span "Fixed" at bounding box center [151, 154] width 10 height 6
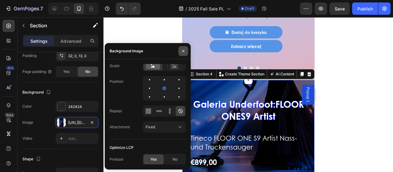
drag, startPoint x: 182, startPoint y: 49, endPoint x: 22, endPoint y: 48, distance: 160.2
click at [182, 49] on icon "button" at bounding box center [183, 51] width 5 height 5
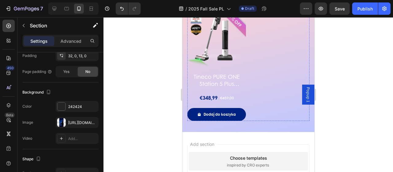
scroll to position [1657, 0]
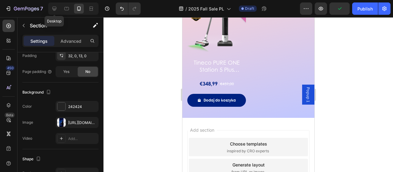
drag, startPoint x: 55, startPoint y: 6, endPoint x: 60, endPoint y: 12, distance: 8.3
click at [55, 6] on icon at bounding box center [54, 9] width 6 height 6
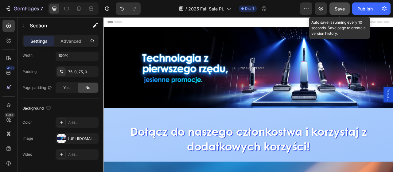
click at [338, 8] on span "Save" at bounding box center [340, 8] width 10 height 5
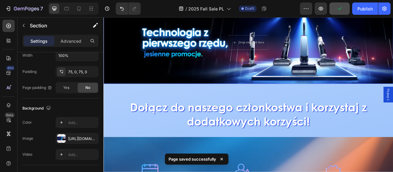
scroll to position [92, 0]
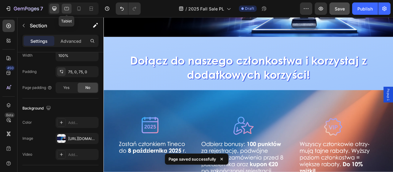
click at [68, 7] on icon at bounding box center [66, 8] width 5 height 3
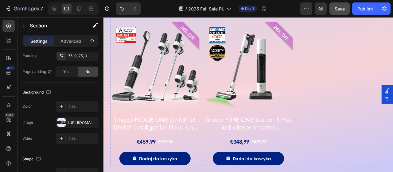
scroll to position [1415, 0]
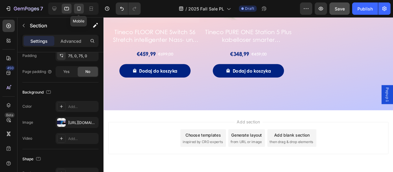
click at [78, 11] on icon at bounding box center [79, 9] width 6 height 6
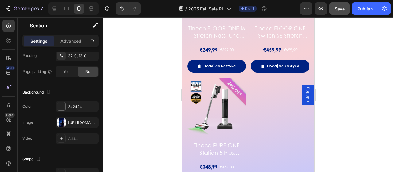
scroll to position [1504, 0]
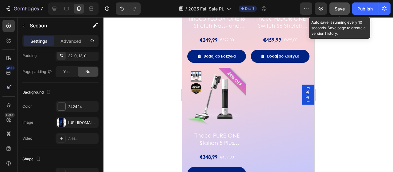
click at [343, 10] on span "Save" at bounding box center [340, 8] width 10 height 5
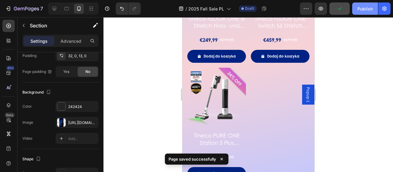
click at [361, 8] on div "Publish" at bounding box center [364, 9] width 15 height 6
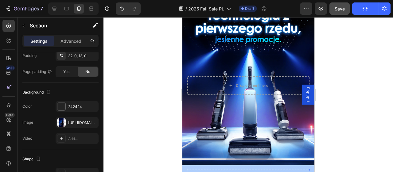
scroll to position [0, 0]
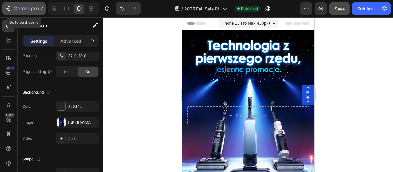
click at [17, 6] on div "7" at bounding box center [28, 8] width 29 height 7
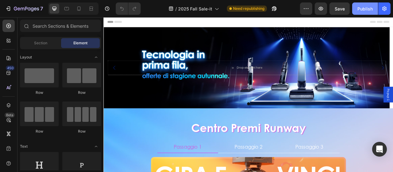
click at [365, 6] on div "Publish" at bounding box center [364, 9] width 15 height 6
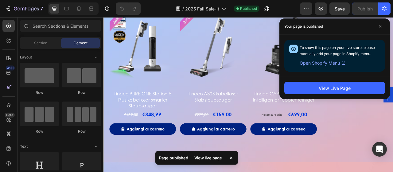
scroll to position [1351, 0]
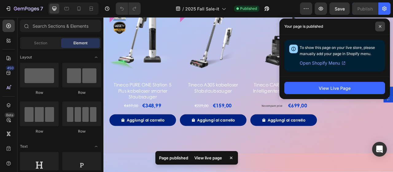
click at [376, 28] on span at bounding box center [380, 26] width 10 height 10
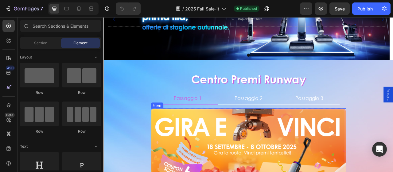
scroll to position [0, 0]
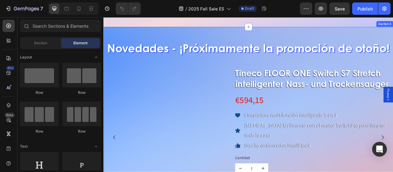
scroll to position [399, 0]
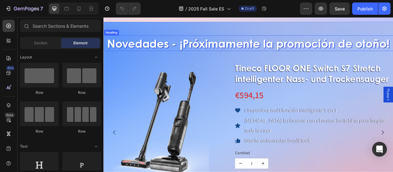
click at [311, 48] on h2 "Novedades - ¡Próximamente la promoción de otoño!" at bounding box center [287, 51] width 368 height 20
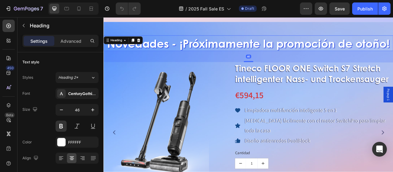
click at [393, 44] on h2 "Novedades - ¡Próximamente la promoción de otoño!" at bounding box center [287, 51] width 368 height 20
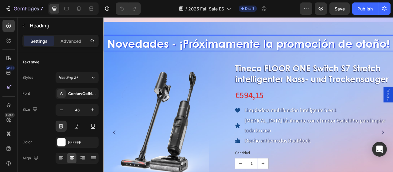
drag, startPoint x: 129, startPoint y: 45, endPoint x: 120, endPoint y: 46, distance: 9.3
click at [128, 45] on p "Novedades - ¡Próximamente la promoción de otoño!" at bounding box center [287, 50] width 367 height 18
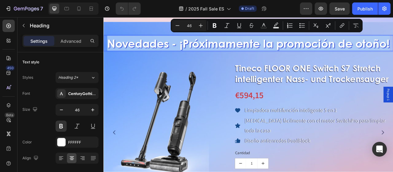
drag, startPoint x: 109, startPoint y: 45, endPoint x: 471, endPoint y: 52, distance: 362.6
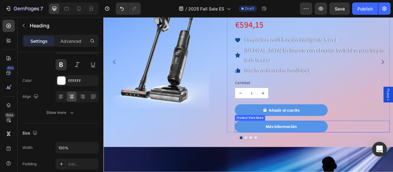
scroll to position [460, 0]
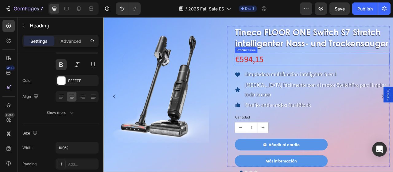
click at [327, 78] on div "€594,15" at bounding box center [368, 71] width 197 height 16
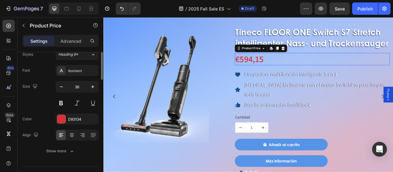
scroll to position [0, 0]
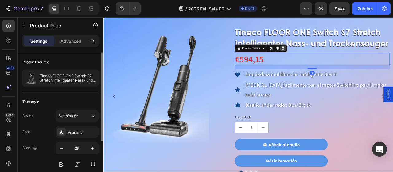
click at [331, 59] on icon at bounding box center [332, 57] width 4 height 4
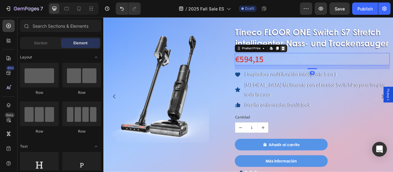
scroll to position [450, 0]
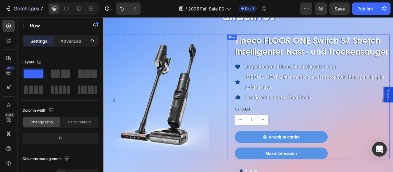
click at [338, 83] on div "Tineco FLOOR ONE Switch S7 Stretch intelligenter Nass- und Trockensauger Produc…" at bounding box center [368, 118] width 197 height 158
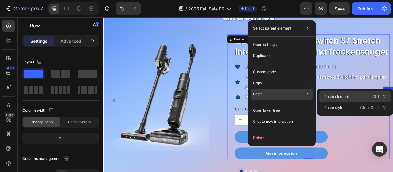
click at [327, 100] on div "Paste element Ctrl + V" at bounding box center [354, 96] width 71 height 11
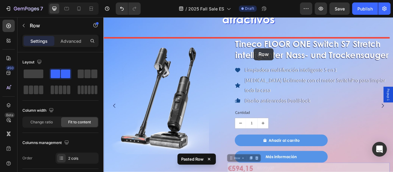
scroll to position [443, 0]
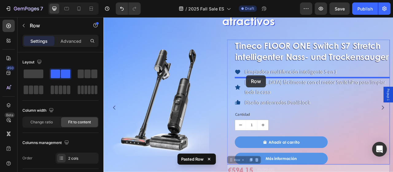
drag, startPoint x: 268, startPoint y: 95, endPoint x: 285, endPoint y: 91, distance: 16.8
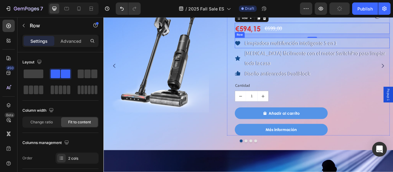
scroll to position [505, 0]
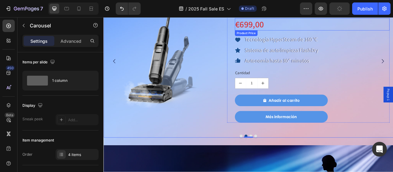
click at [338, 25] on div "€699,00" at bounding box center [368, 26] width 197 height 16
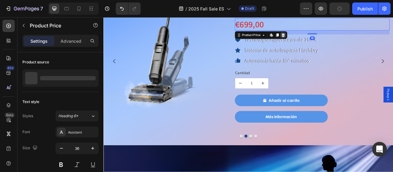
click at [331, 42] on icon at bounding box center [331, 39] width 5 height 5
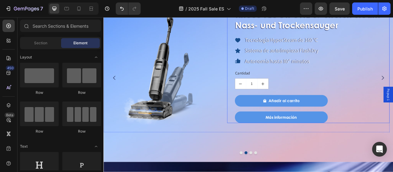
scroll to position [474, 0]
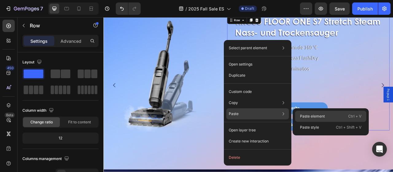
click at [299, 112] on div "Paste element Ctrl + V" at bounding box center [330, 116] width 71 height 11
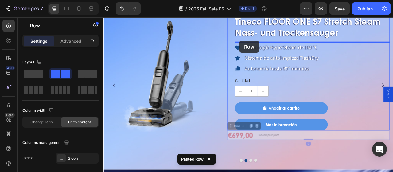
drag, startPoint x: 262, startPoint y: 156, endPoint x: 276, endPoint y: 47, distance: 109.8
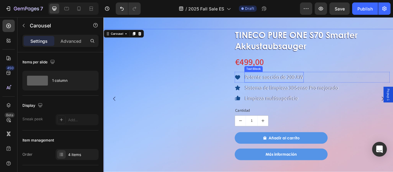
scroll to position [443, 0]
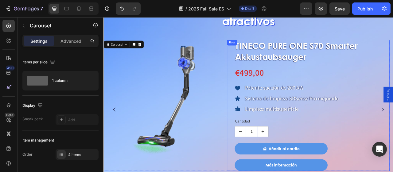
click at [318, 85] on div "€499,00" at bounding box center [368, 88] width 197 height 16
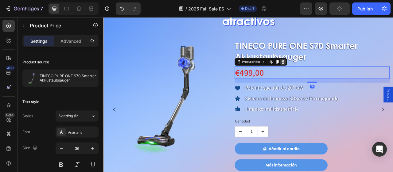
click at [331, 74] on icon at bounding box center [331, 74] width 5 height 5
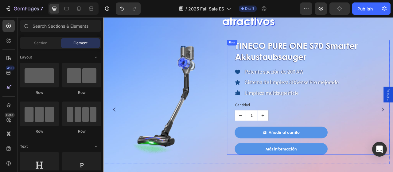
scroll to position [474, 0]
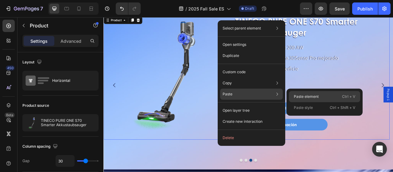
drag, startPoint x: 308, startPoint y: 96, endPoint x: 243, endPoint y: 114, distance: 67.3
click at [308, 96] on p "Paste element" at bounding box center [306, 97] width 25 height 6
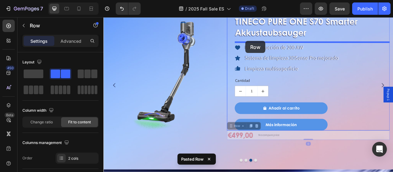
drag, startPoint x: 265, startPoint y: 156, endPoint x: 284, endPoint y: 47, distance: 110.0
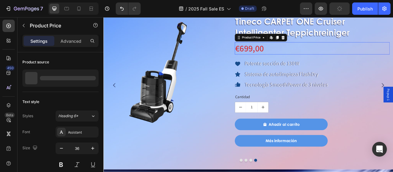
click at [314, 61] on div "€699,00" at bounding box center [368, 57] width 197 height 16
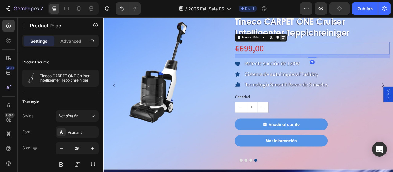
click at [334, 41] on div at bounding box center [331, 43] width 7 height 7
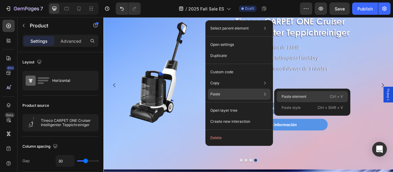
click at [281, 98] on div "Paste element Ctrl + V" at bounding box center [312, 96] width 71 height 11
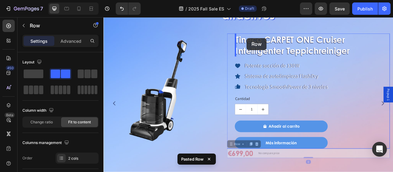
scroll to position [447, 0]
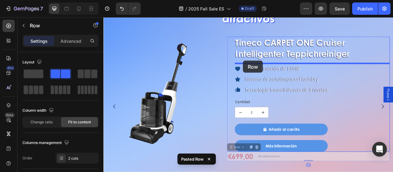
drag, startPoint x: 266, startPoint y: 154, endPoint x: 281, endPoint y: 72, distance: 83.0
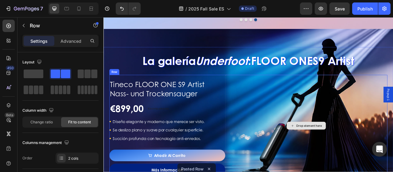
scroll to position [662, 0]
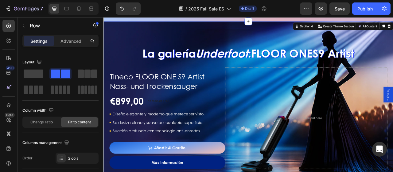
click at [164, 45] on div "La galería Underfoot : FLOOR ONE S9 Artist Heading Tineco FLOOR ONE S9 Artist N…" at bounding box center [287, 128] width 368 height 210
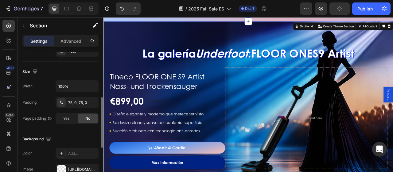
scroll to position [153, 0]
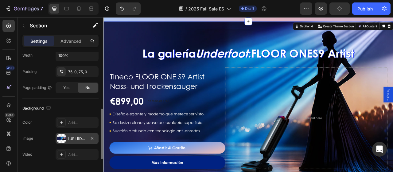
click at [71, 140] on div "[URL][DOMAIN_NAME]" at bounding box center [77, 138] width 43 height 11
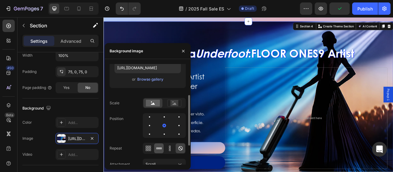
scroll to position [92, 0]
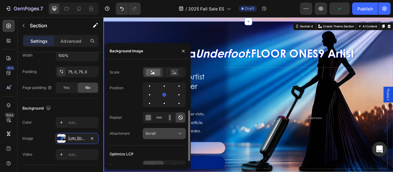
click at [163, 138] on button "Scroll" at bounding box center [164, 133] width 43 height 11
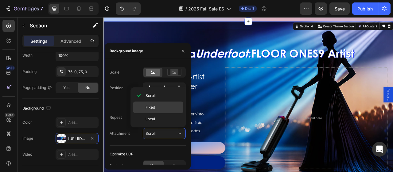
click at [156, 109] on p "Fixed" at bounding box center [163, 107] width 35 height 6
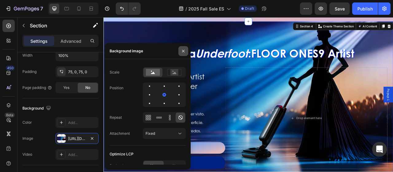
click at [183, 52] on icon "button" at bounding box center [183, 51] width 5 height 5
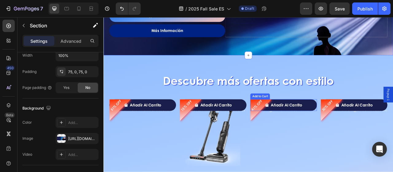
scroll to position [846, 0]
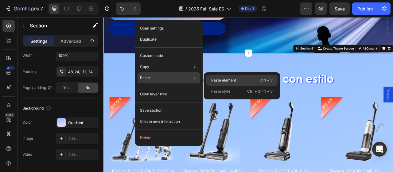
click at [216, 80] on p "Paste element" at bounding box center [223, 80] width 25 height 6
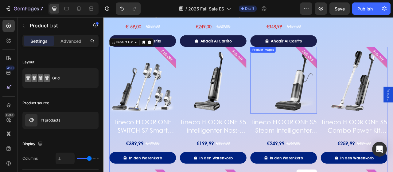
scroll to position [1312, 0]
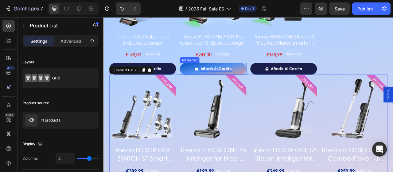
click at [262, 79] on div "Añadir al carrito" at bounding box center [247, 82] width 40 height 7
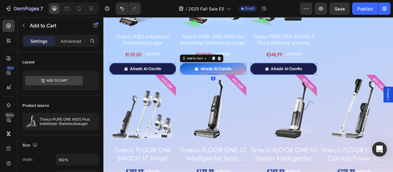
click at [264, 80] on div "Añadir al carrito" at bounding box center [247, 82] width 40 height 7
drag, startPoint x: 264, startPoint y: 80, endPoint x: 224, endPoint y: 80, distance: 39.9
click at [224, 80] on div "Añadir al carrito" at bounding box center [242, 82] width 47 height 7
copy p "Añadir al carrito"
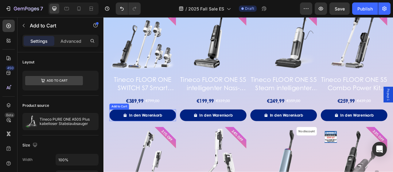
scroll to position [1404, 0]
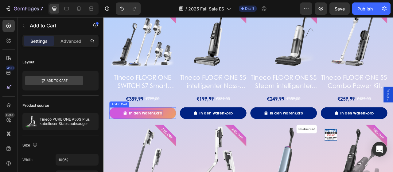
click at [153, 136] on div "In den Warenkorb" at bounding box center [157, 138] width 43 height 7
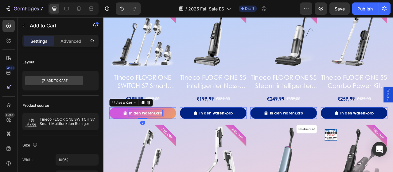
click at [170, 135] on div "In den Warenkorb" at bounding box center [157, 138] width 43 height 7
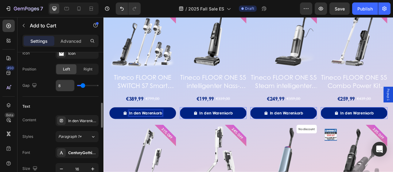
scroll to position [307, 0]
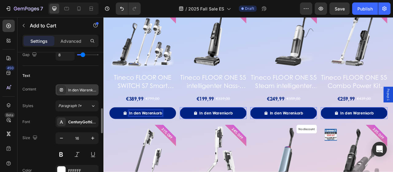
click at [78, 84] on div "In den Warenkorb" at bounding box center [77, 89] width 43 height 11
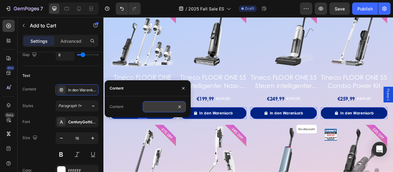
drag, startPoint x: 178, startPoint y: 106, endPoint x: 172, endPoint y: 106, distance: 6.4
paste input "Añadir al carrito"
type input "Añadir al carrito"
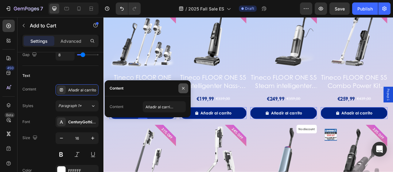
click at [181, 88] on icon "button" at bounding box center [183, 88] width 5 height 5
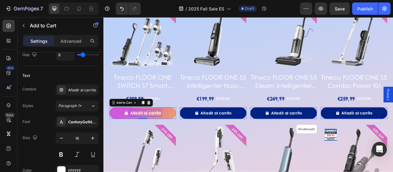
click at [167, 138] on div "Añadir al carrito" at bounding box center [156, 138] width 39 height 7
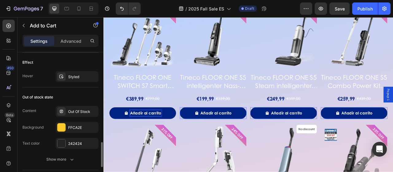
scroll to position [553, 0]
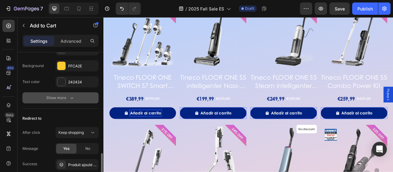
click at [66, 98] on div "Show more" at bounding box center [60, 98] width 29 height 6
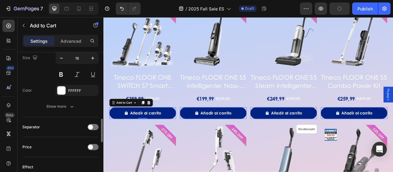
scroll to position [356, 0]
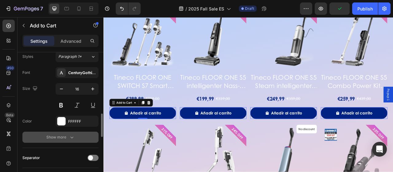
click at [69, 134] on icon "button" at bounding box center [72, 137] width 6 height 6
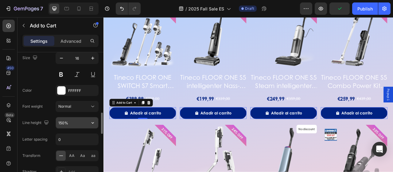
scroll to position [448, 0]
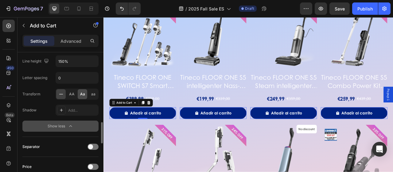
click at [80, 93] on span "Aa" at bounding box center [82, 94] width 5 height 6
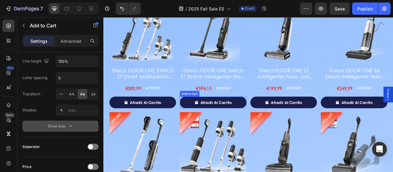
scroll to position [913, 0]
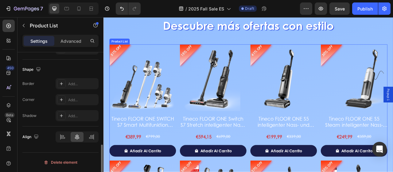
scroll to position [0, 0]
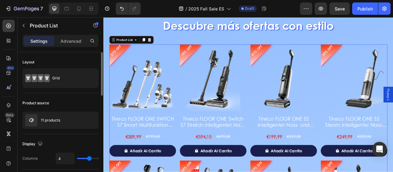
click at [162, 47] on icon at bounding box center [162, 46] width 4 height 4
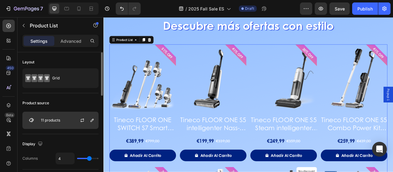
click at [56, 117] on div "11 products" at bounding box center [60, 119] width 76 height 17
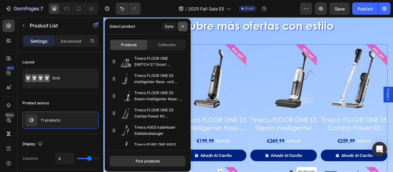
click at [184, 28] on icon "button" at bounding box center [182, 26] width 5 height 5
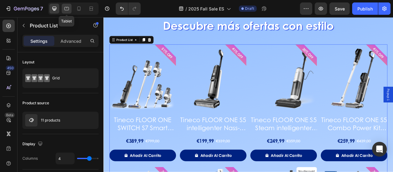
click at [66, 10] on icon at bounding box center [66, 8] width 5 height 3
type input "3"
type input "100%"
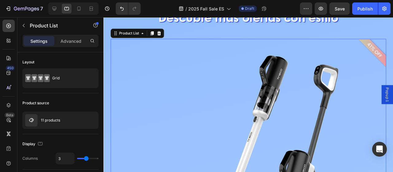
scroll to position [924, 0]
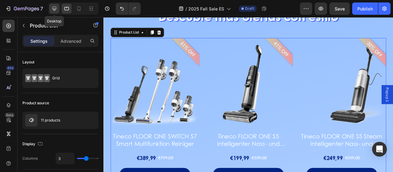
click at [55, 11] on icon at bounding box center [54, 9] width 6 height 6
type input "4"
type input "1200"
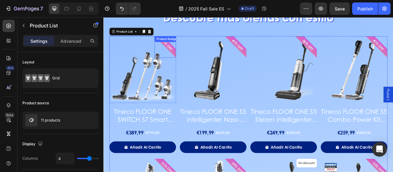
scroll to position [926, 0]
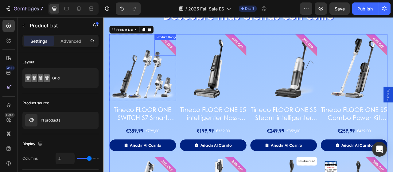
click at [185, 51] on pre "51% OFF" at bounding box center [184, 49] width 25 height 25
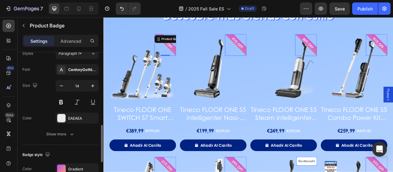
scroll to position [153, 0]
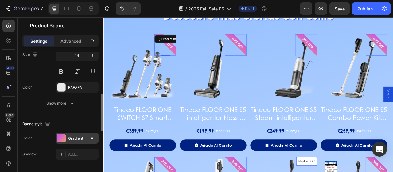
click at [75, 136] on div "Gradient" at bounding box center [77, 138] width 18 height 6
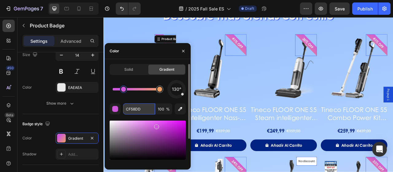
click at [141, 110] on input "CF58DD" at bounding box center [139, 108] width 32 height 11
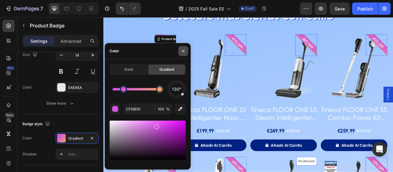
click at [182, 52] on icon "button" at bounding box center [183, 51] width 5 height 5
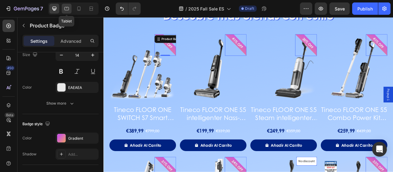
click at [62, 6] on div at bounding box center [67, 9] width 10 height 10
type input "16"
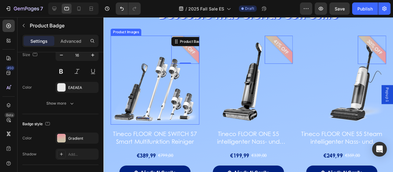
scroll to position [924, 0]
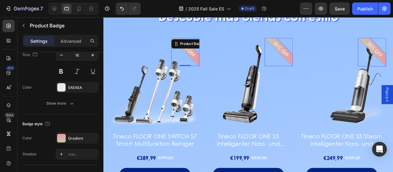
click at [194, 57] on pre "51% OFF" at bounding box center [192, 50] width 27 height 27
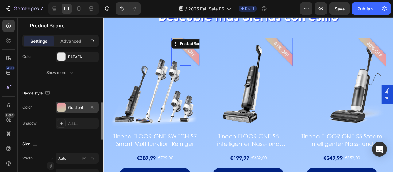
click at [75, 108] on div "Gradient" at bounding box center [77, 108] width 18 height 6
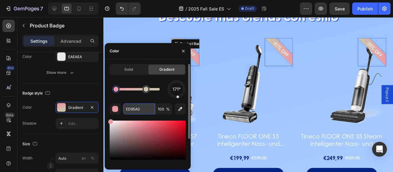
click at [141, 110] on input "ED95A0" at bounding box center [139, 108] width 32 height 11
paste input "CF58DD"
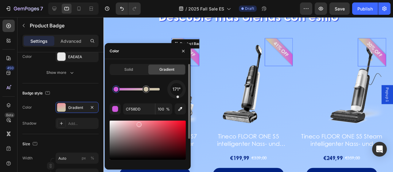
drag, startPoint x: 136, startPoint y: 97, endPoint x: 139, endPoint y: 92, distance: 5.8
click at [136, 97] on div "171°" at bounding box center [148, 89] width 76 height 18
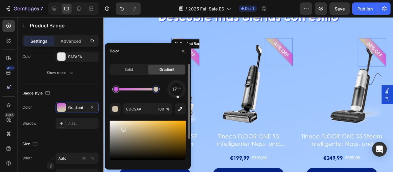
drag, startPoint x: 146, startPoint y: 91, endPoint x: 158, endPoint y: 91, distance: 12.9
click at [158, 91] on div at bounding box center [155, 89] width 5 height 5
drag, startPoint x: 157, startPoint y: 91, endPoint x: 164, endPoint y: 91, distance: 6.8
click at [162, 91] on div at bounding box center [159, 89] width 5 height 5
type input "CF58DD"
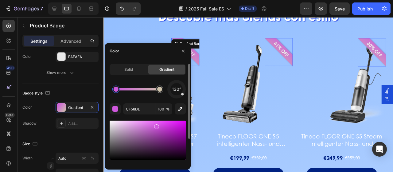
drag, startPoint x: 178, startPoint y: 97, endPoint x: 186, endPoint y: 97, distance: 7.7
click at [186, 97] on div "Solid Gradient 130° CF58DD 100 % Recent colors" at bounding box center [148, 131] width 86 height 135
click at [182, 50] on icon "button" at bounding box center [183, 51] width 5 height 5
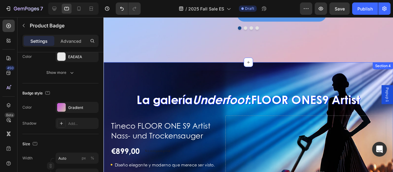
scroll to position [617, 0]
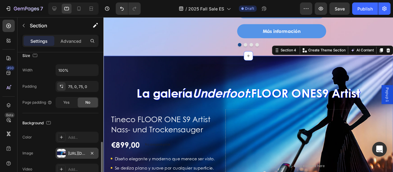
scroll to position [153, 0]
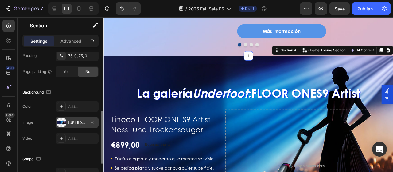
click at [68, 124] on div "[URL][DOMAIN_NAME]" at bounding box center [77, 123] width 18 height 6
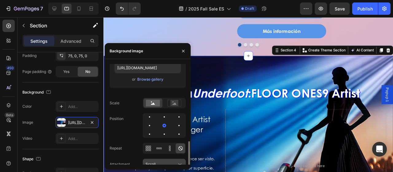
scroll to position [99, 0]
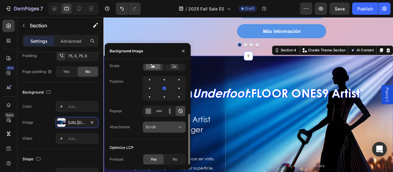
click at [168, 128] on div "Scroll" at bounding box center [161, 127] width 31 height 6
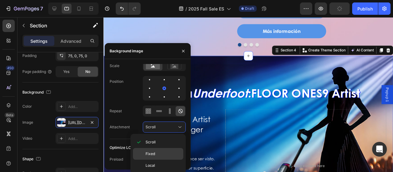
click at [155, 154] on p "Fixed" at bounding box center [163, 154] width 35 height 6
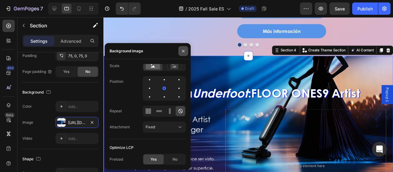
click at [182, 46] on button "button" at bounding box center [183, 51] width 10 height 10
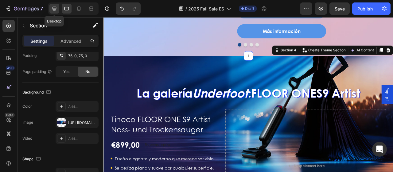
click at [55, 10] on icon at bounding box center [54, 9] width 4 height 4
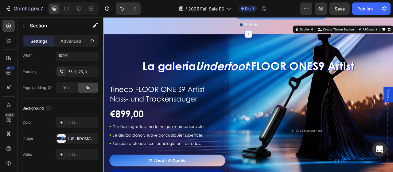
scroll to position [660, 0]
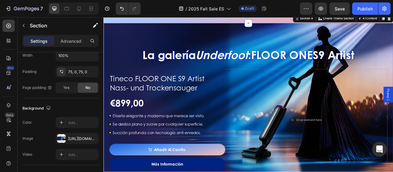
click at [144, 56] on div "La galería Underfoot : FLOOR ONE S9 Artist Heading Tineco FLOOR ONE S9 Artist N…" at bounding box center [287, 130] width 368 height 210
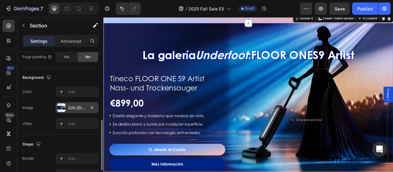
click at [72, 107] on div "[URL][DOMAIN_NAME]" at bounding box center [77, 108] width 18 height 6
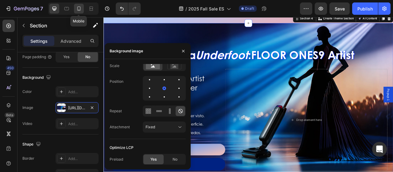
click at [82, 8] on icon at bounding box center [79, 9] width 6 height 6
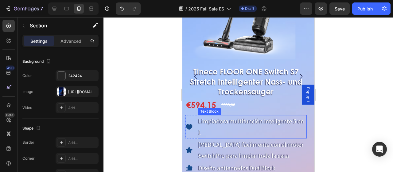
scroll to position [557, 0]
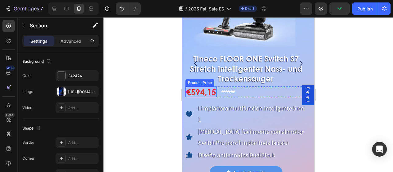
click at [198, 91] on div "€594,15" at bounding box center [200, 91] width 31 height 11
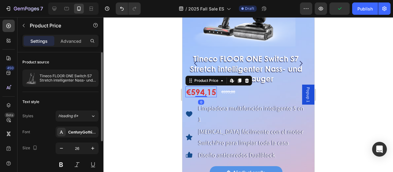
scroll to position [31, 0]
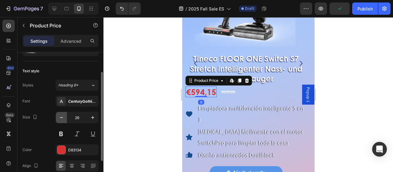
click at [62, 114] on icon "button" at bounding box center [61, 117] width 6 height 6
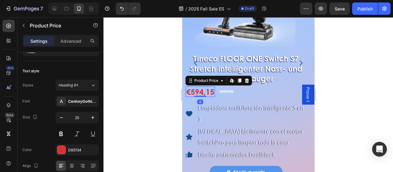
type input "24"
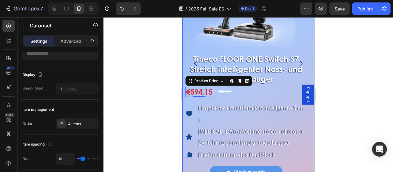
click at [297, 64] on icon "Carousel Next Arrow" at bounding box center [300, 63] width 7 height 7
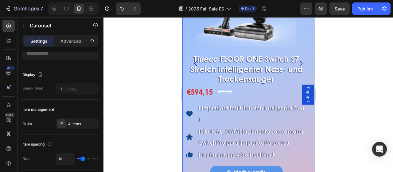
scroll to position [0, 0]
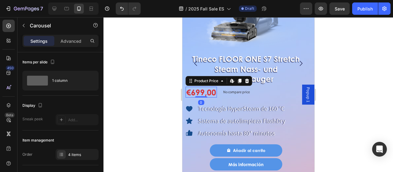
click at [198, 87] on div "€699,00" at bounding box center [200, 92] width 31 height 11
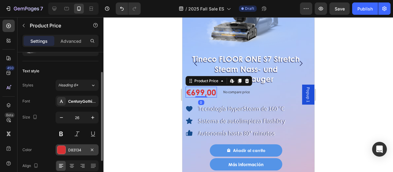
scroll to position [61, 0]
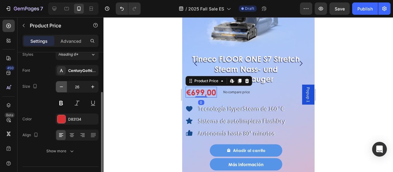
click at [61, 86] on icon "button" at bounding box center [61, 86] width 6 height 6
type input "24"
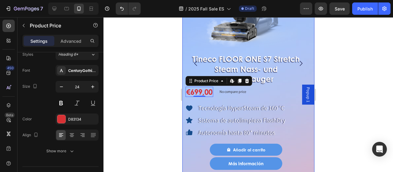
click at [297, 62] on icon "Carousel Next Arrow" at bounding box center [300, 63] width 7 height 7
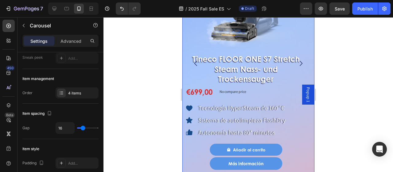
scroll to position [0, 0]
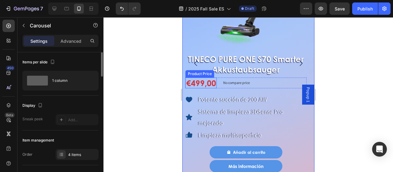
click at [203, 83] on div "€499,00" at bounding box center [200, 82] width 31 height 11
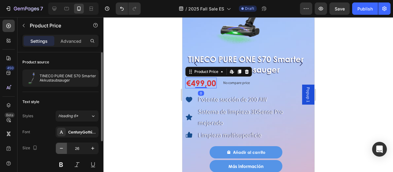
click at [62, 148] on icon "button" at bounding box center [61, 148] width 3 height 1
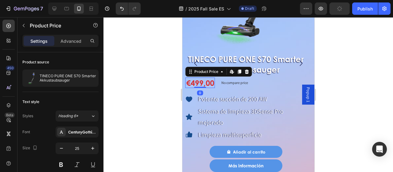
type input "24"
click at [297, 65] on icon "Carousel Next Arrow" at bounding box center [300, 63] width 7 height 7
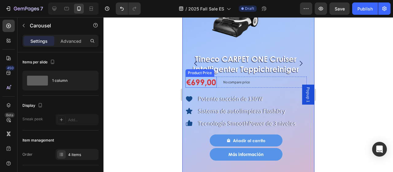
click at [200, 81] on div "€699,00" at bounding box center [200, 81] width 31 height 11
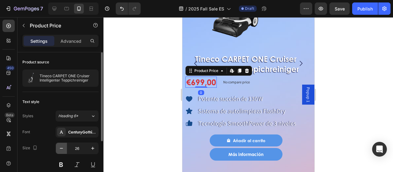
click at [61, 148] on icon "button" at bounding box center [61, 148] width 3 height 1
type input "24"
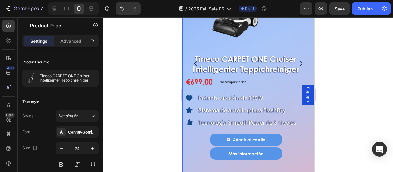
click at [297, 61] on icon "Carousel Next Arrow" at bounding box center [300, 63] width 7 height 7
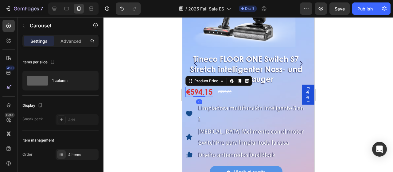
click at [196, 88] on div "€594,15" at bounding box center [199, 92] width 28 height 10
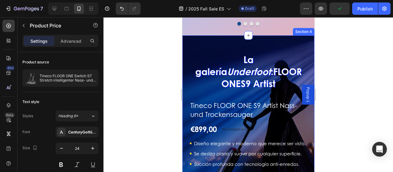
scroll to position [741, 0]
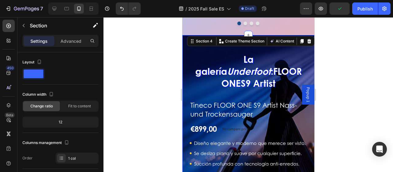
drag, startPoint x: 224, startPoint y: 41, endPoint x: 353, endPoint y: 72, distance: 132.3
click at [224, 41] on div "La galería Underfoot : FLOOR ONE S9 Artist Heading Tineco FLOOR ONE S9 Artist N…" at bounding box center [248, 133] width 132 height 197
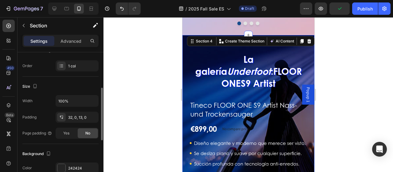
scroll to position [184, 0]
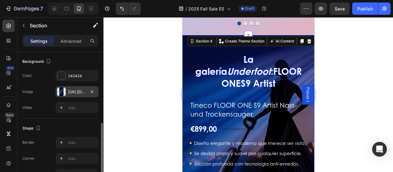
click at [80, 89] on div "[URL][DOMAIN_NAME]" at bounding box center [77, 92] width 18 height 6
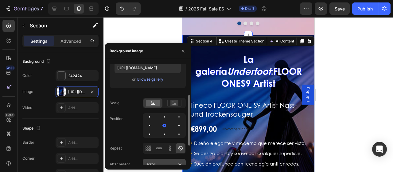
scroll to position [92, 0]
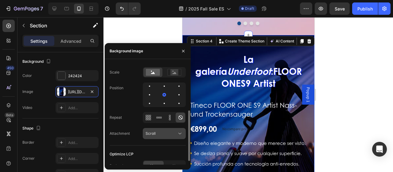
click at [169, 133] on div "Scroll" at bounding box center [161, 133] width 31 height 6
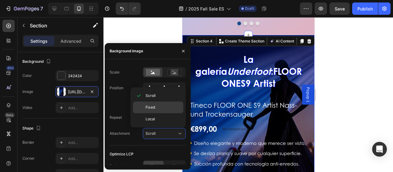
click at [151, 105] on span "Fixed" at bounding box center [151, 107] width 10 height 6
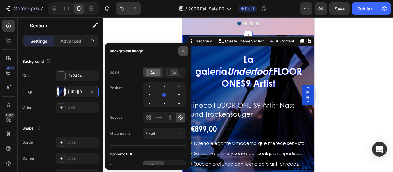
click at [183, 50] on icon "button" at bounding box center [183, 51] width 5 height 5
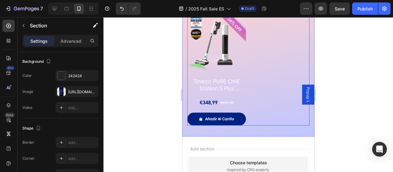
scroll to position [1650, 0]
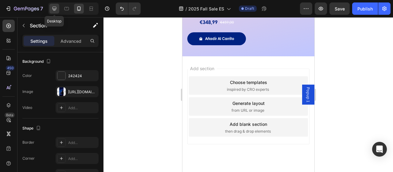
click at [54, 8] on icon at bounding box center [54, 9] width 6 height 6
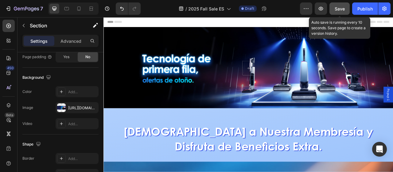
click at [337, 7] on span "Save" at bounding box center [340, 8] width 10 height 5
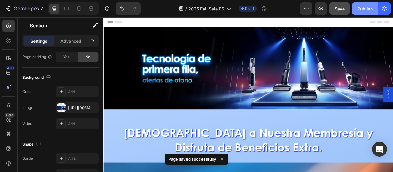
click at [363, 10] on div "Publish" at bounding box center [364, 9] width 15 height 6
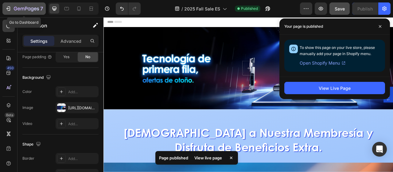
click at [19, 5] on div "7" at bounding box center [28, 8] width 29 height 7
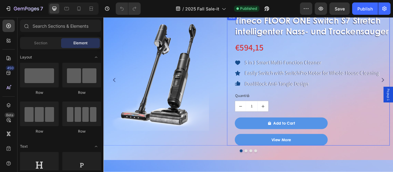
scroll to position [338, 0]
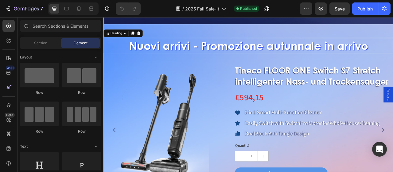
click at [125, 49] on h2 "Nuovi arrivi - Promozione autunnale in arrivo" at bounding box center [287, 54] width 368 height 20
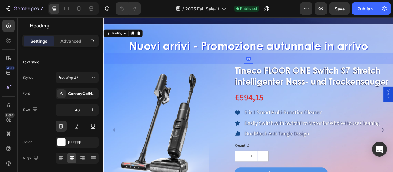
click at [154, 49] on h2 "Nuovi arrivi - Promozione autunnale in arrivo" at bounding box center [287, 54] width 368 height 20
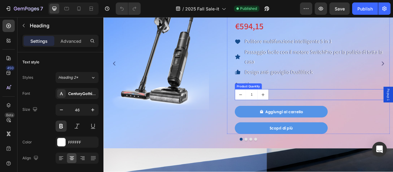
scroll to position [706, 0]
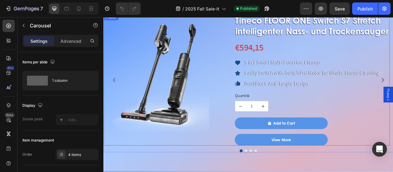
scroll to position [338, 0]
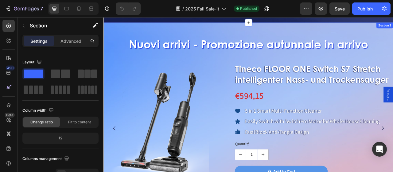
click at [264, 34] on div "Nuovi arrivi - Promozione autunnale in arrivo Heading Product Images Tineco FLO…" at bounding box center [287, 142] width 368 height 216
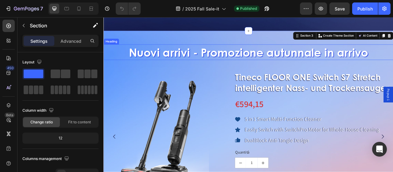
scroll to position [307, 0]
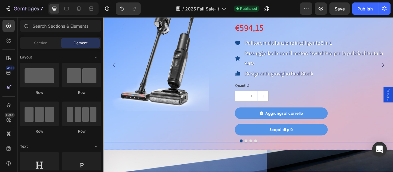
scroll to position [430, 0]
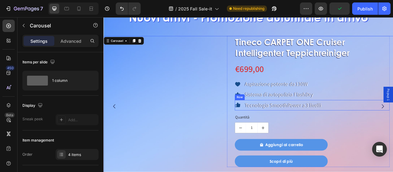
scroll to position [368, 0]
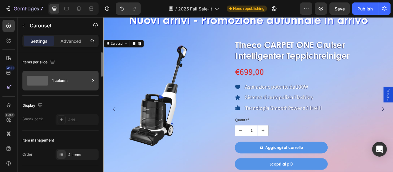
click at [69, 82] on div "1 column" at bounding box center [70, 80] width 37 height 14
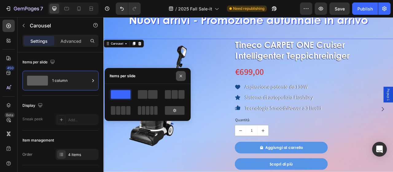
click at [184, 75] on button "button" at bounding box center [181, 76] width 10 height 10
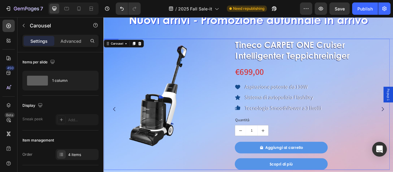
click at [253, 63] on div "Product Images Tineco CARPET ONE Cruiser Intelligenter Teppichreiniger Product …" at bounding box center [285, 128] width 364 height 166
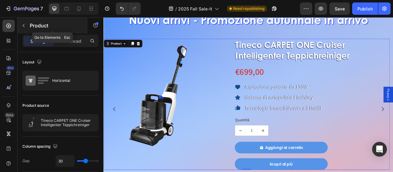
click at [25, 27] on icon "button" at bounding box center [23, 25] width 5 height 5
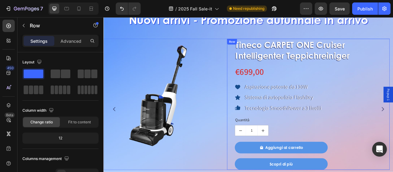
click at [260, 52] on div "Tineco CARPET ONE Cruiser Intelligenter Teppichreiniger Product Title €699,00 P…" at bounding box center [363, 128] width 207 height 166
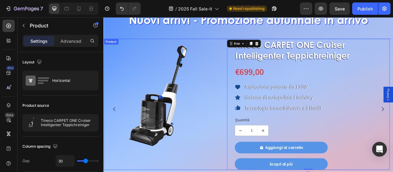
click at [255, 64] on div "Product Images Tineco CARPET ONE Cruiser Intelligenter Teppichreiniger Product …" at bounding box center [285, 128] width 364 height 166
click at [268, 58] on div "Tineco CARPET ONE Cruiser Intelligenter Teppichreiniger Product Title €699,00 P…" at bounding box center [363, 128] width 207 height 166
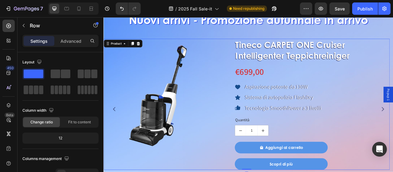
click at [256, 63] on div "Product Images Tineco CARPET ONE Cruiser Intelligenter Teppichreiniger Product …" at bounding box center [285, 128] width 364 height 166
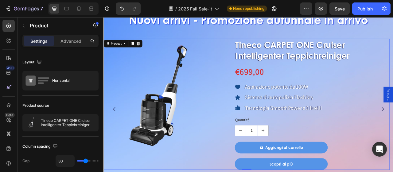
click at [259, 64] on div "Product Images Tineco CARPET ONE Cruiser Intelligenter Teppichreiniger Product …" at bounding box center [285, 128] width 364 height 166
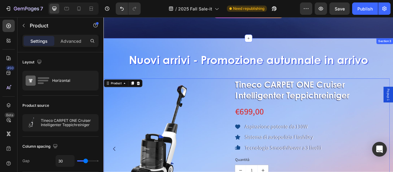
scroll to position [307, 0]
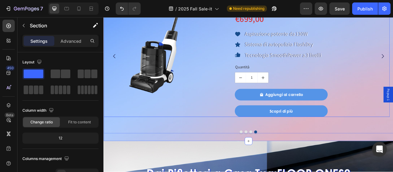
scroll to position [460, 0]
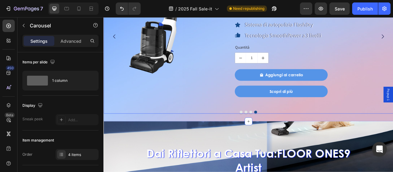
click at [232, 131] on div "Product Images Tineco CARPET ONE Cruiser Intelligenter Teppichreiniger Product …" at bounding box center [285, 41] width 364 height 179
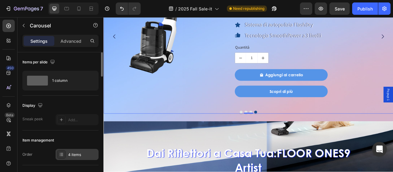
click at [72, 154] on div "4 items" at bounding box center [82, 155] width 29 height 6
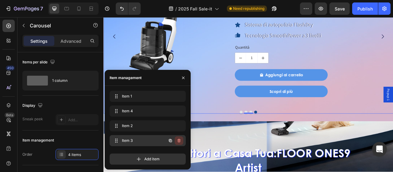
click at [179, 141] on icon "button" at bounding box center [178, 141] width 0 height 2
click at [179, 142] on div "Delete" at bounding box center [174, 141] width 11 height 6
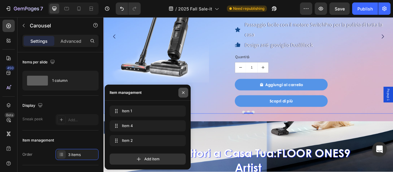
drag, startPoint x: 185, startPoint y: 92, endPoint x: 174, endPoint y: 87, distance: 12.5
click at [185, 92] on icon "button" at bounding box center [183, 92] width 5 height 5
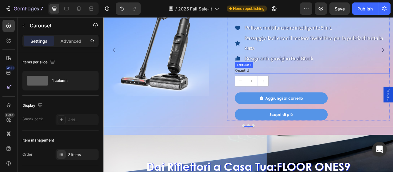
scroll to position [430, 0]
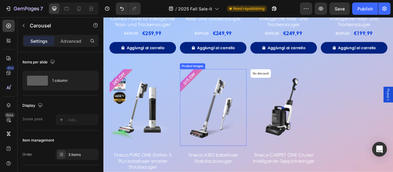
scroll to position [1259, 0]
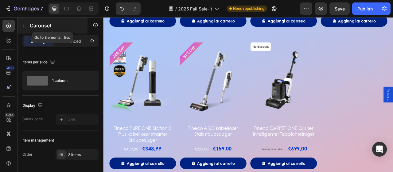
click at [25, 26] on icon "button" at bounding box center [23, 25] width 5 height 5
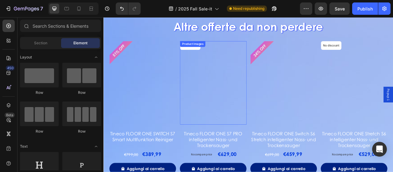
scroll to position [860, 0]
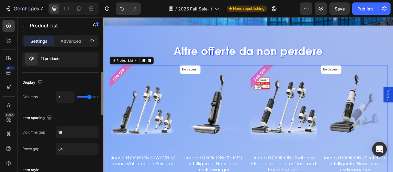
scroll to position [0, 0]
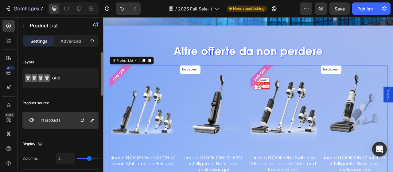
click at [65, 119] on div "11 products" at bounding box center [60, 119] width 76 height 17
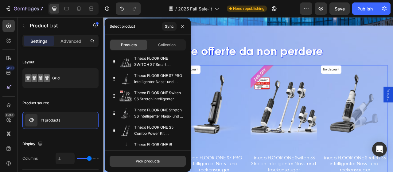
click at [141, 157] on button "Pick products" at bounding box center [148, 160] width 76 height 11
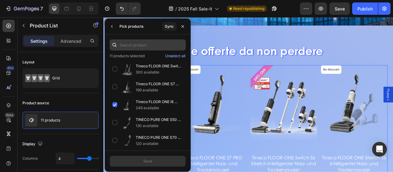
click at [146, 46] on input "text" at bounding box center [148, 44] width 76 height 11
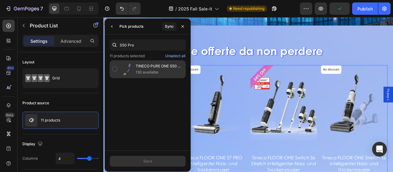
type input "S50 Pro"
click at [144, 68] on p "TINECO PURE ONE S50 PRO Smarter Akkustaubsauger" at bounding box center [159, 66] width 47 height 6
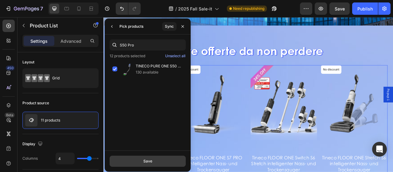
click at [152, 158] on button "Save" at bounding box center [148, 160] width 76 height 11
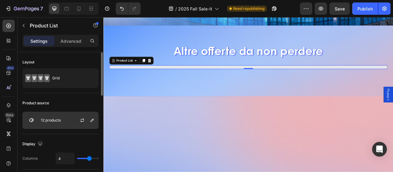
click at [61, 118] on p "12 products" at bounding box center [51, 120] width 20 height 4
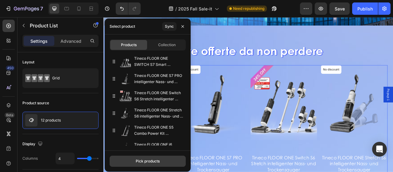
click at [154, 161] on div "Pick products" at bounding box center [148, 161] width 24 height 6
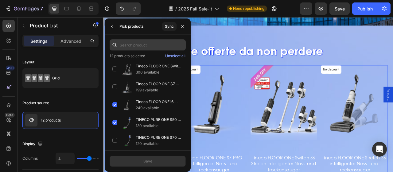
click at [145, 48] on input "text" at bounding box center [148, 44] width 76 height 11
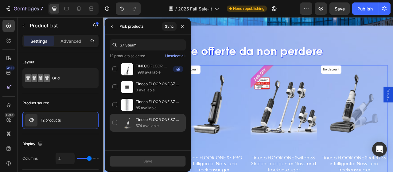
type input "S7 Steam"
click at [158, 120] on p "Tineco FLOOR ONE S7 Steam intelligenter Nass- und Trockensauger" at bounding box center [159, 119] width 47 height 6
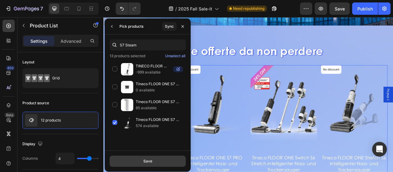
click at [156, 159] on button "Save" at bounding box center [148, 160] width 76 height 11
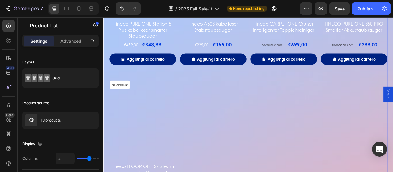
scroll to position [1381, 0]
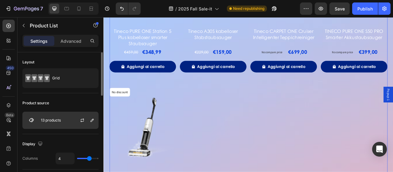
click at [62, 114] on div "13 products" at bounding box center [60, 119] width 76 height 17
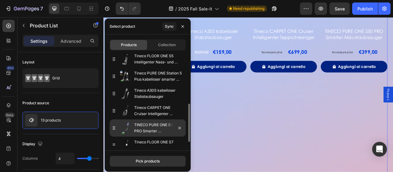
scroll to position [131, 0]
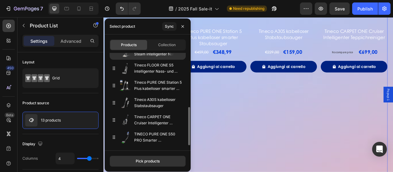
drag, startPoint x: 114, startPoint y: 137, endPoint x: 118, endPoint y: 57, distance: 80.5
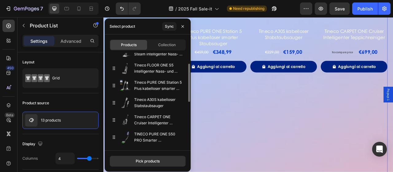
scroll to position [69, 0]
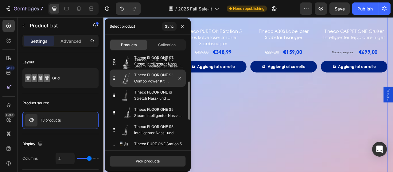
drag, startPoint x: 118, startPoint y: 114, endPoint x: 118, endPoint y: 65, distance: 49.1
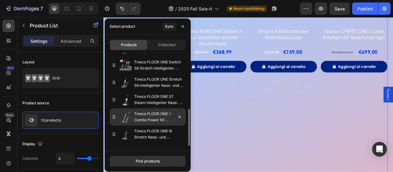
scroll to position [61, 0]
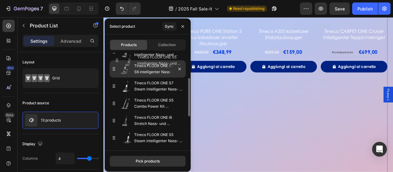
drag, startPoint x: 118, startPoint y: 137, endPoint x: 121, endPoint y: 60, distance: 77.4
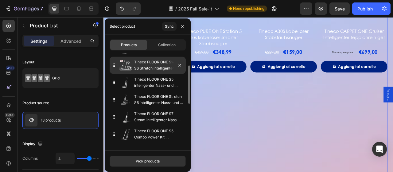
scroll to position [0, 0]
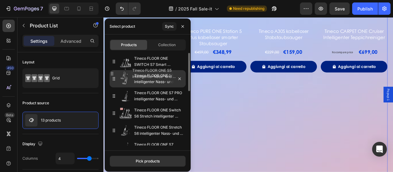
drag, startPoint x: 117, startPoint y: 114, endPoint x: 115, endPoint y: 75, distance: 39.3
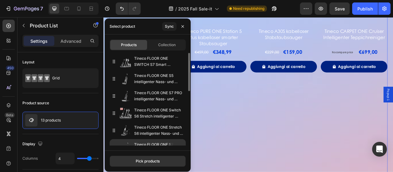
scroll to position [31, 0]
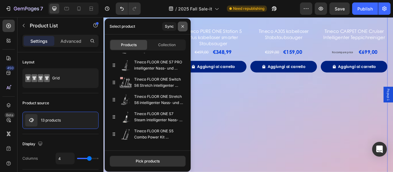
click at [182, 25] on icon "button" at bounding box center [182, 26] width 2 height 2
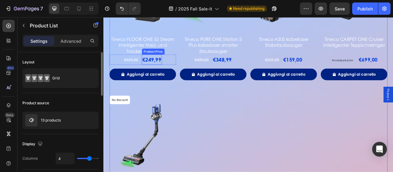
scroll to position [1381, 0]
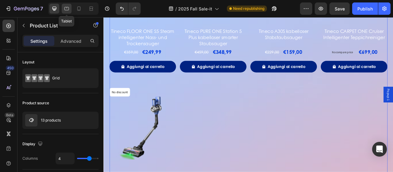
click at [68, 8] on icon at bounding box center [67, 9] width 6 height 6
type input "3"
type input "100%"
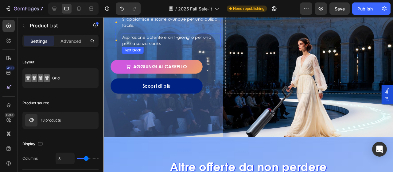
scroll to position [743, 0]
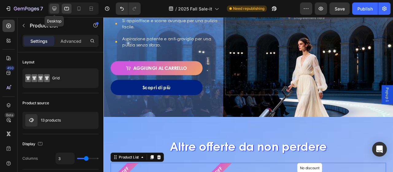
click at [50, 7] on div at bounding box center [54, 9] width 10 height 10
type input "4"
type input "1200"
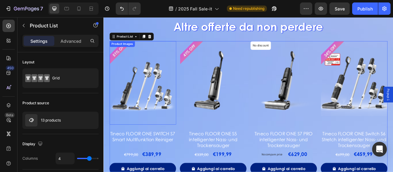
scroll to position [868, 0]
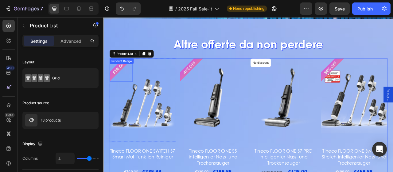
click at [122, 83] on pre "51% OFF" at bounding box center [122, 81] width 27 height 27
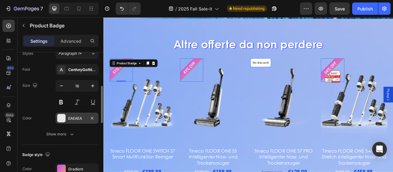
scroll to position [153, 0]
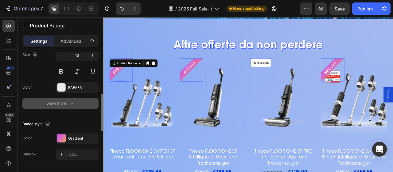
click at [61, 98] on button "Show more" at bounding box center [60, 103] width 76 height 11
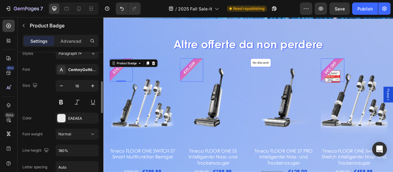
scroll to position [92, 0]
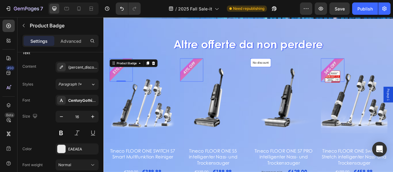
click at [121, 83] on pre "51% OFF" at bounding box center [122, 81] width 27 height 27
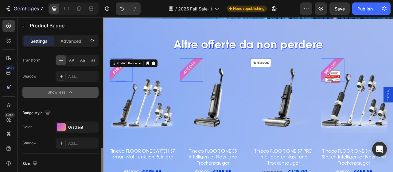
scroll to position [276, 0]
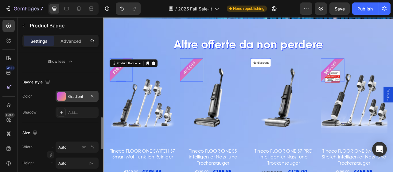
click at [75, 98] on div "Gradient" at bounding box center [77, 96] width 43 height 11
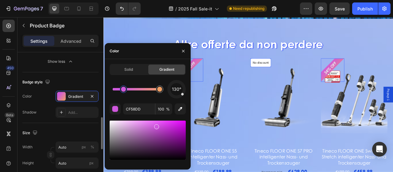
click at [65, 72] on div "Badge style Color Gradient Shadow Add..." at bounding box center [60, 97] width 76 height 51
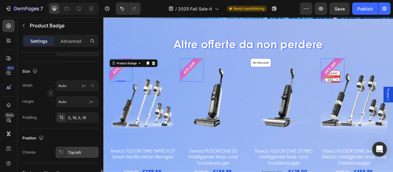
scroll to position [368, 0]
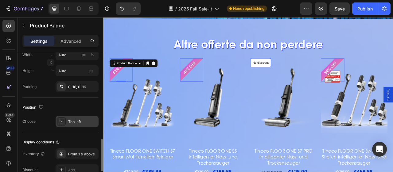
click at [83, 116] on div "Top left" at bounding box center [77, 121] width 43 height 11
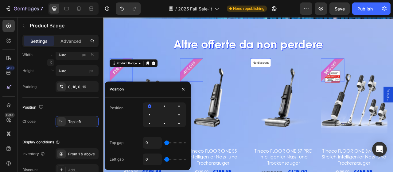
drag, startPoint x: 178, startPoint y: 105, endPoint x: 178, endPoint y: 99, distance: 6.1
click at [177, 105] on div at bounding box center [178, 105] width 7 height 7
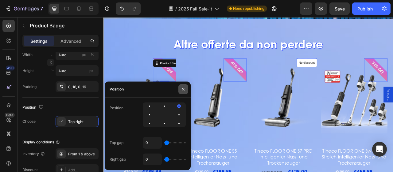
click at [183, 87] on icon "button" at bounding box center [183, 89] width 5 height 5
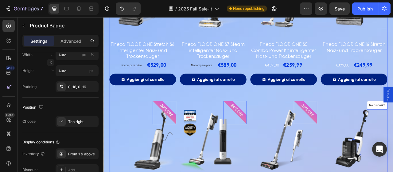
scroll to position [1236, 0]
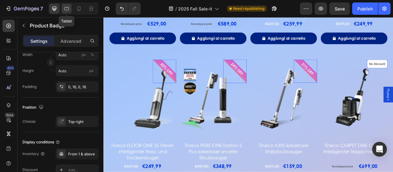
click at [64, 7] on icon at bounding box center [67, 9] width 6 height 6
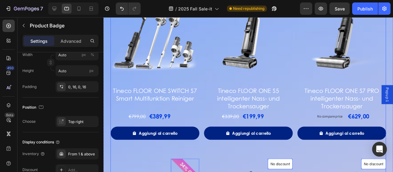
scroll to position [1052, 0]
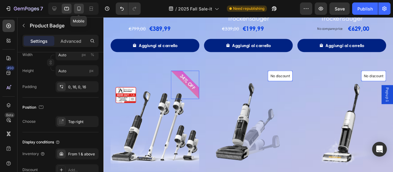
click at [80, 9] on icon at bounding box center [78, 8] width 3 height 4
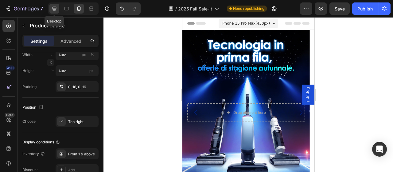
click at [54, 9] on icon at bounding box center [54, 9] width 4 height 4
type input "16"
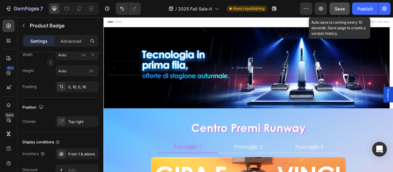
click at [337, 11] on span "Save" at bounding box center [340, 8] width 10 height 5
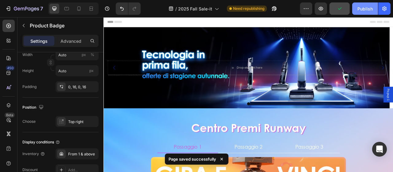
click at [364, 9] on div "Publish" at bounding box center [364, 9] width 15 height 6
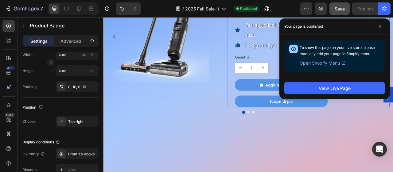
scroll to position [460, 0]
